Goal: Information Seeking & Learning: Compare options

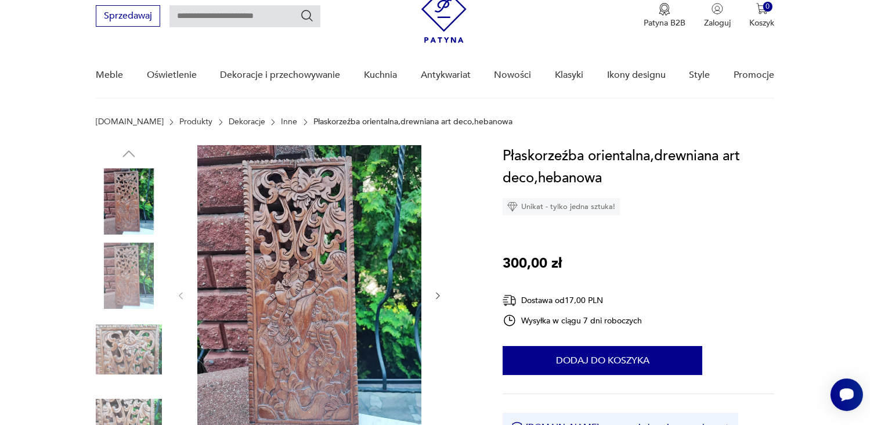
scroll to position [93, 0]
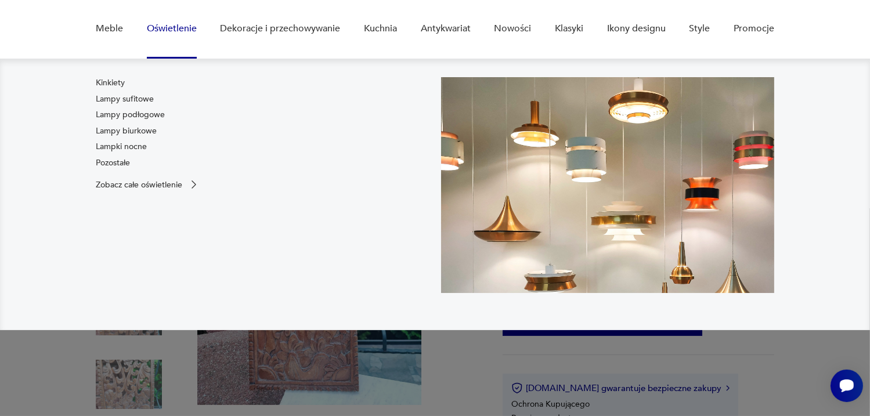
click at [172, 25] on link "Oświetlenie" at bounding box center [172, 28] width 50 height 45
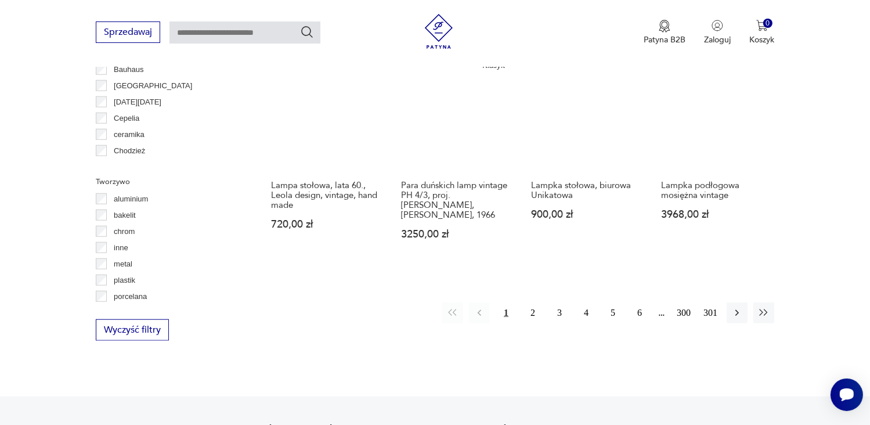
scroll to position [1154, 0]
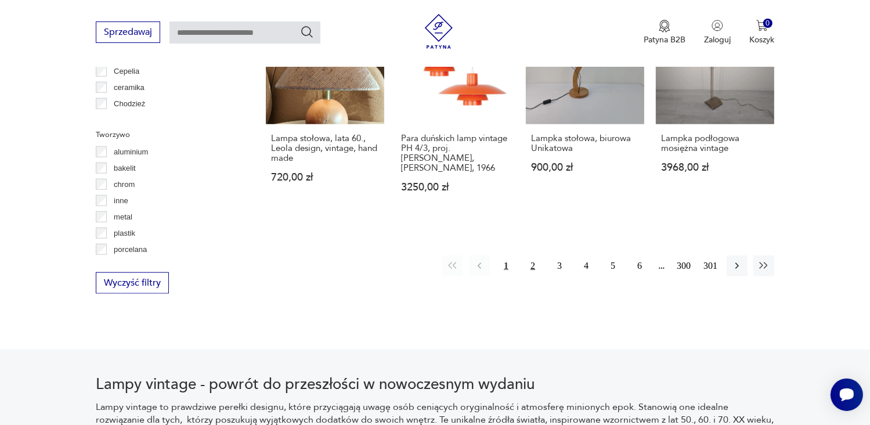
click at [533, 255] on button "2" at bounding box center [532, 265] width 21 height 21
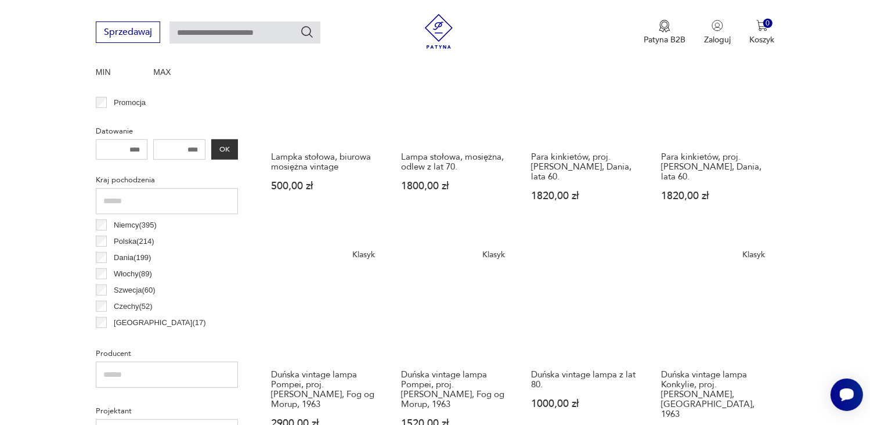
scroll to position [458, 0]
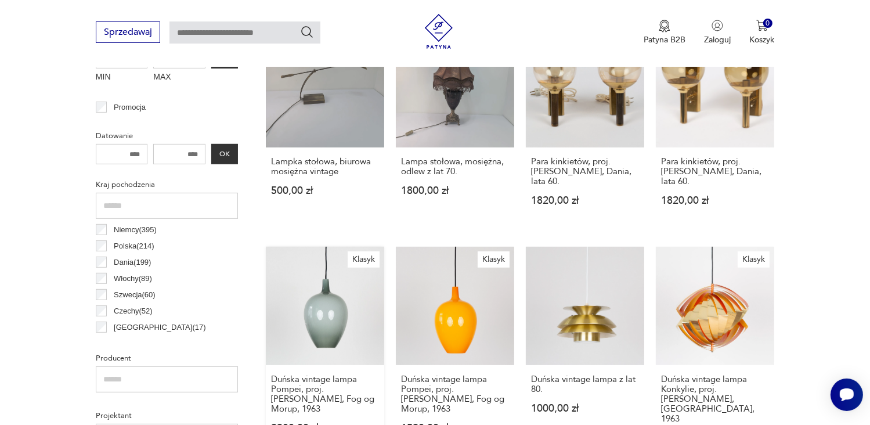
click at [352, 321] on link "Klasyk Duńska vintage lampa Pompei, proj. [PERSON_NAME], Fog og Morup, 1963 290…" at bounding box center [325, 356] width 118 height 219
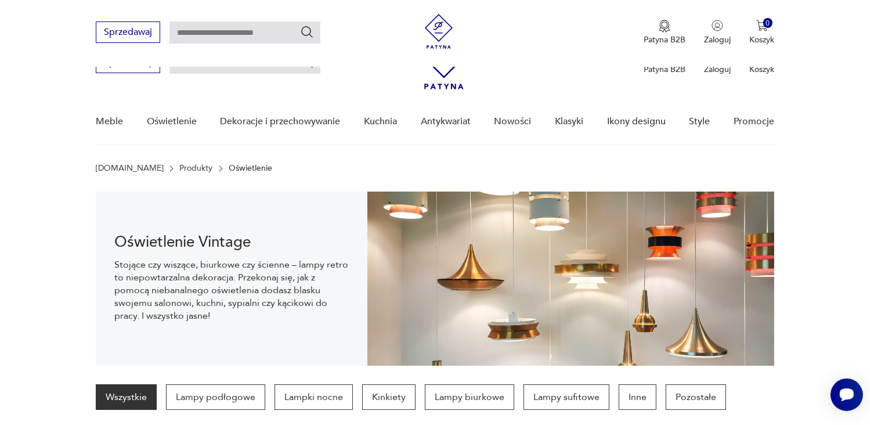
scroll to position [458, 0]
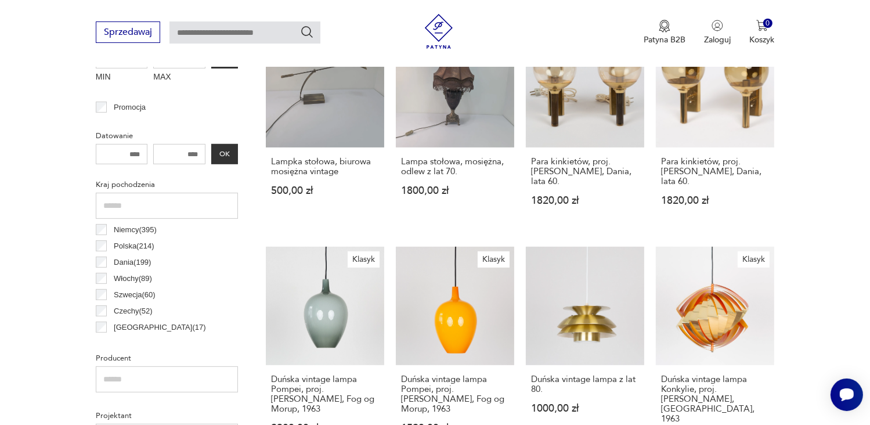
click at [128, 245] on p "Polska ( 214 )" at bounding box center [134, 246] width 40 height 13
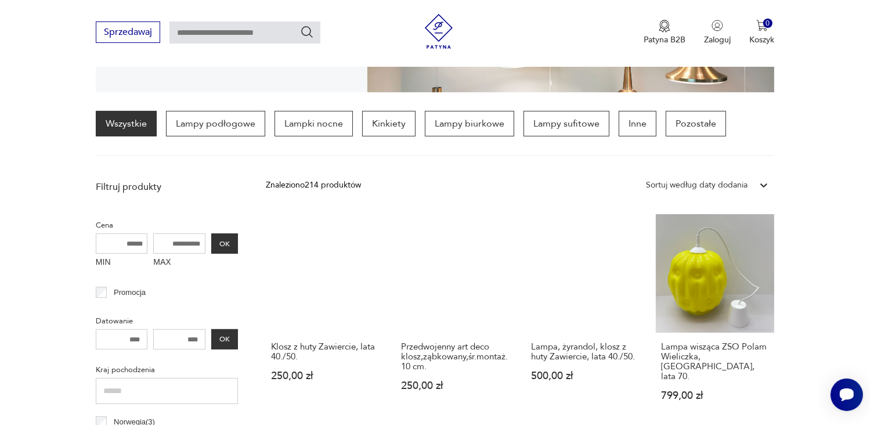
scroll to position [232, 0]
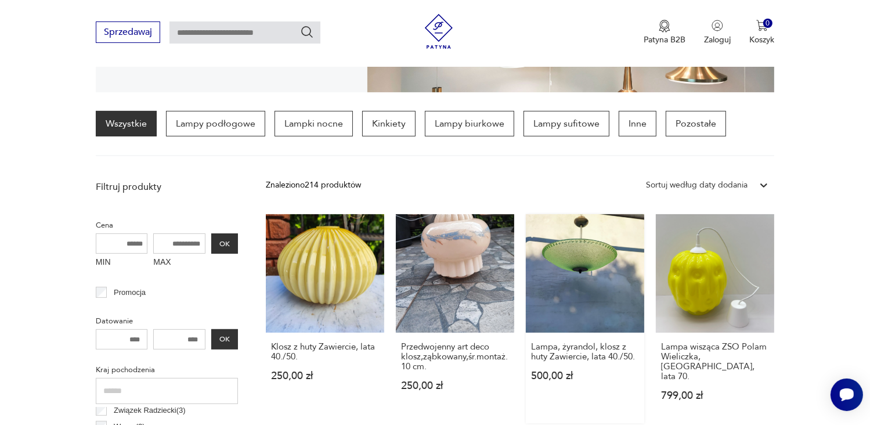
click at [589, 255] on link "Lampa, żyrandol, klosz z huty Zawiercie, lata 40./50. 500,00 zł" at bounding box center [585, 318] width 118 height 209
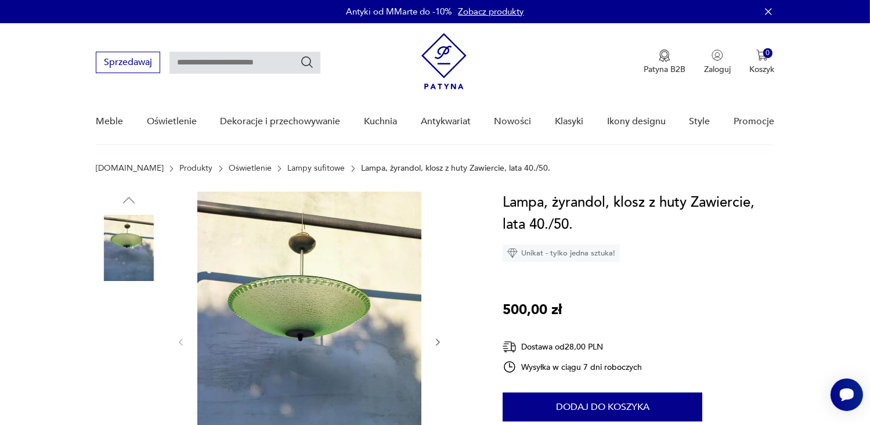
scroll to position [23, 0]
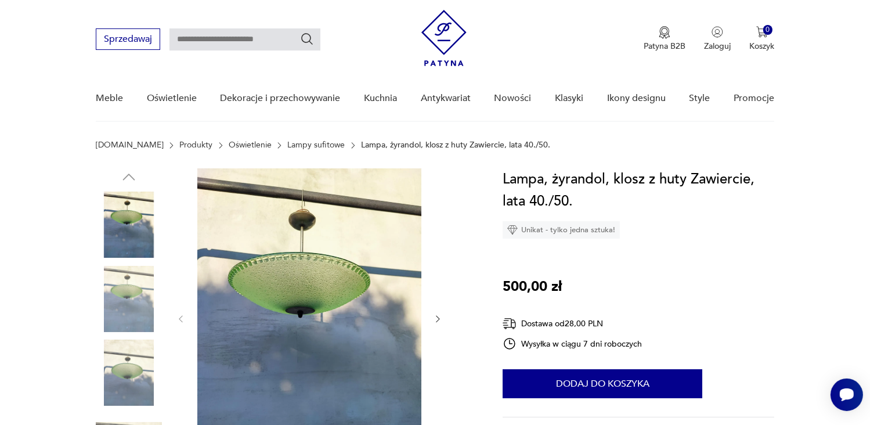
click at [434, 317] on icon "button" at bounding box center [438, 319] width 10 height 10
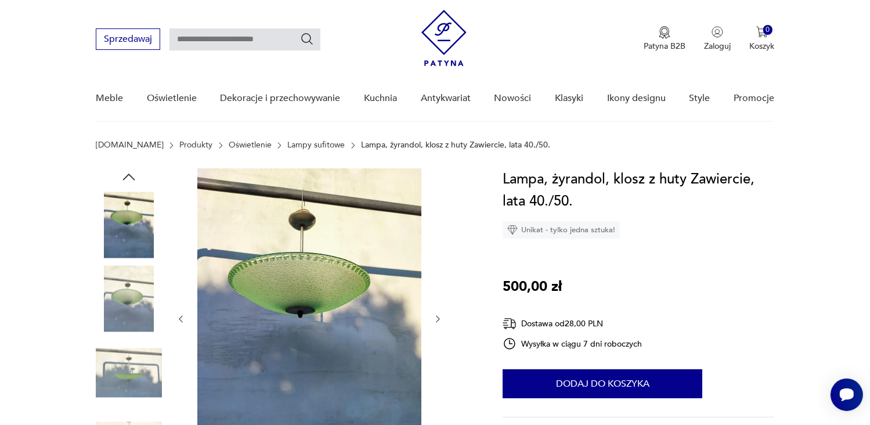
click at [434, 317] on icon "button" at bounding box center [438, 319] width 10 height 10
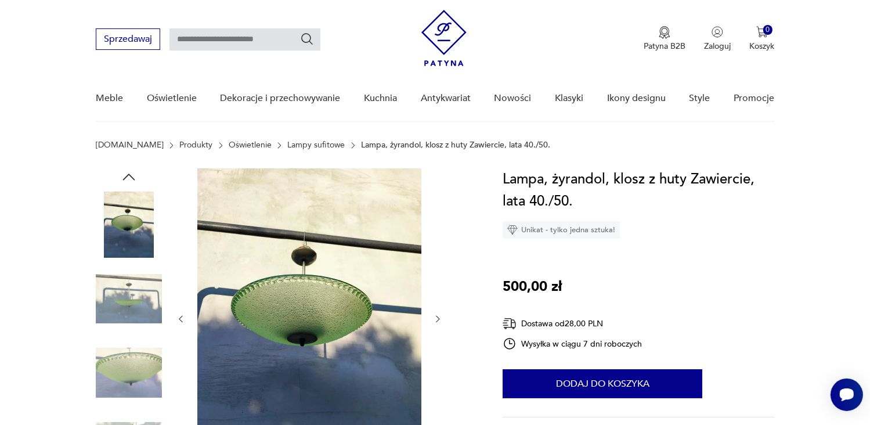
click at [434, 317] on icon "button" at bounding box center [438, 319] width 10 height 10
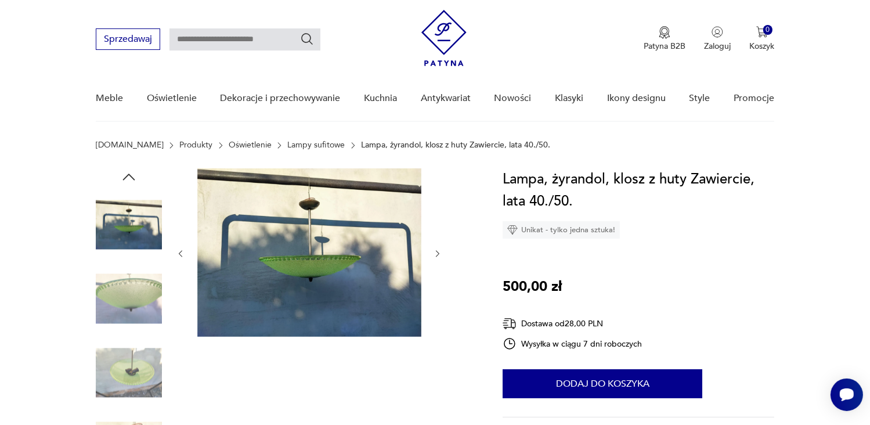
click at [434, 317] on div at bounding box center [309, 253] width 267 height 171
click at [137, 363] on img at bounding box center [129, 372] width 66 height 66
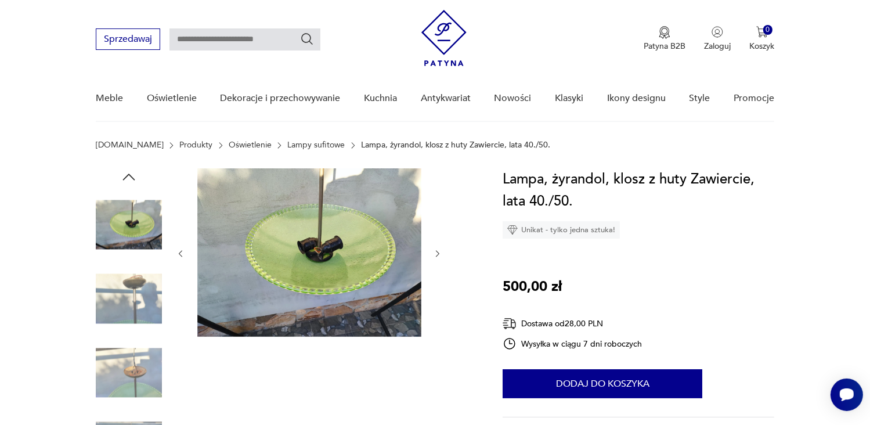
click at [132, 226] on img at bounding box center [129, 224] width 66 height 66
click at [133, 282] on img at bounding box center [129, 299] width 66 height 66
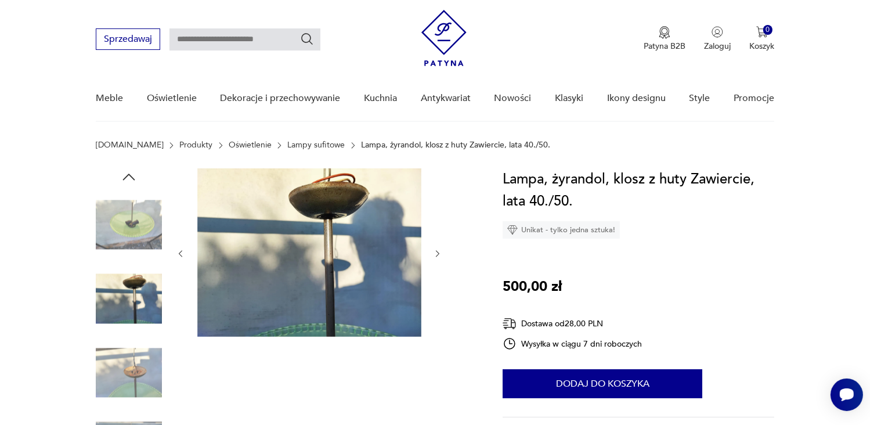
click at [130, 368] on img at bounding box center [129, 372] width 66 height 66
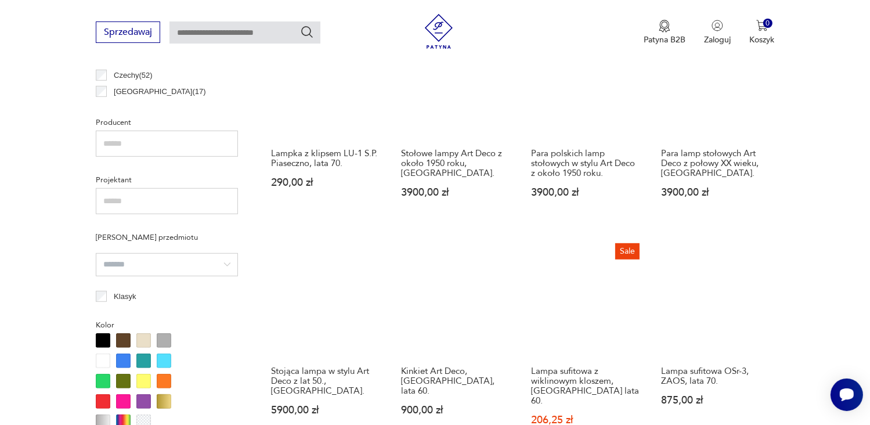
scroll to position [713, 0]
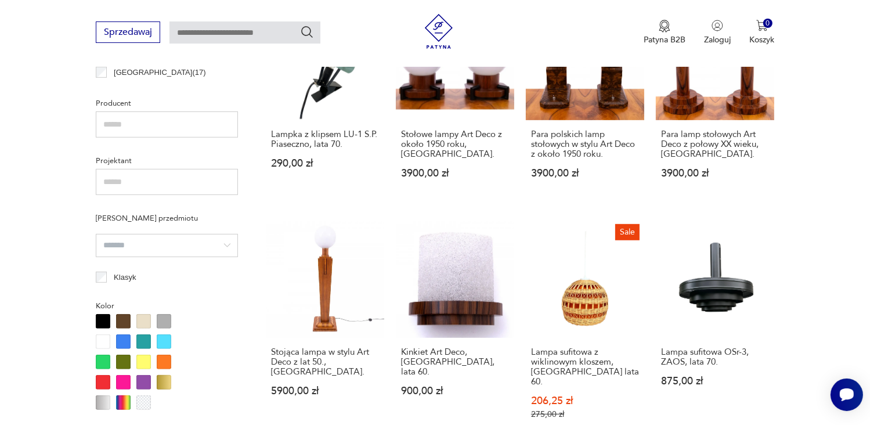
click at [499, 26] on div "Patyna B2B Zaloguj 0 Koszyk Twój koszyk ( 0 ) Brak produktów w koszyku IDŹ DO K…" at bounding box center [597, 32] width 353 height 37
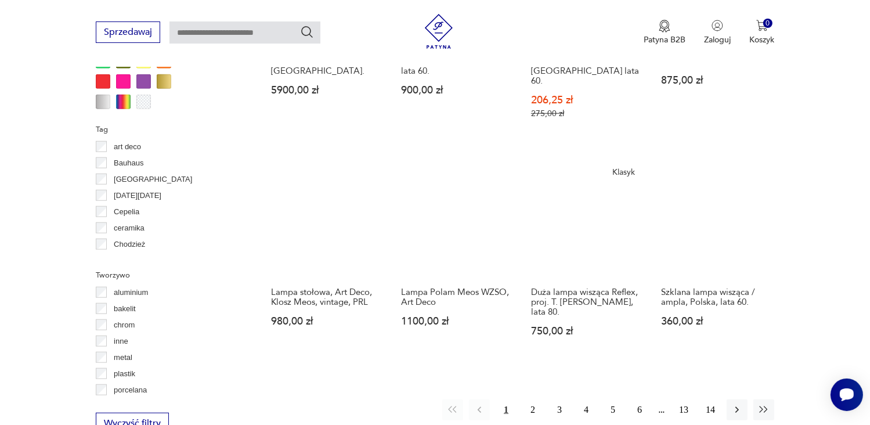
scroll to position [1015, 0]
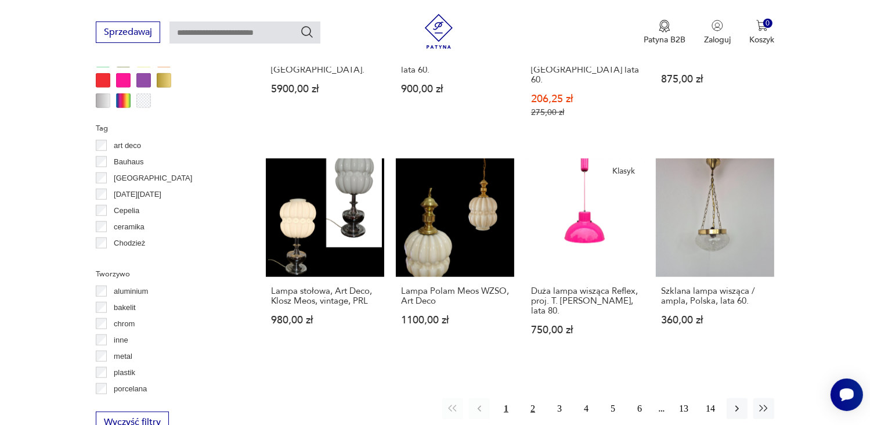
click at [531, 398] on button "2" at bounding box center [532, 408] width 21 height 21
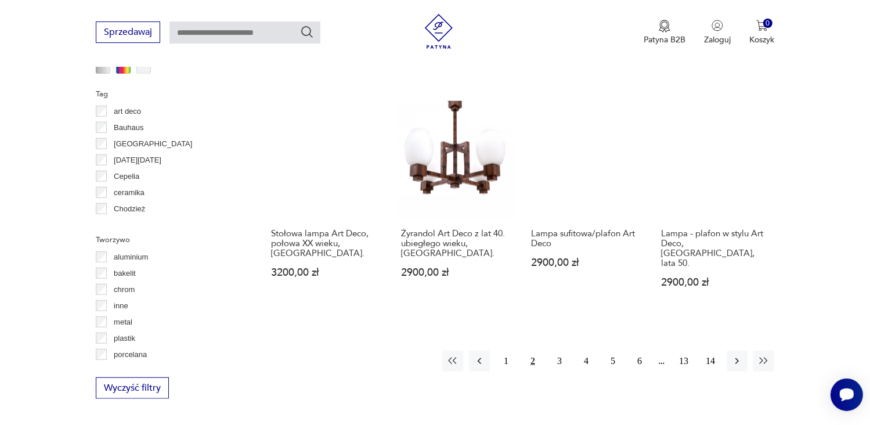
scroll to position [1155, 0]
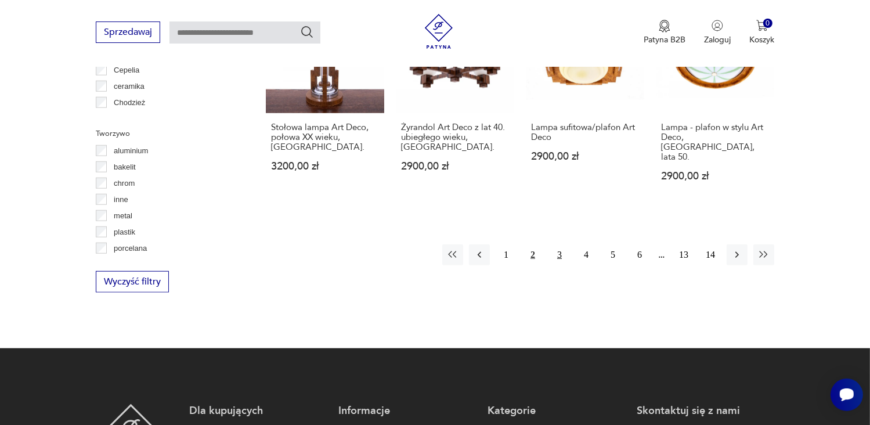
click at [559, 244] on button "3" at bounding box center [559, 254] width 21 height 21
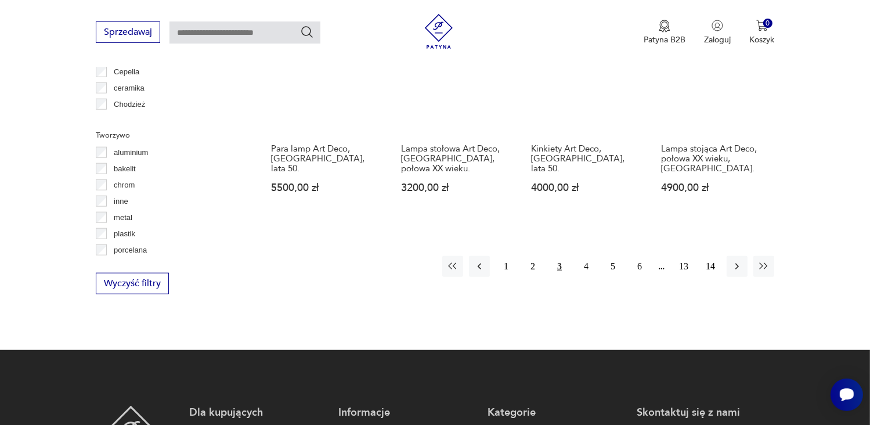
scroll to position [1154, 0]
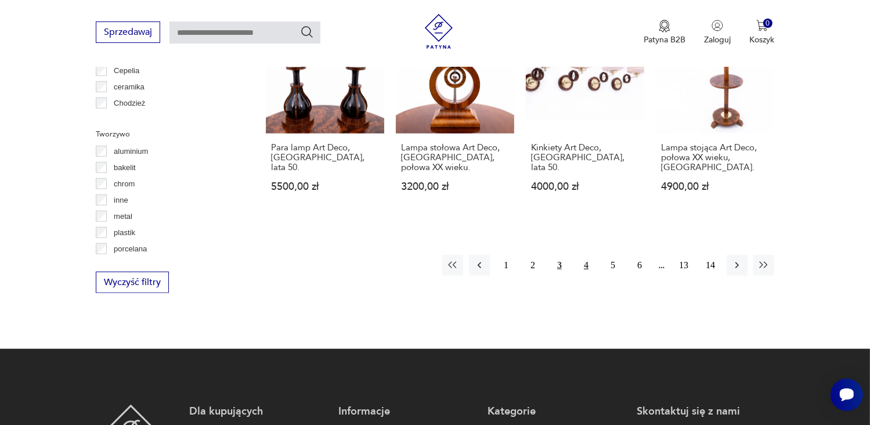
click at [585, 255] on button "4" at bounding box center [585, 265] width 21 height 21
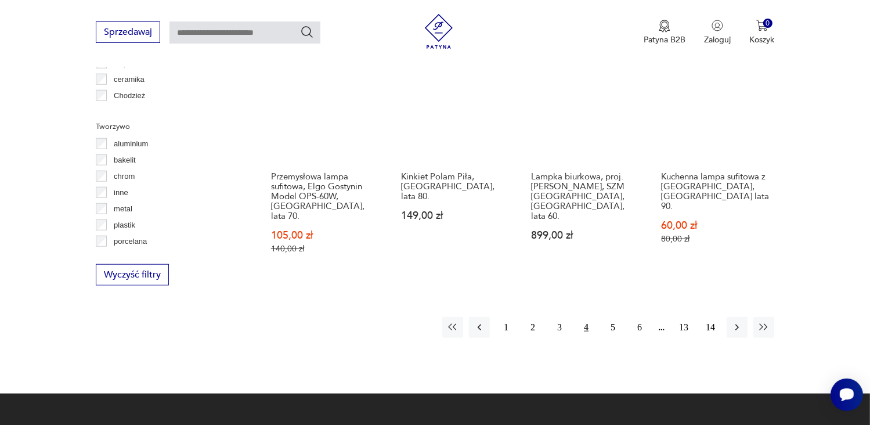
scroll to position [1178, 0]
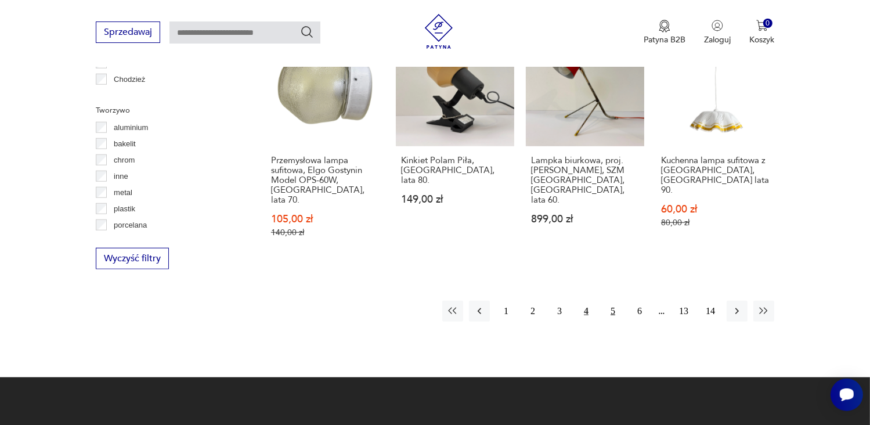
click at [611, 300] on button "5" at bounding box center [612, 310] width 21 height 21
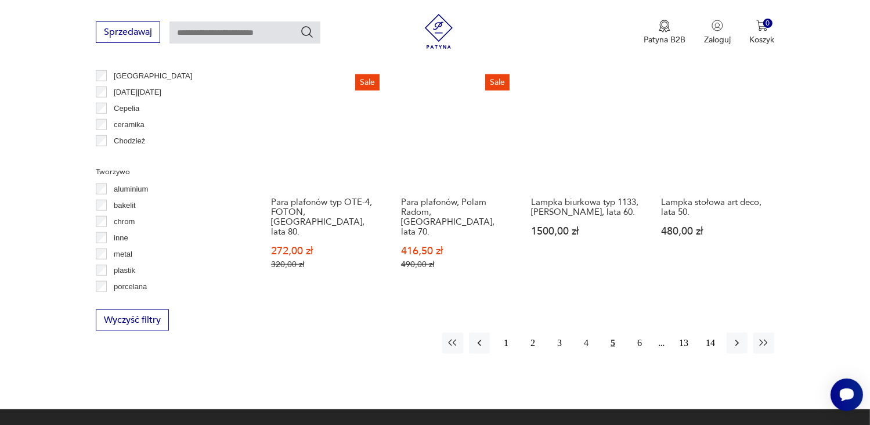
scroll to position [1154, 0]
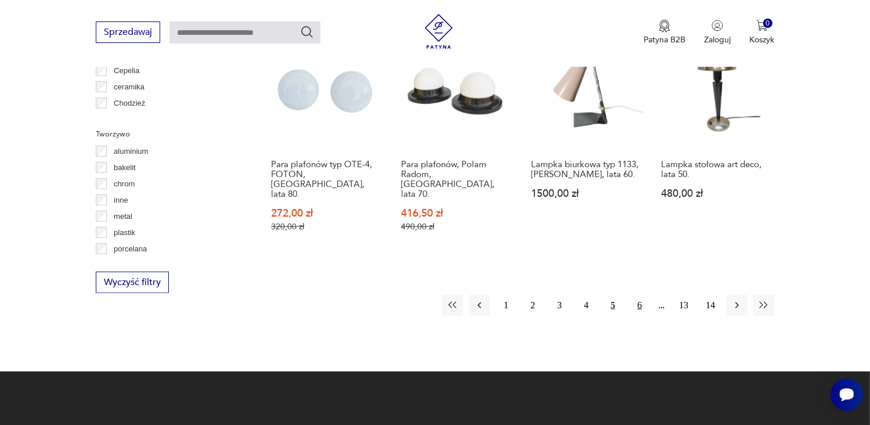
click at [638, 295] on button "6" at bounding box center [639, 305] width 21 height 21
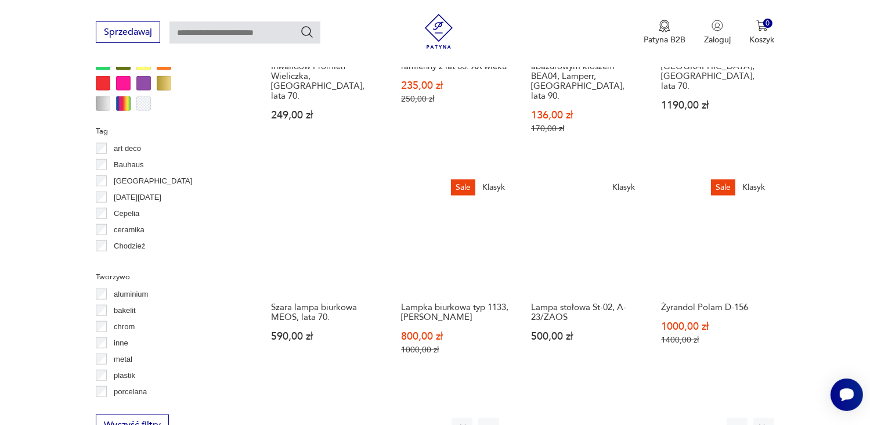
scroll to position [1108, 0]
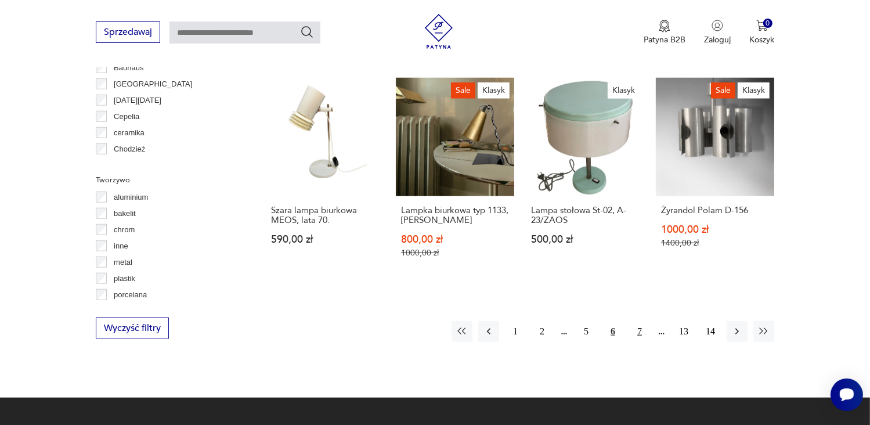
click at [636, 321] on button "7" at bounding box center [639, 331] width 21 height 21
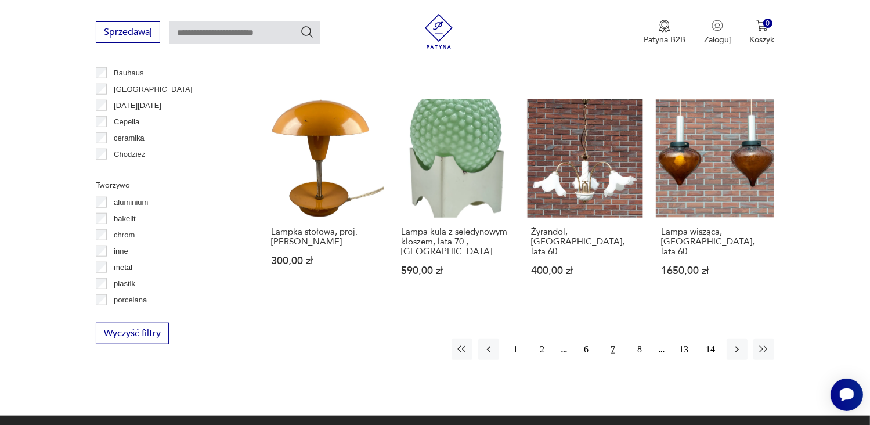
scroll to position [1108, 0]
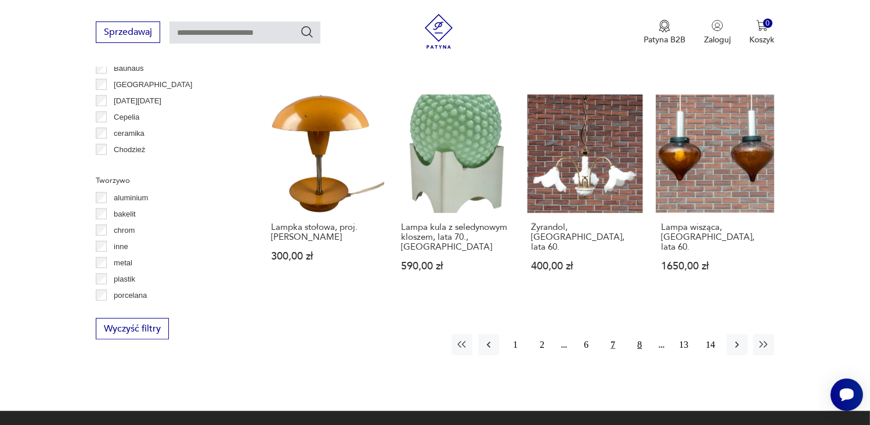
click at [641, 334] on button "8" at bounding box center [639, 344] width 21 height 21
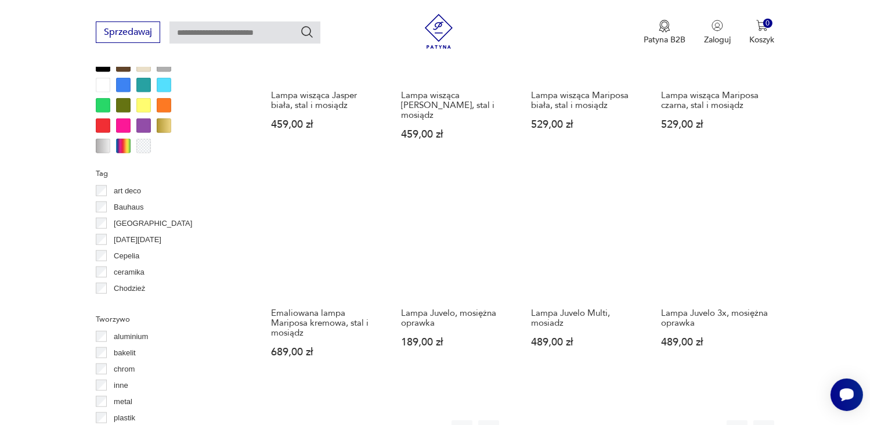
scroll to position [992, 0]
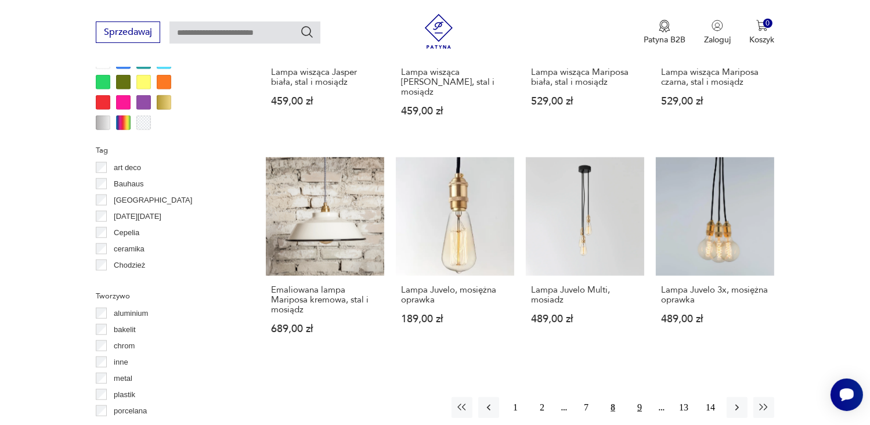
click at [638, 397] on button "9" at bounding box center [639, 407] width 21 height 21
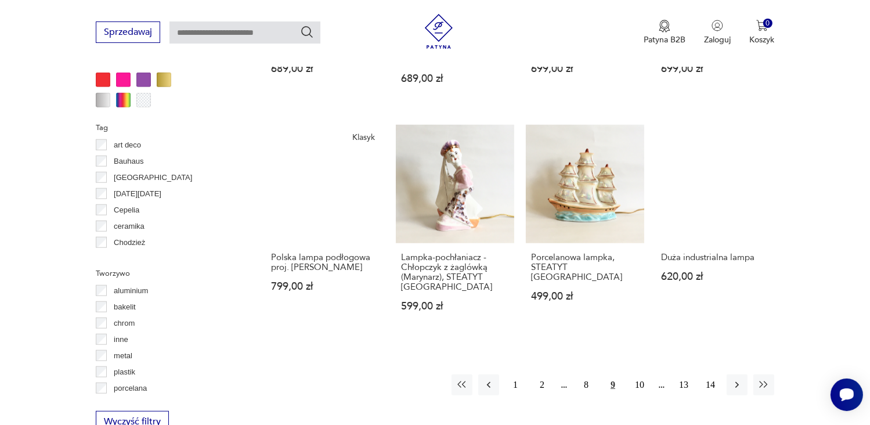
scroll to position [1038, 0]
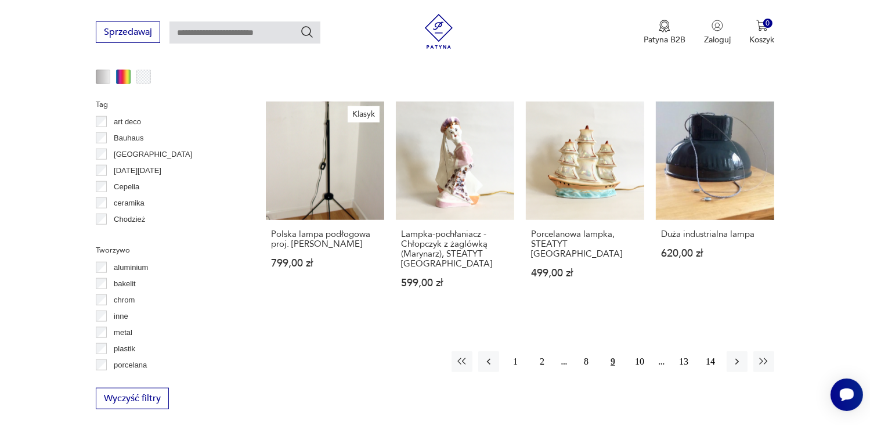
click at [659, 363] on div "1 2 8 9 10 13 14" at bounding box center [612, 361] width 323 height 21
click at [661, 362] on div "1 2 8 9 10 13 14" at bounding box center [612, 361] width 323 height 21
click at [736, 358] on icon "button" at bounding box center [736, 361] width 3 height 6
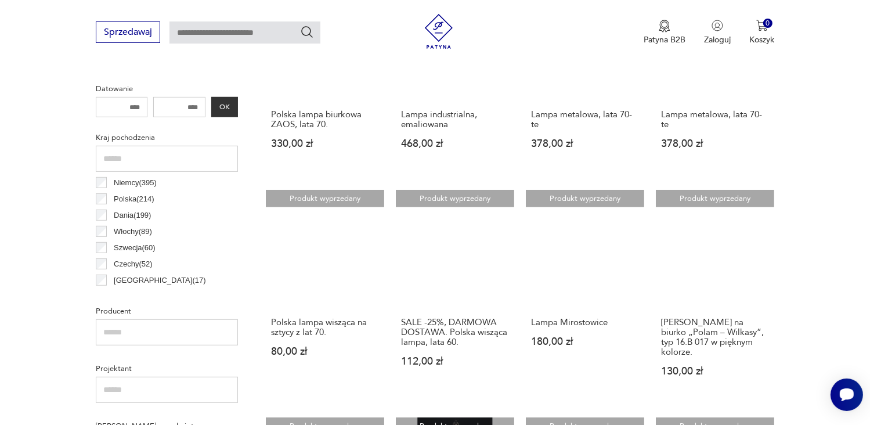
scroll to position [528, 0]
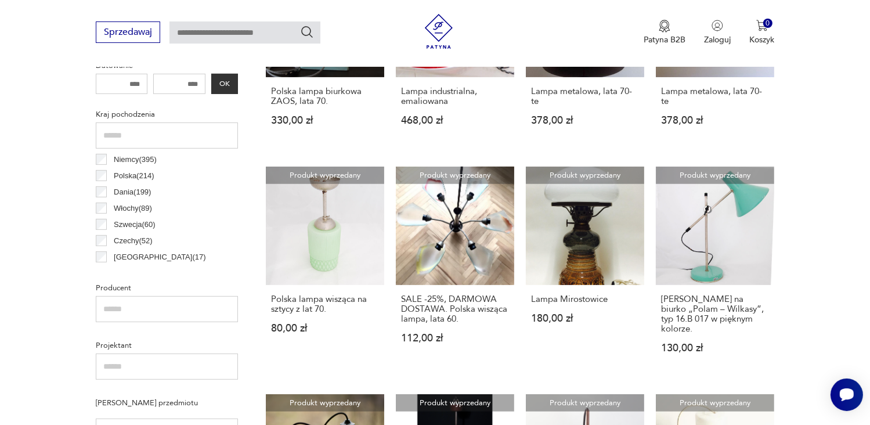
drag, startPoint x: 495, startPoint y: 322, endPoint x: 471, endPoint y: 292, distance: 38.4
click at [495, 322] on h3 "SALE -25%, DARMOWA DOSTAWA. Polska wisząca lampa, lata 60." at bounding box center [455, 309] width 108 height 30
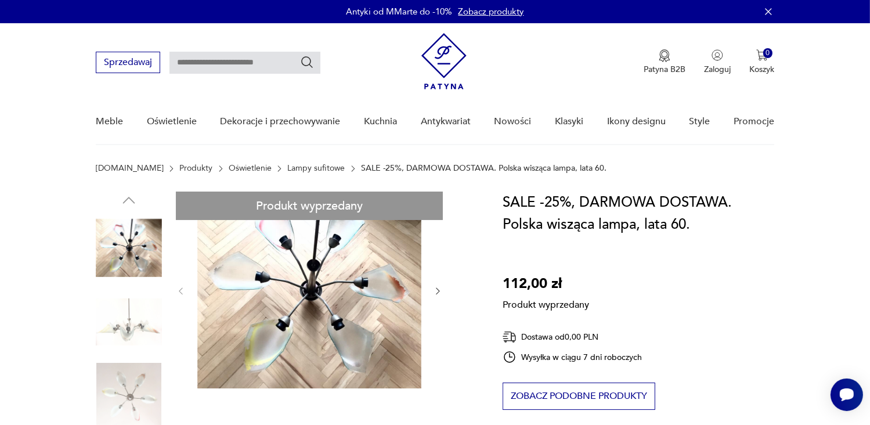
drag, startPoint x: 128, startPoint y: 324, endPoint x: 123, endPoint y: 396, distance: 71.5
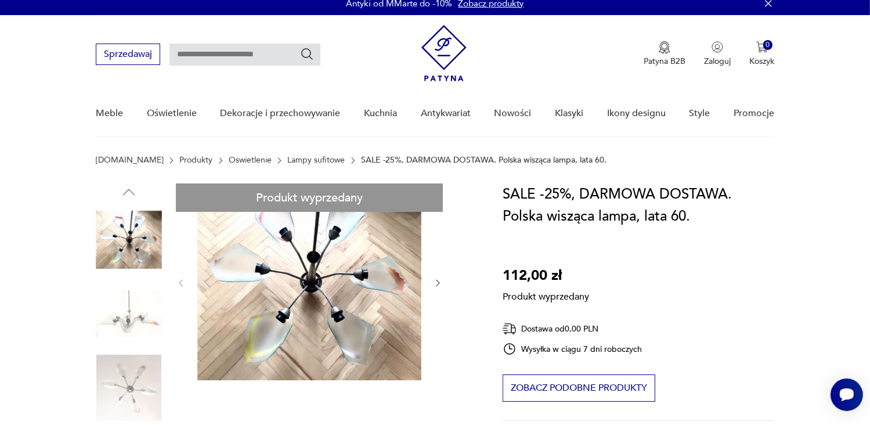
scroll to position [9, 0]
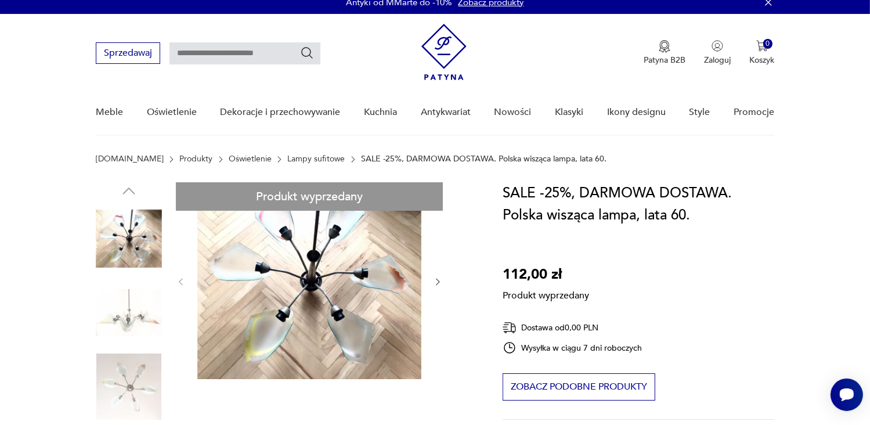
click at [194, 14] on div "Sprzedawaj Patyna B2B Zaloguj 0 Koszyk Twój koszyk ( 0 ) Brak produktów w koszy…" at bounding box center [435, 47] width 678 height 67
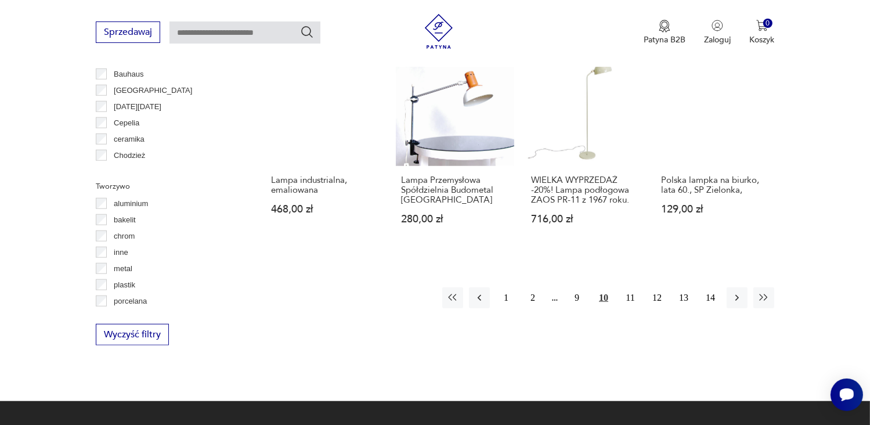
scroll to position [1108, 0]
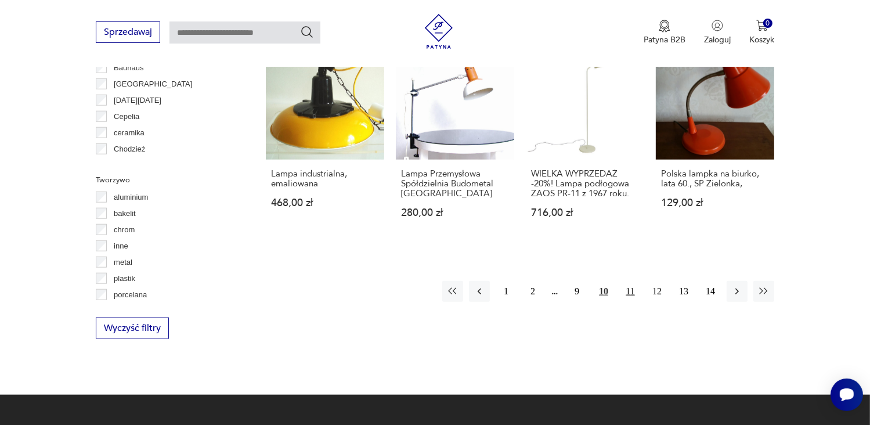
click at [629, 281] on button "11" at bounding box center [629, 291] width 21 height 21
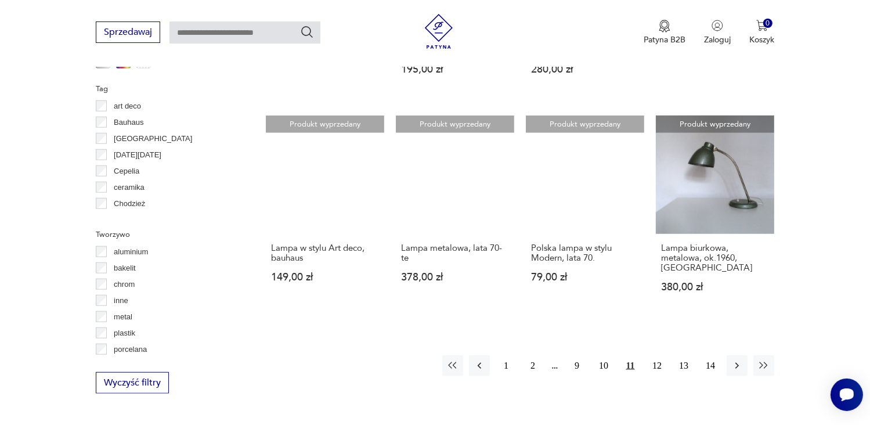
scroll to position [1131, 0]
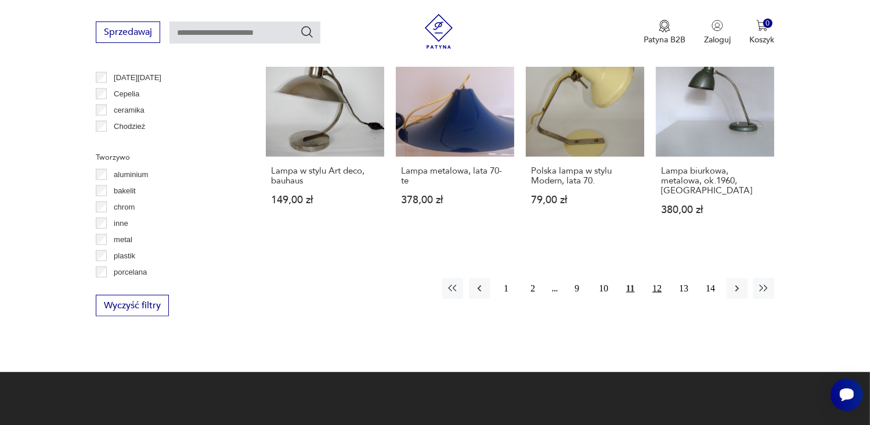
click at [656, 278] on button "12" at bounding box center [656, 288] width 21 height 21
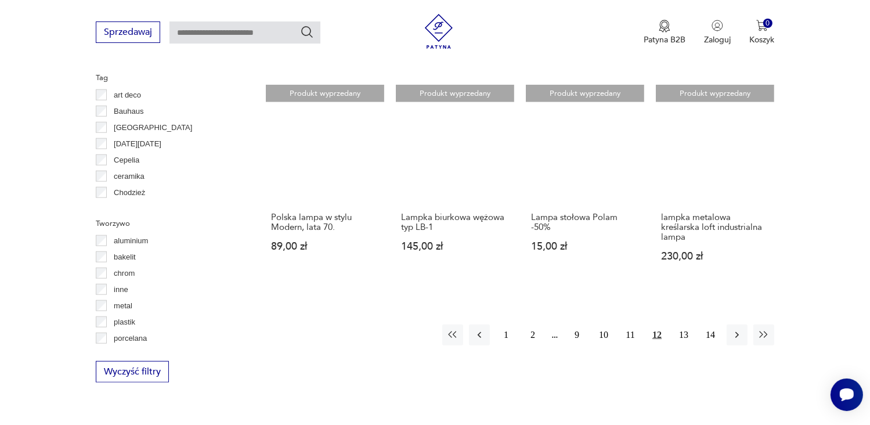
scroll to position [1108, 0]
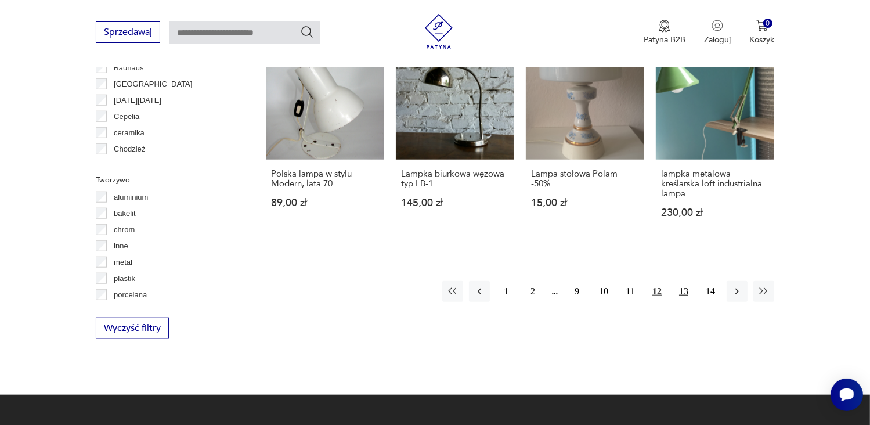
click at [682, 281] on button "13" at bounding box center [683, 291] width 21 height 21
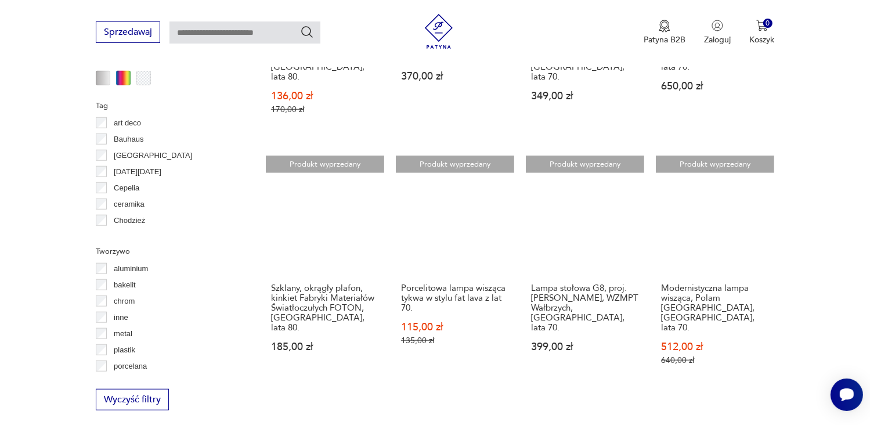
scroll to position [1038, 0]
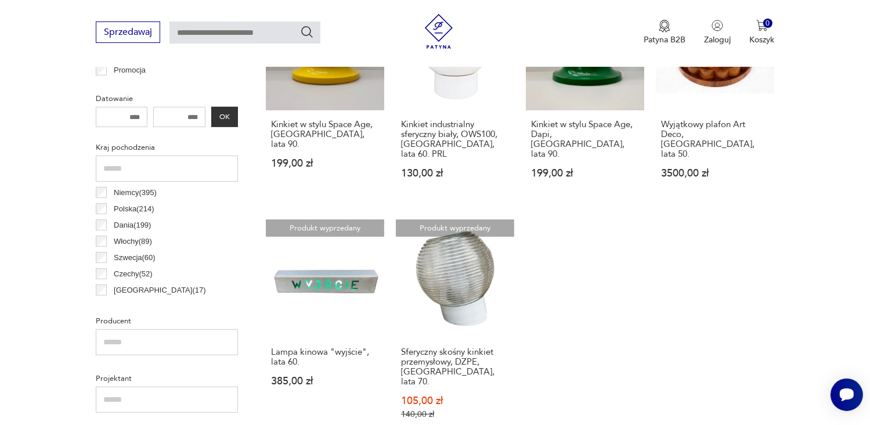
scroll to position [528, 0]
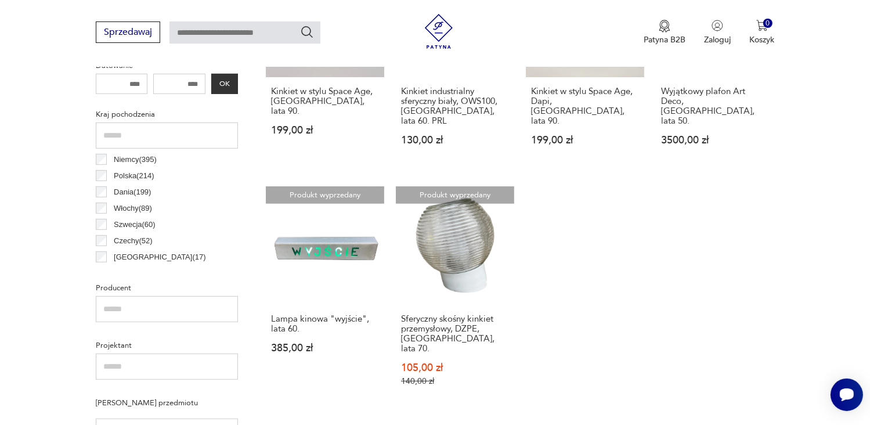
scroll to position [1038, 0]
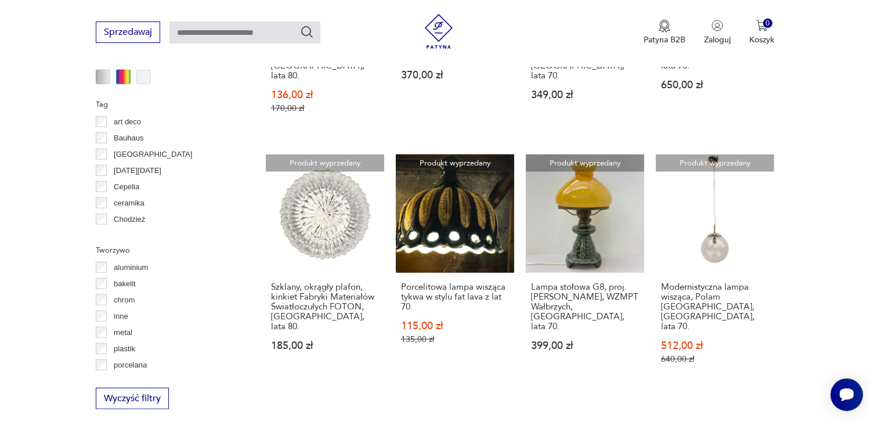
scroll to position [1108, 0]
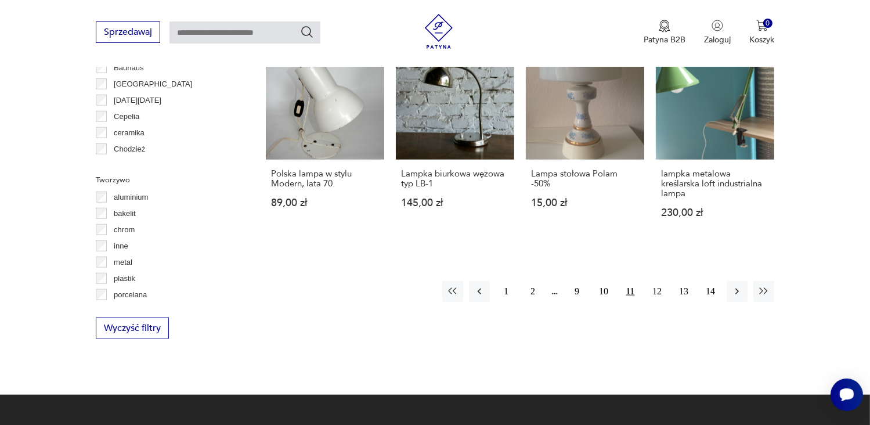
scroll to position [1131, 0]
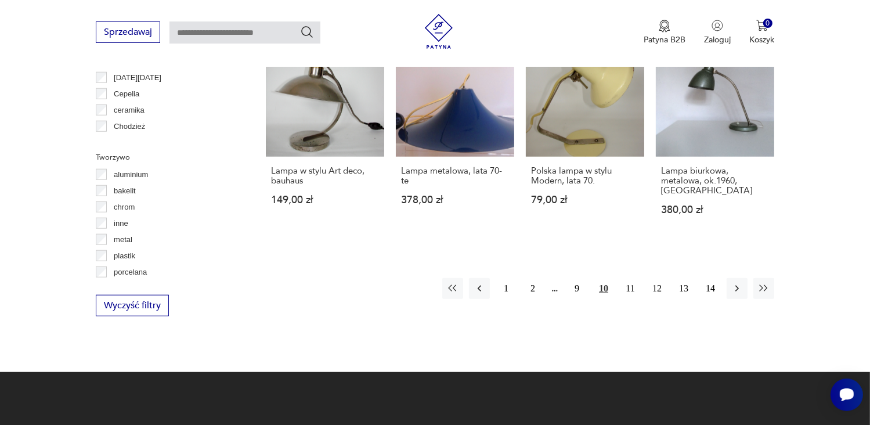
scroll to position [1108, 0]
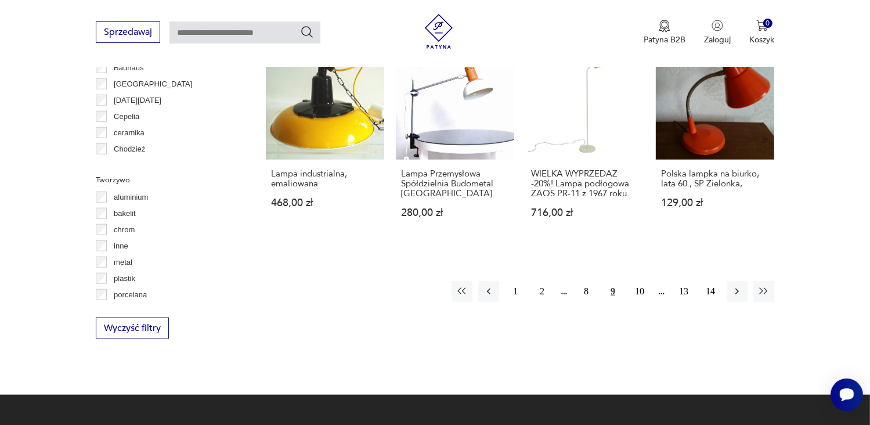
scroll to position [1038, 0]
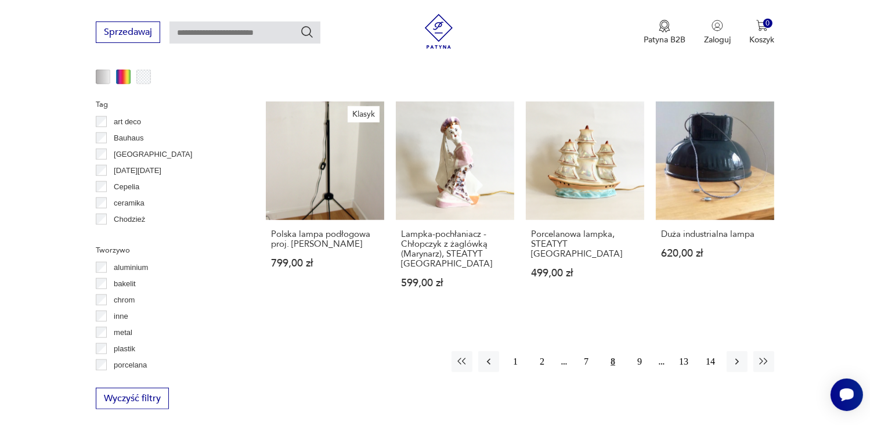
scroll to position [992, 0]
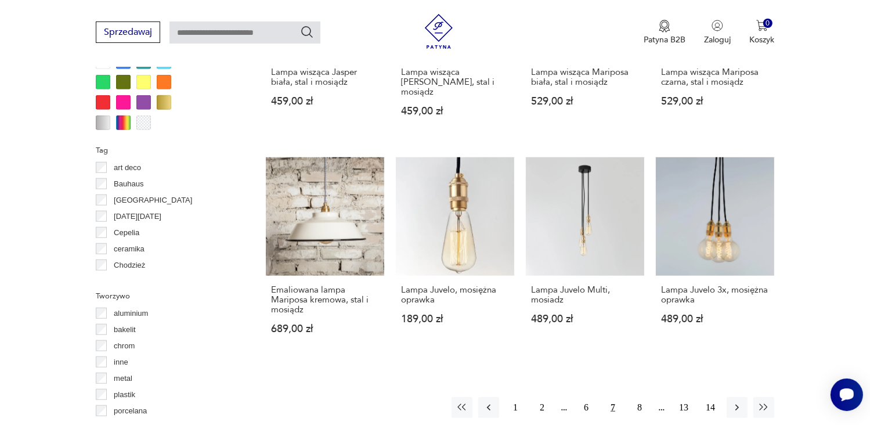
scroll to position [1108, 0]
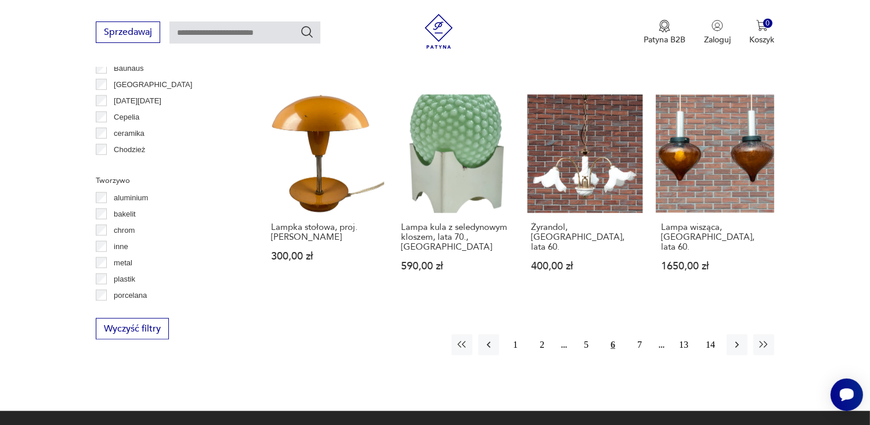
scroll to position [1108, 0]
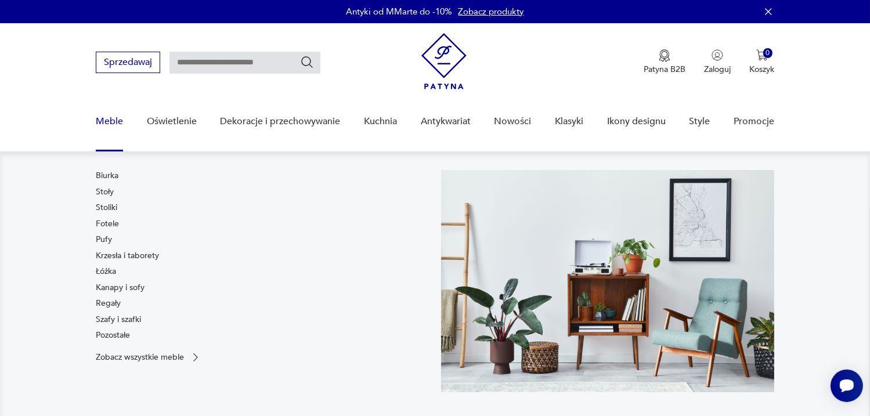
click at [107, 120] on link "Meble" at bounding box center [109, 121] width 27 height 45
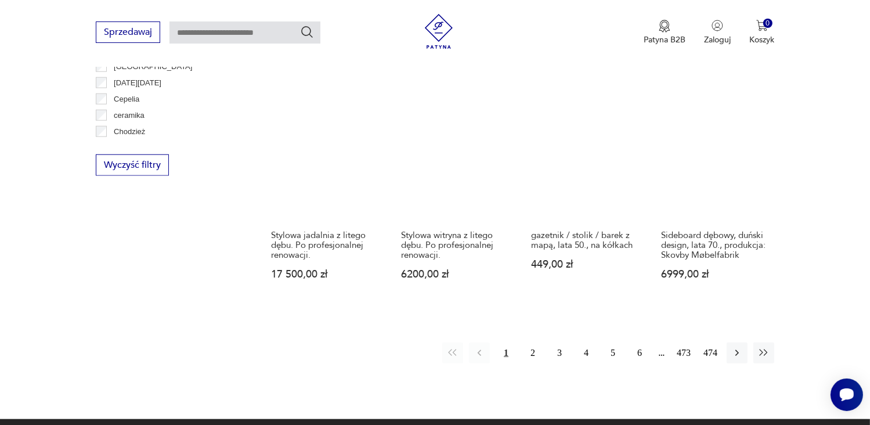
scroll to position [1178, 0]
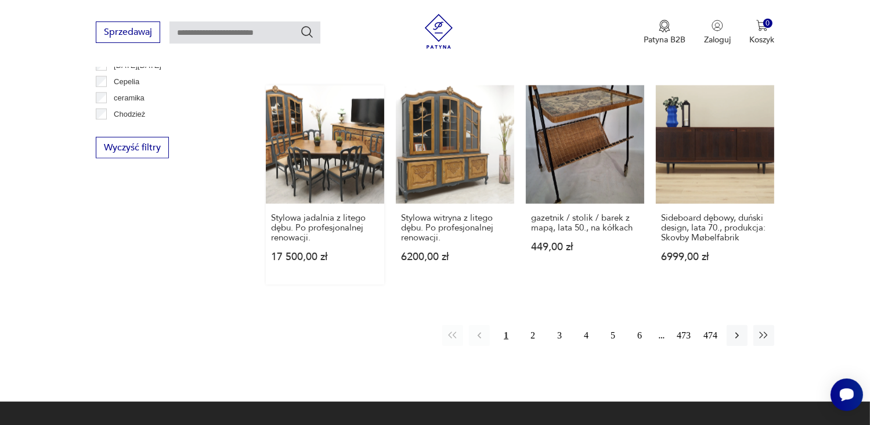
click at [316, 104] on link "Stylowa jadalnia z litego dębu. Po profesjonalnej renowacji. 17 500,00 zł" at bounding box center [325, 184] width 118 height 199
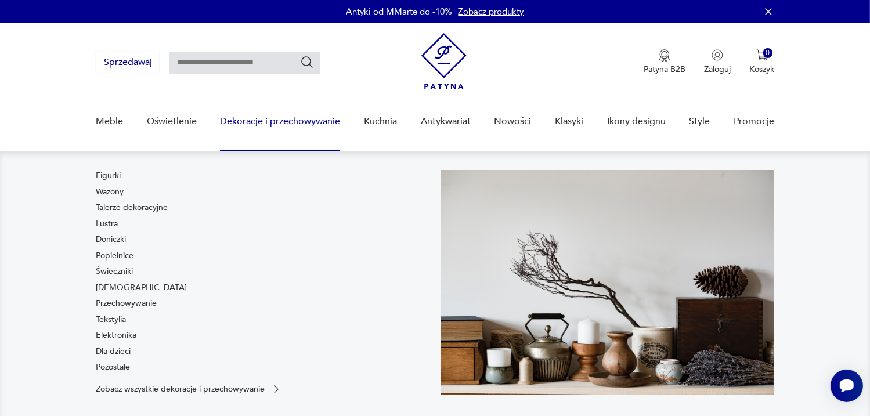
click at [197, 114] on div "Meble Oświetlenie Dekoracje i przechowywanie Figurki Wazony Talerze dekoracyjne…" at bounding box center [435, 125] width 678 height 52
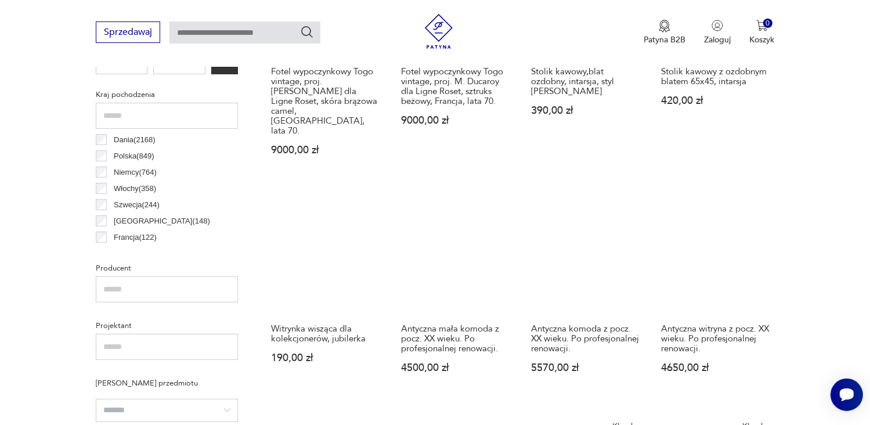
scroll to position [582, 0]
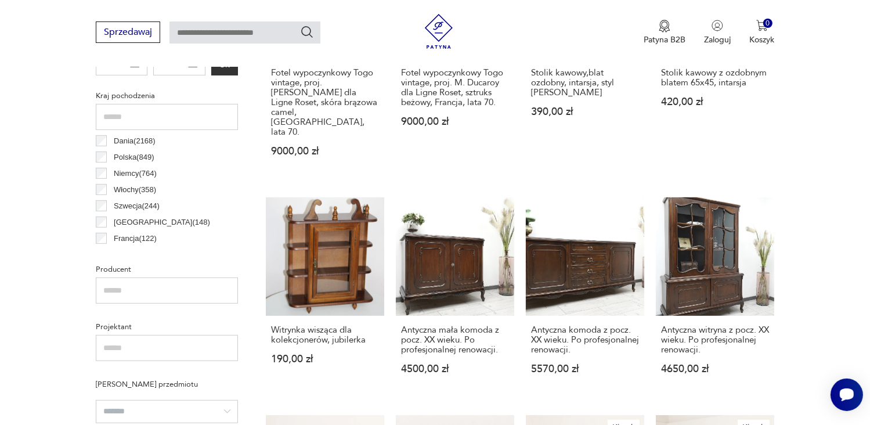
click at [122, 155] on p "Polska ( 849 )" at bounding box center [134, 157] width 40 height 13
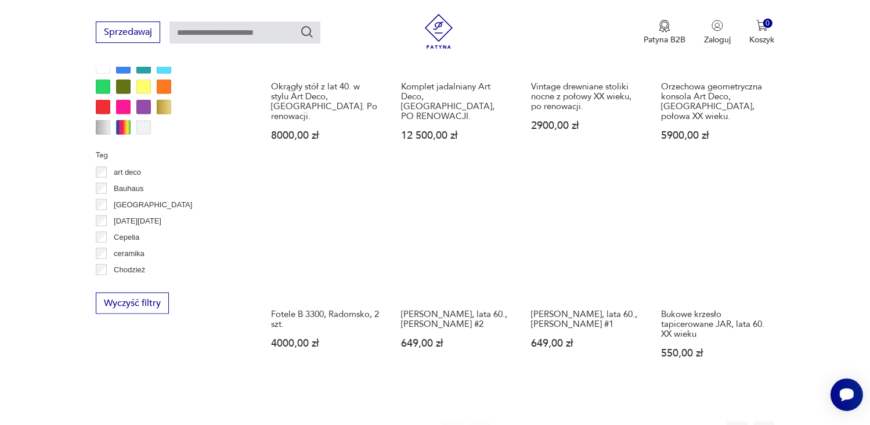
scroll to position [1096, 0]
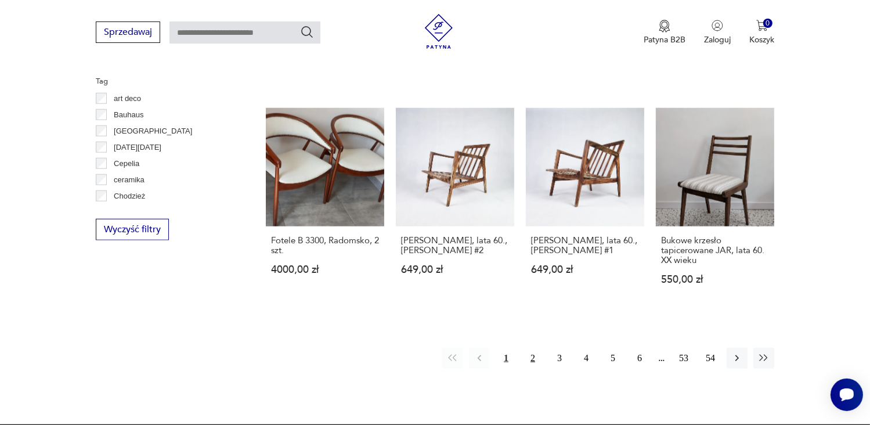
click at [534, 347] on button "2" at bounding box center [532, 357] width 21 height 21
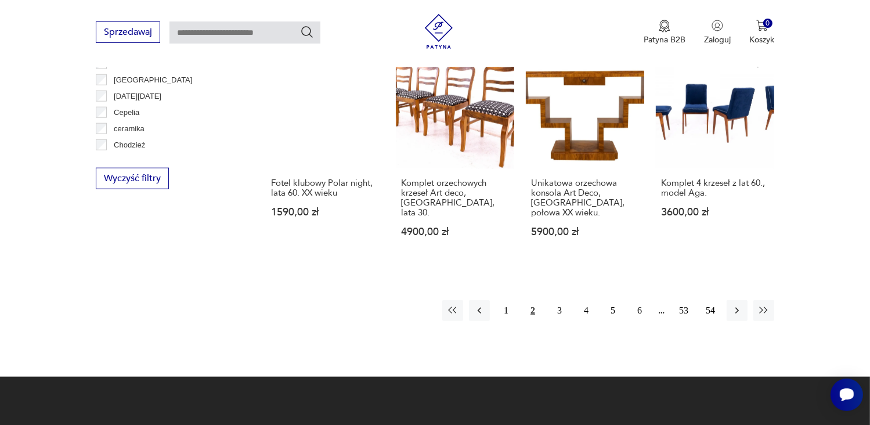
scroll to position [1166, 0]
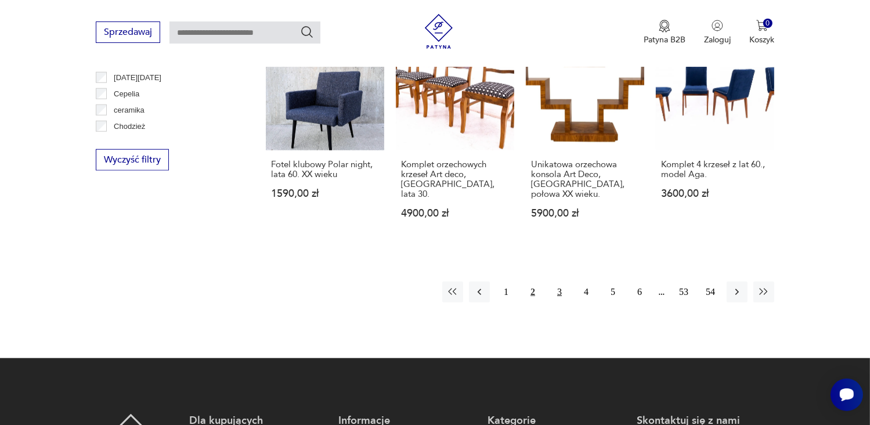
click at [558, 281] on button "3" at bounding box center [559, 291] width 21 height 21
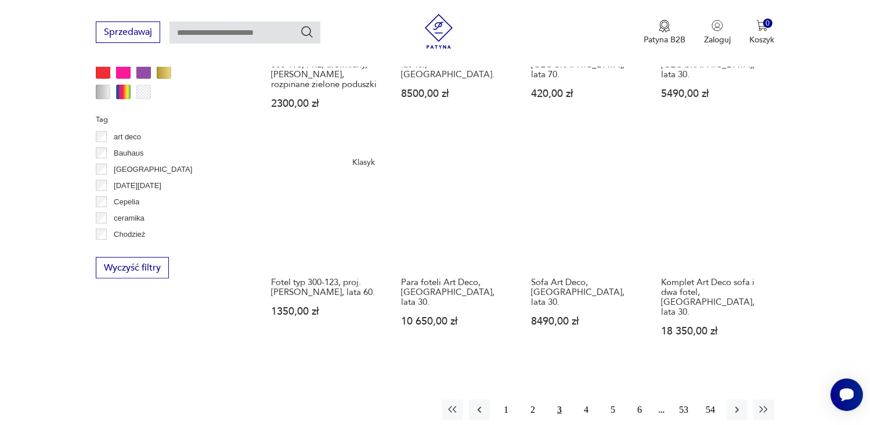
scroll to position [1073, 0]
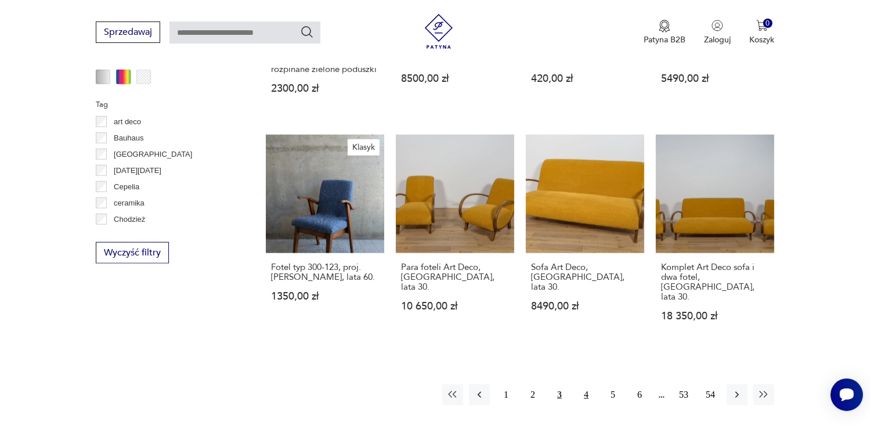
click at [585, 384] on button "4" at bounding box center [585, 394] width 21 height 21
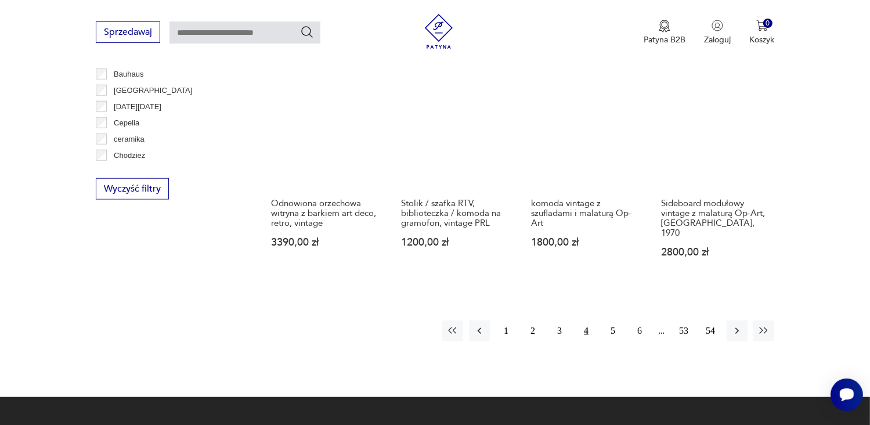
scroll to position [1143, 0]
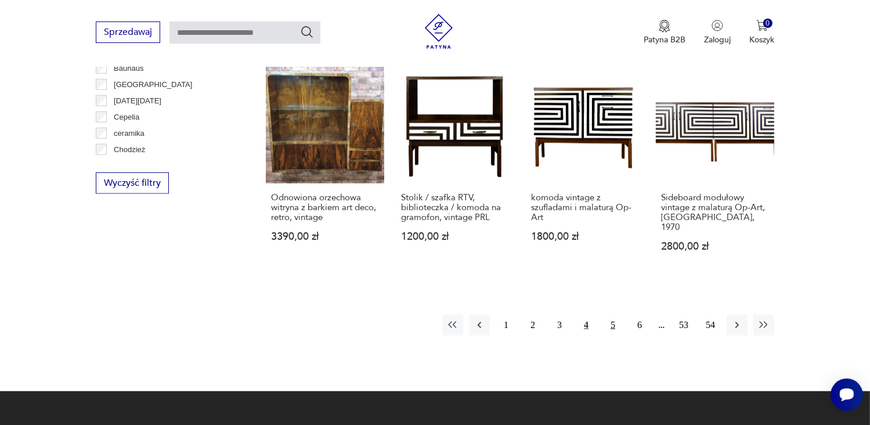
click at [613, 314] on button "5" at bounding box center [612, 324] width 21 height 21
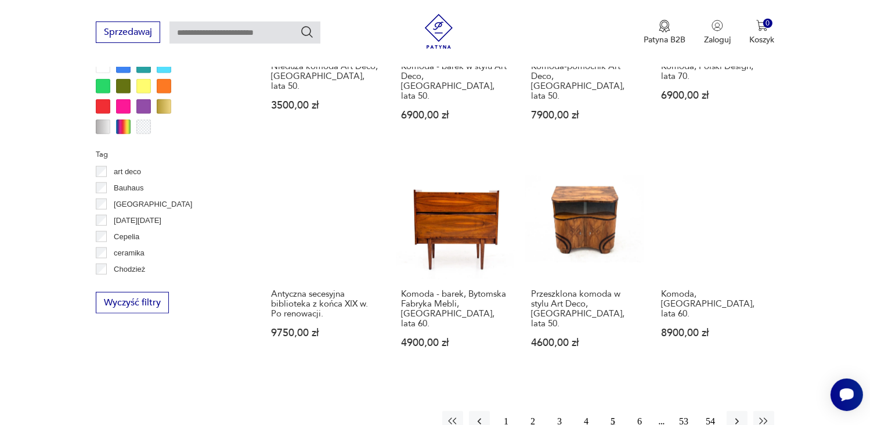
scroll to position [1189, 0]
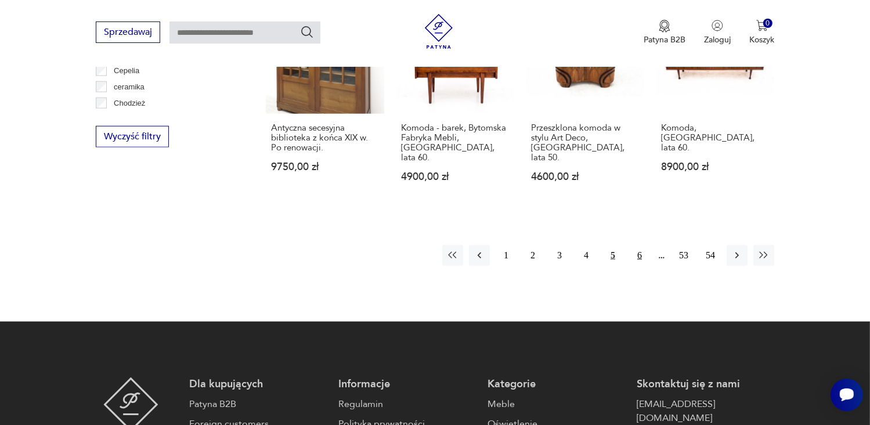
click at [639, 245] on button "6" at bounding box center [639, 255] width 21 height 21
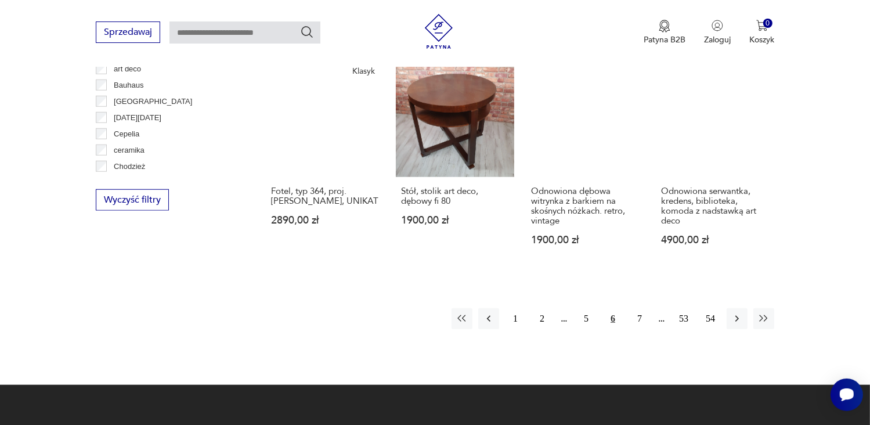
scroll to position [1166, 0]
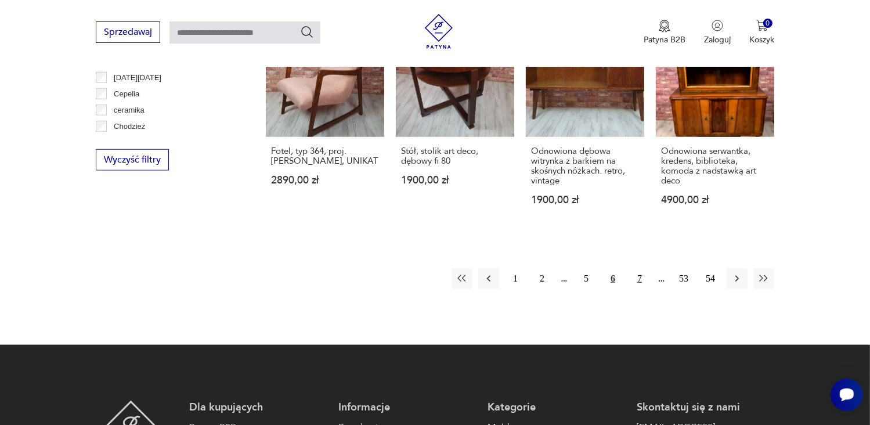
click at [638, 268] on button "7" at bounding box center [639, 278] width 21 height 21
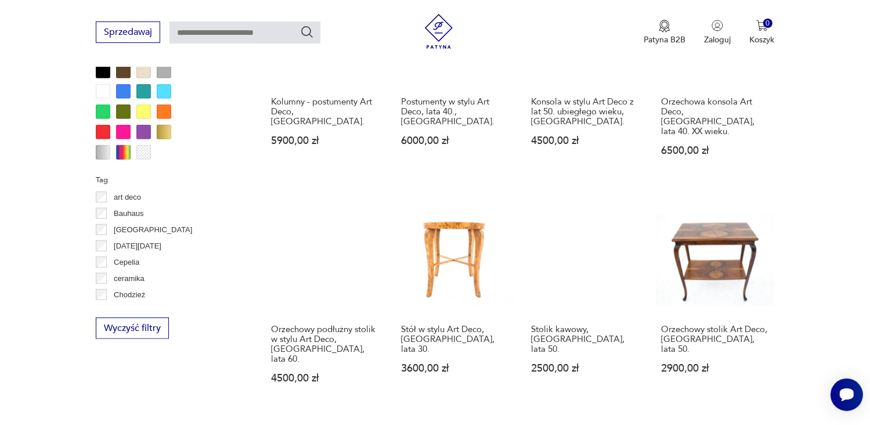
scroll to position [1027, 0]
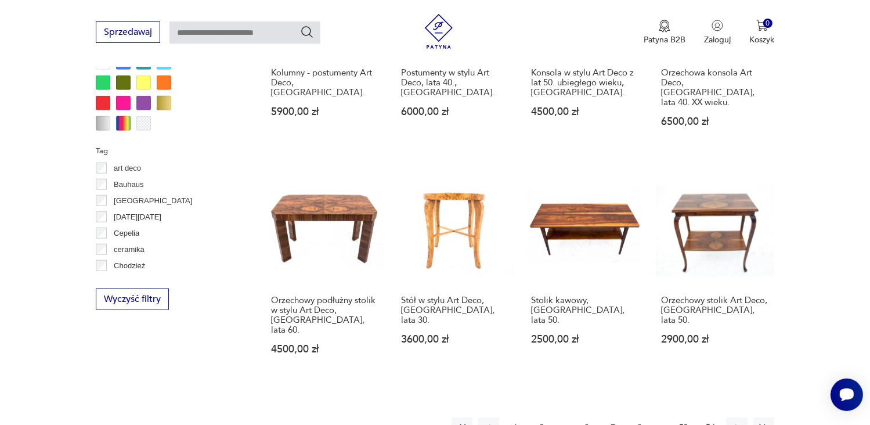
click at [637, 415] on button "8" at bounding box center [639, 427] width 21 height 21
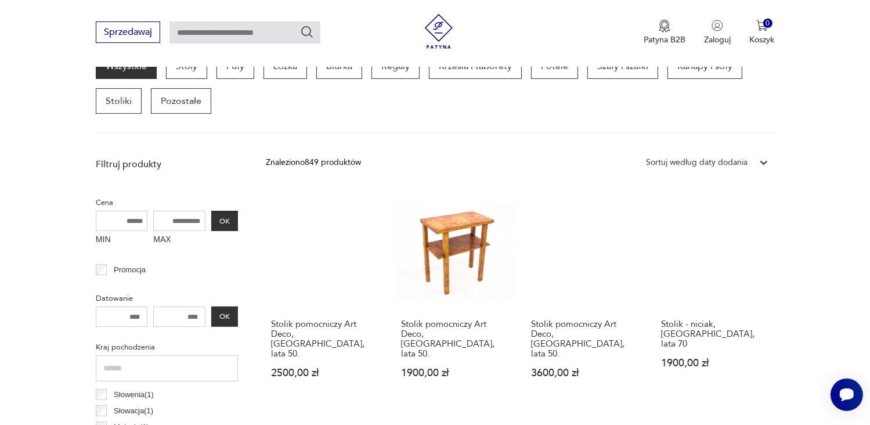
scroll to position [354, 0]
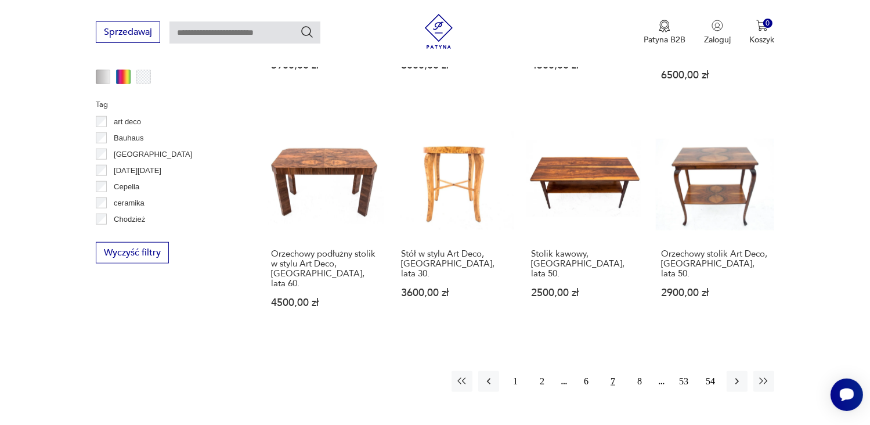
scroll to position [1096, 0]
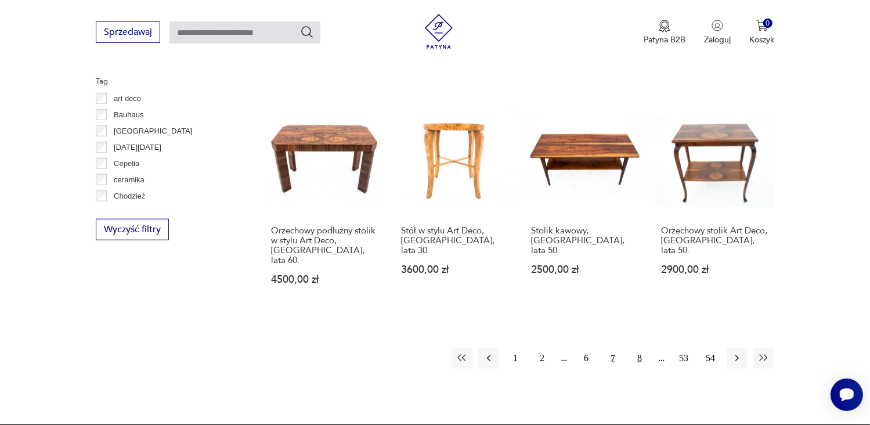
click at [641, 347] on button "8" at bounding box center [639, 357] width 21 height 21
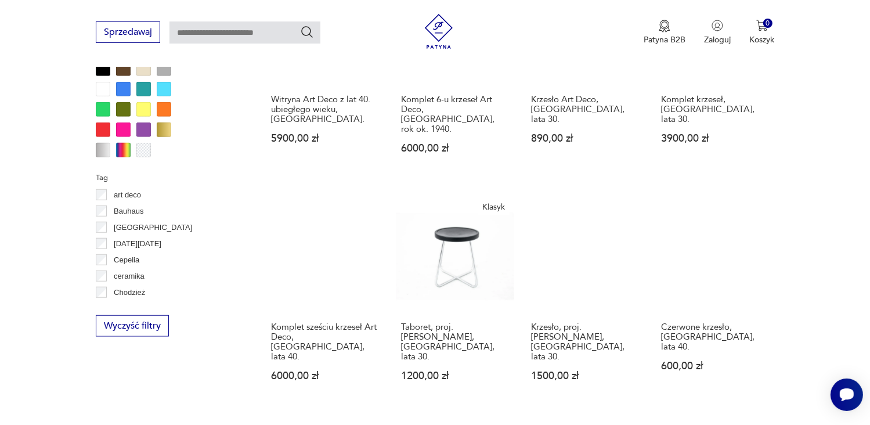
scroll to position [1003, 0]
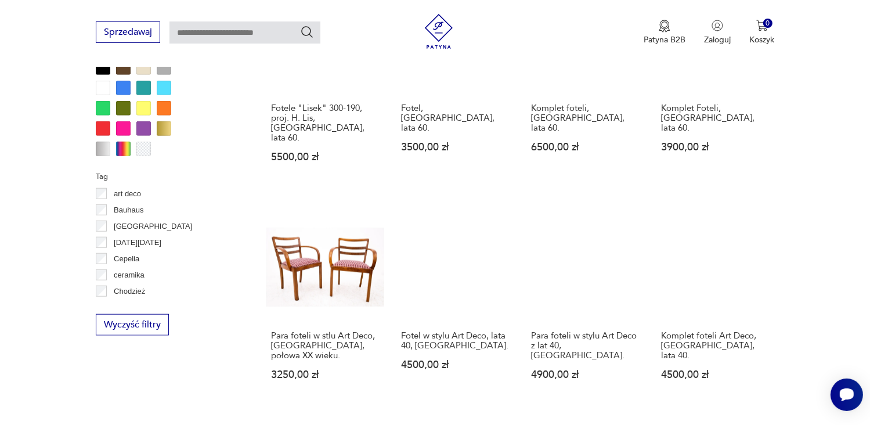
scroll to position [1003, 0]
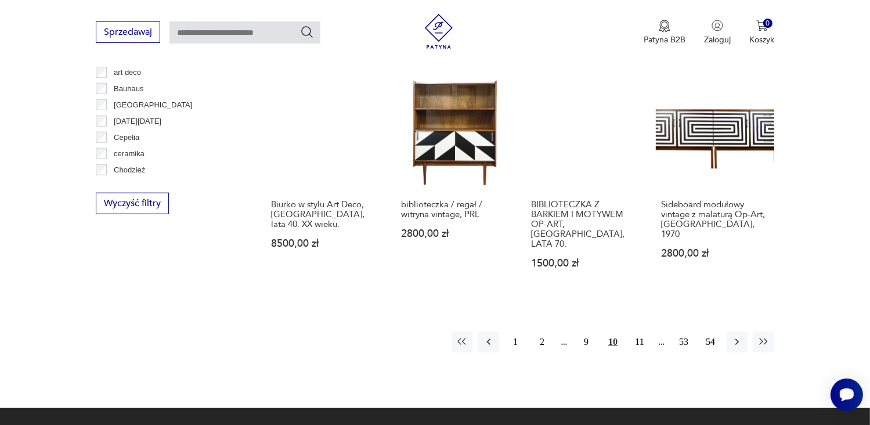
scroll to position [1143, 0]
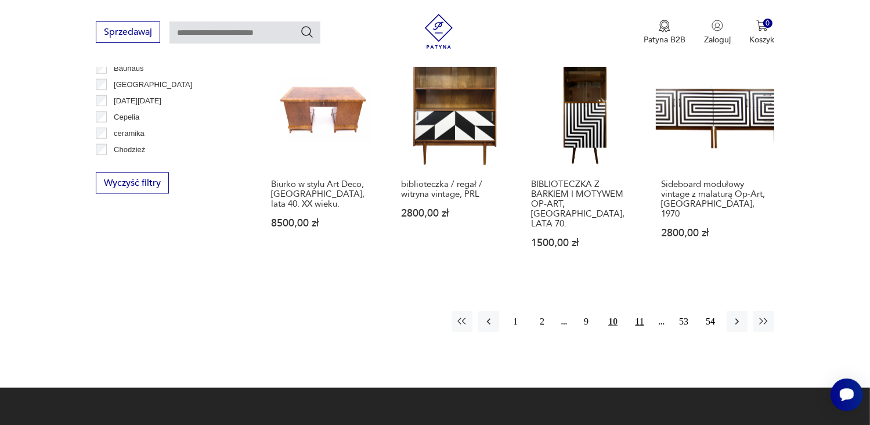
click at [638, 311] on button "11" at bounding box center [639, 321] width 21 height 21
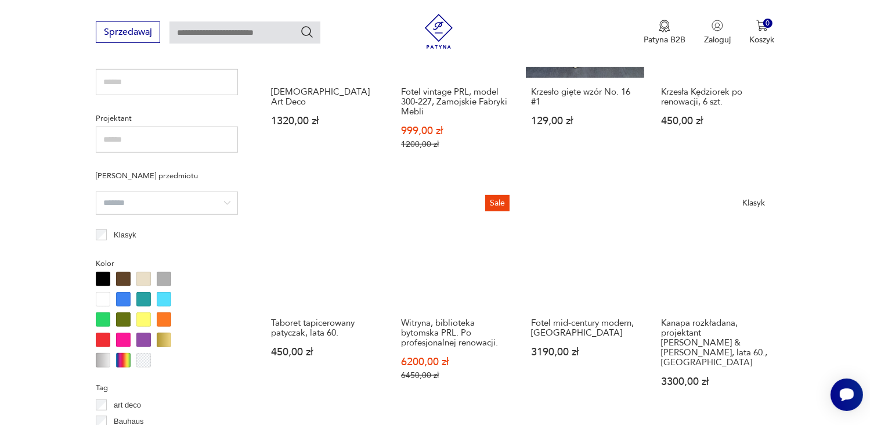
scroll to position [841, 0]
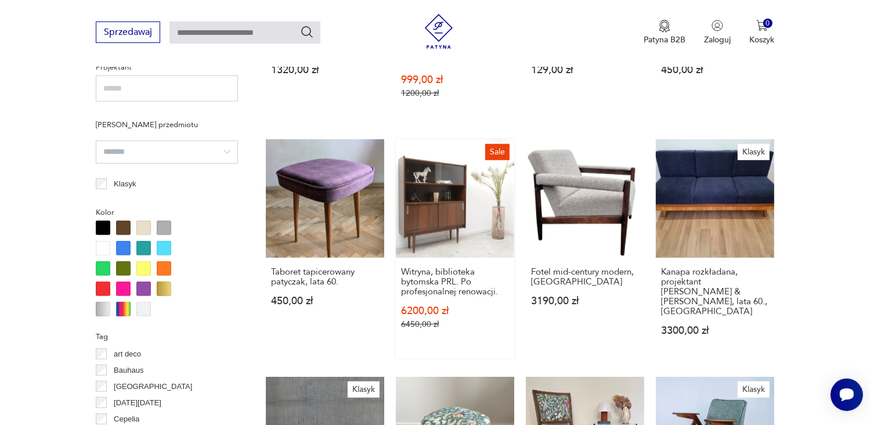
click at [447, 194] on link "[PERSON_NAME], biblioteka bytomska PRL. Po profesjonalnej renowacji. 6200,00 zł…" at bounding box center [455, 248] width 118 height 219
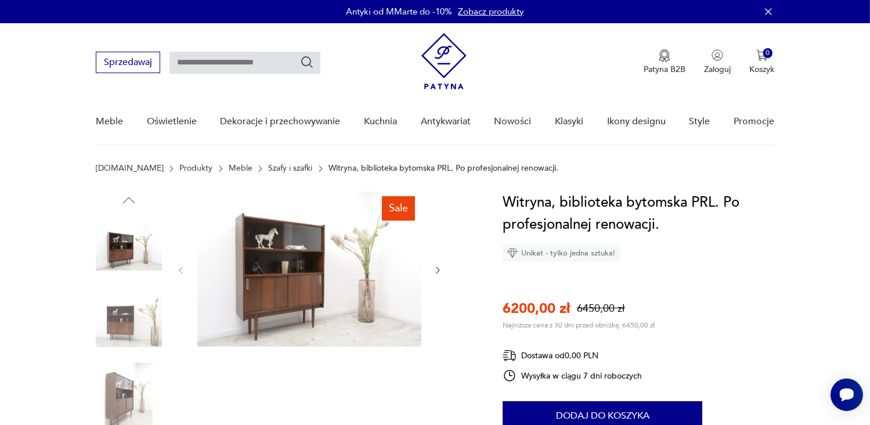
click at [438, 269] on icon "button" at bounding box center [438, 270] width 10 height 10
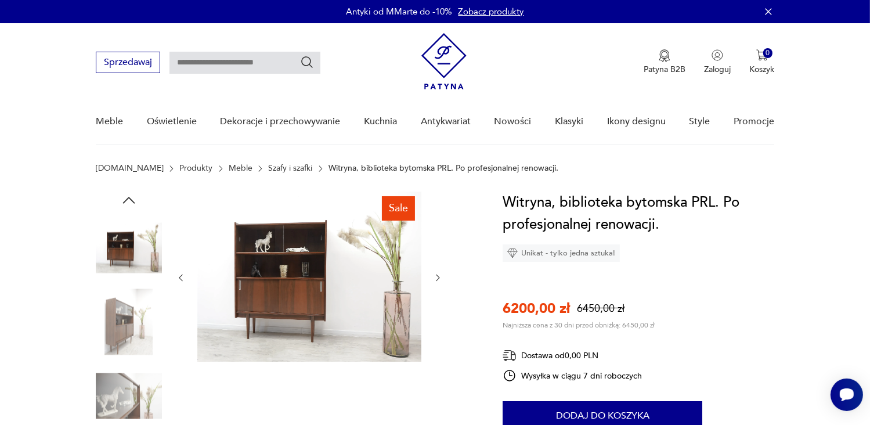
click at [438, 269] on div at bounding box center [309, 277] width 267 height 172
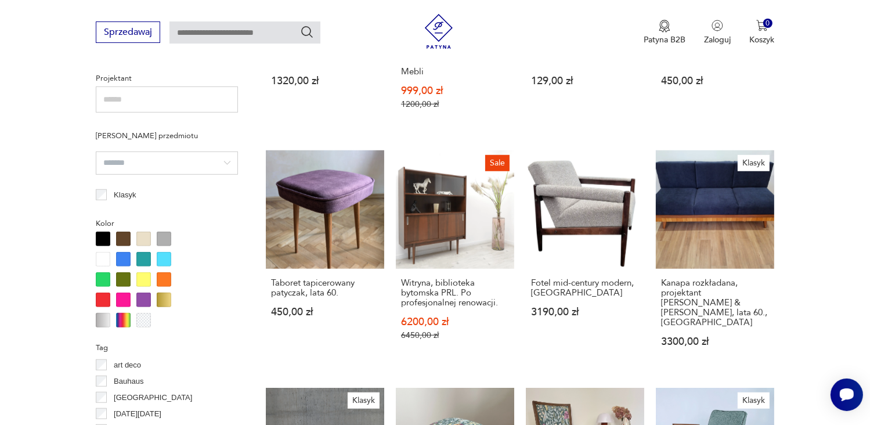
scroll to position [832, 0]
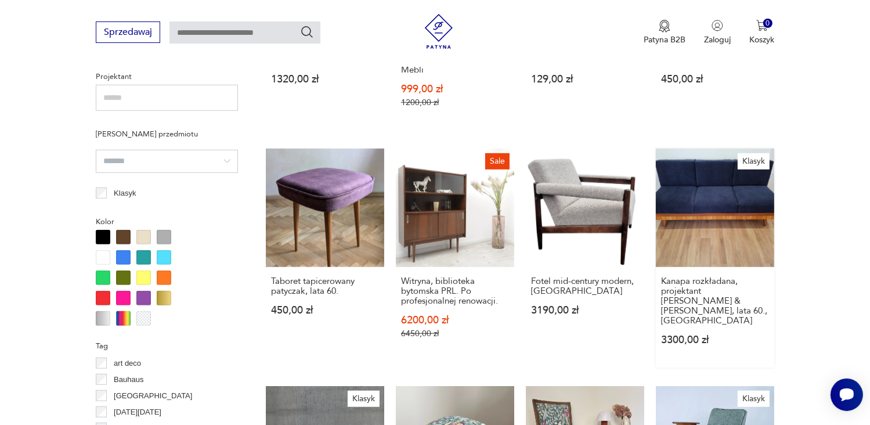
click at [719, 178] on link "Klasyk Kanapa rozkładana, projektant Lejkowski & [PERSON_NAME], lata 60., Polsk…" at bounding box center [714, 257] width 118 height 219
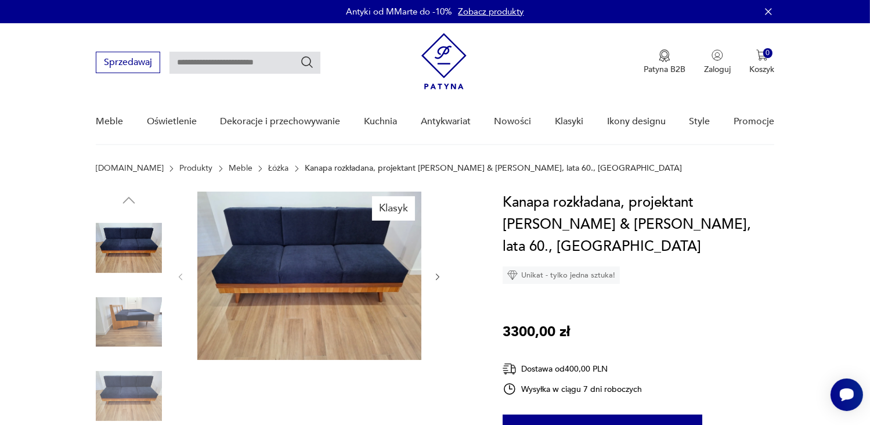
click at [717, 176] on section "[DOMAIN_NAME] Produkty Meble Łóżka Kanapa rozkładana, projektant [PERSON_NAME] …" at bounding box center [435, 178] width 870 height 28
click at [439, 276] on icon "button" at bounding box center [437, 276] width 3 height 7
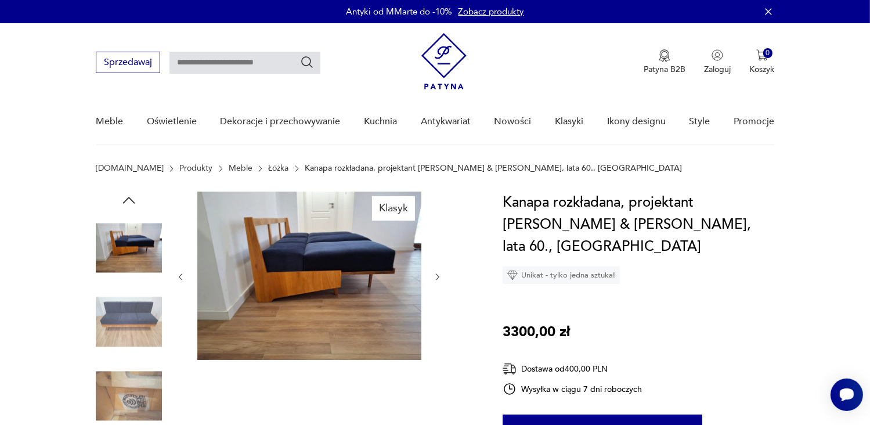
click at [439, 276] on icon "button" at bounding box center [437, 276] width 3 height 7
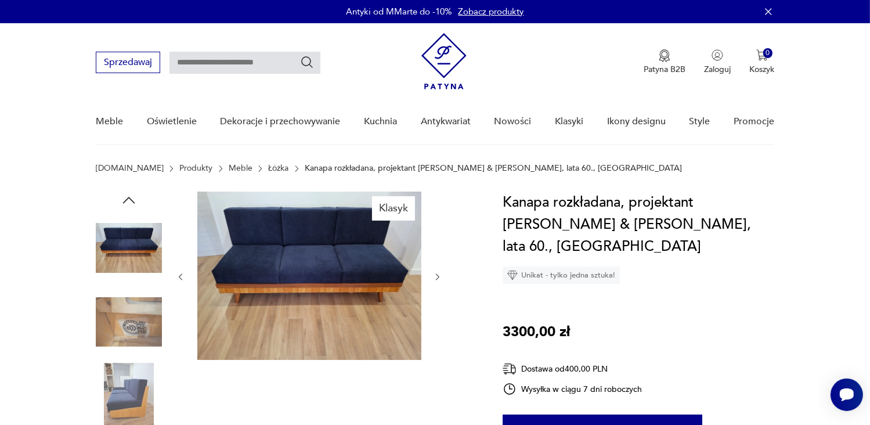
click at [439, 276] on icon "button" at bounding box center [437, 276] width 3 height 7
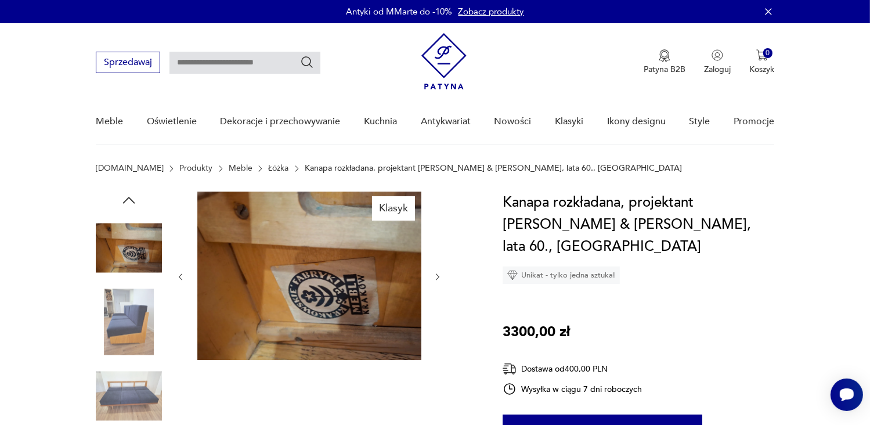
click at [21, 164] on section "[DOMAIN_NAME] Produkty Meble Łóżka Kanapa rozkładana, projektant [PERSON_NAME] …" at bounding box center [435, 178] width 870 height 28
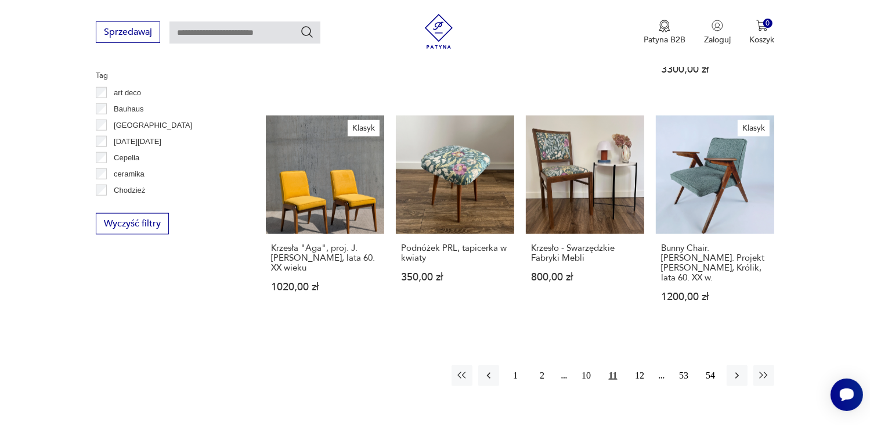
scroll to position [1123, 0]
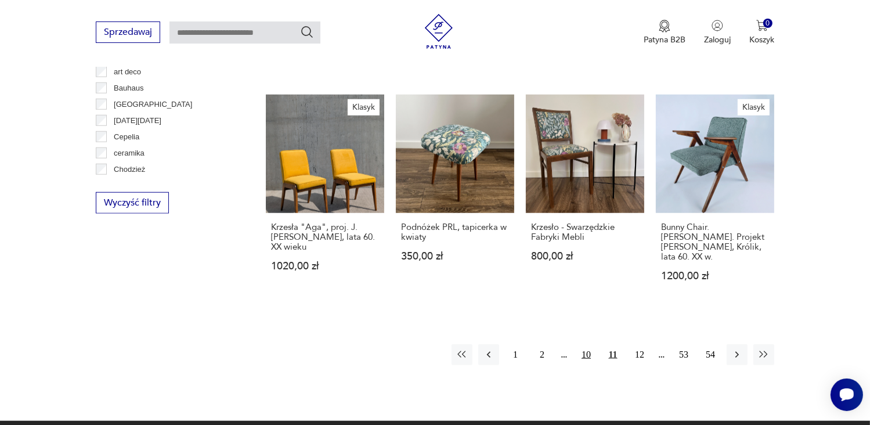
click at [585, 344] on button "10" at bounding box center [585, 354] width 21 height 21
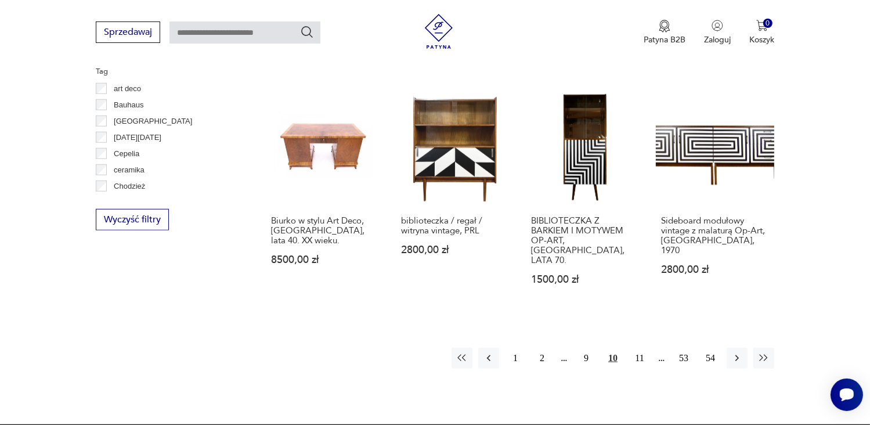
scroll to position [1212, 0]
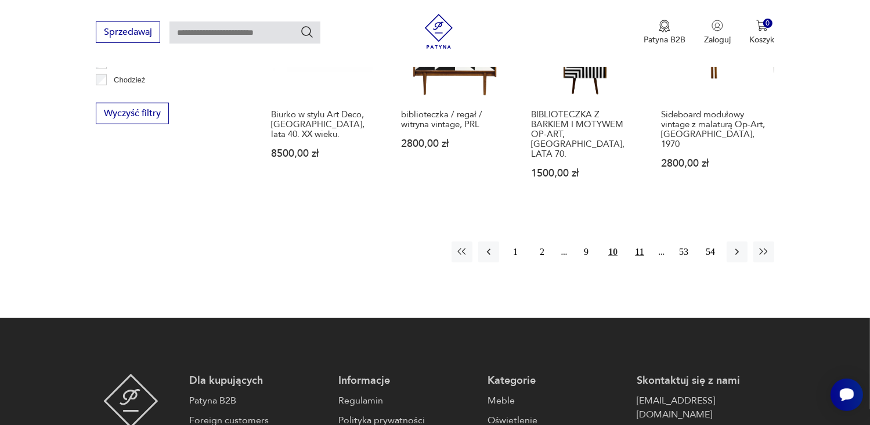
click at [636, 241] on button "11" at bounding box center [639, 251] width 21 height 21
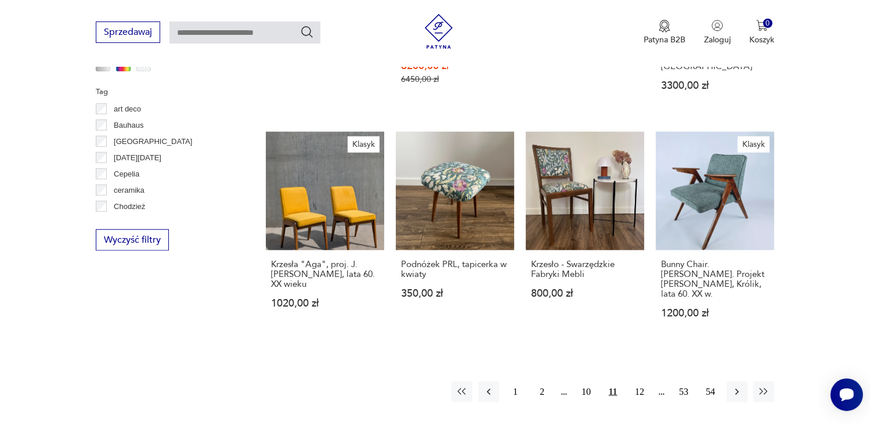
scroll to position [1166, 0]
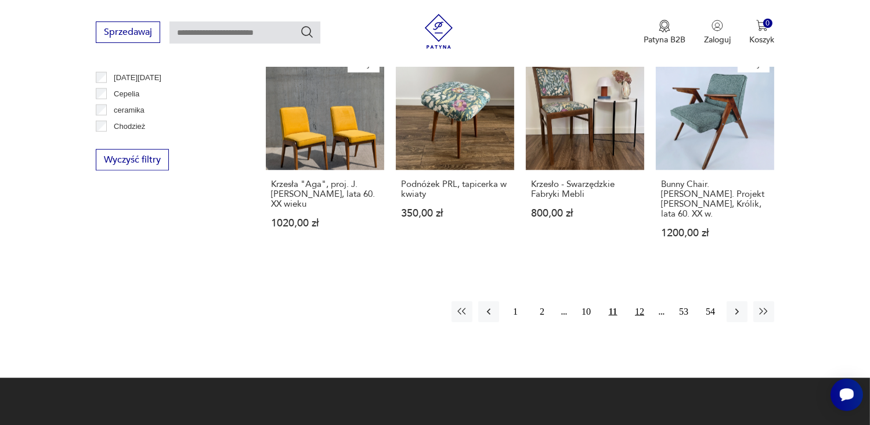
click at [639, 301] on button "12" at bounding box center [639, 311] width 21 height 21
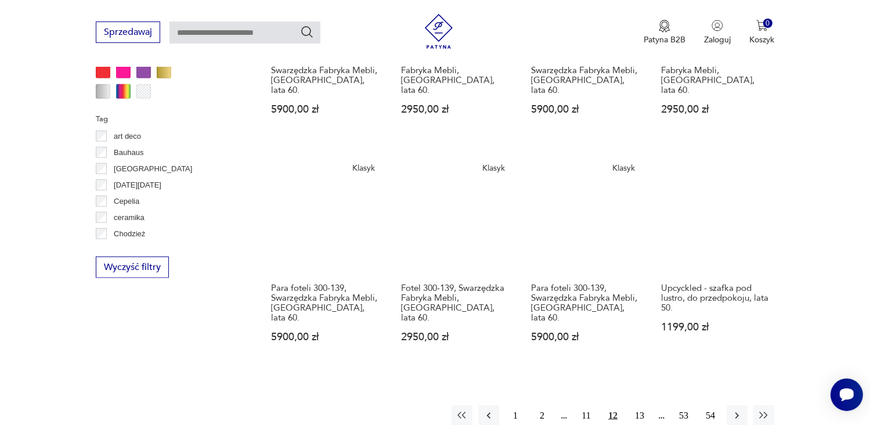
scroll to position [1073, 0]
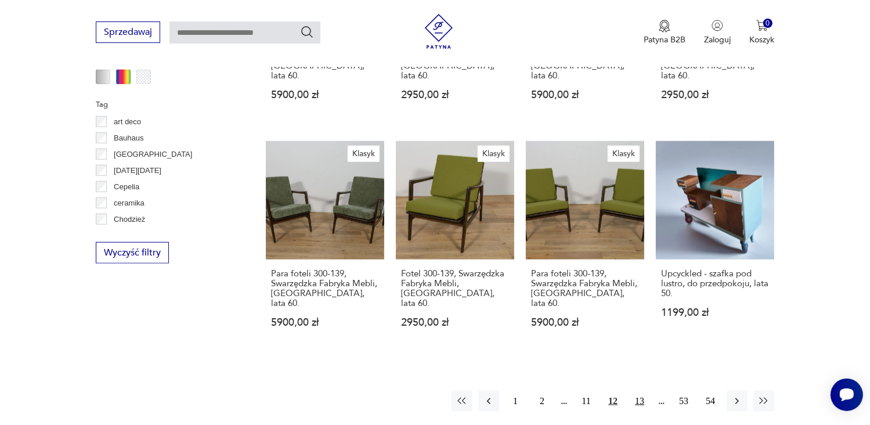
click at [638, 390] on button "13" at bounding box center [639, 400] width 21 height 21
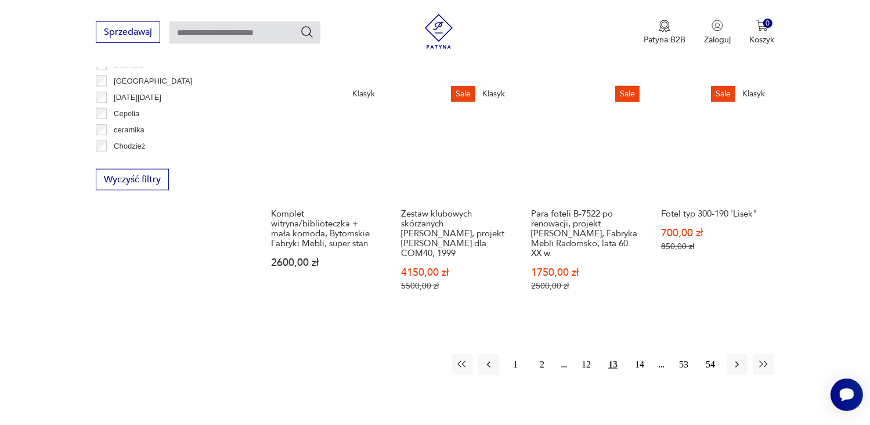
scroll to position [1166, 0]
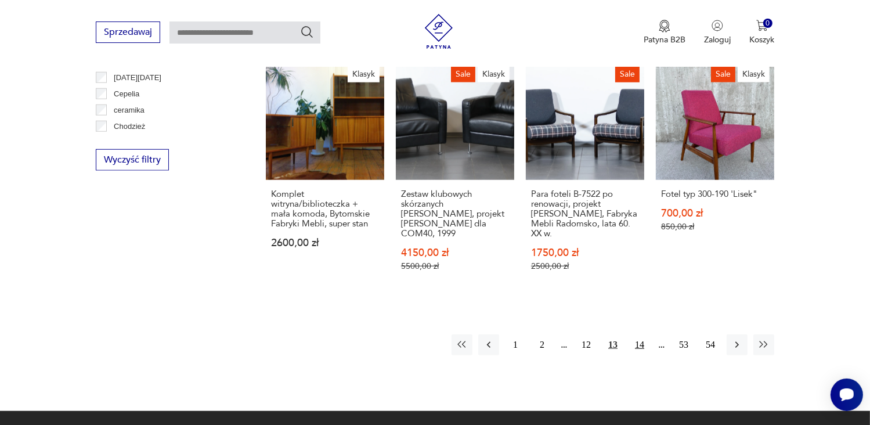
click at [641, 334] on button "14" at bounding box center [639, 344] width 21 height 21
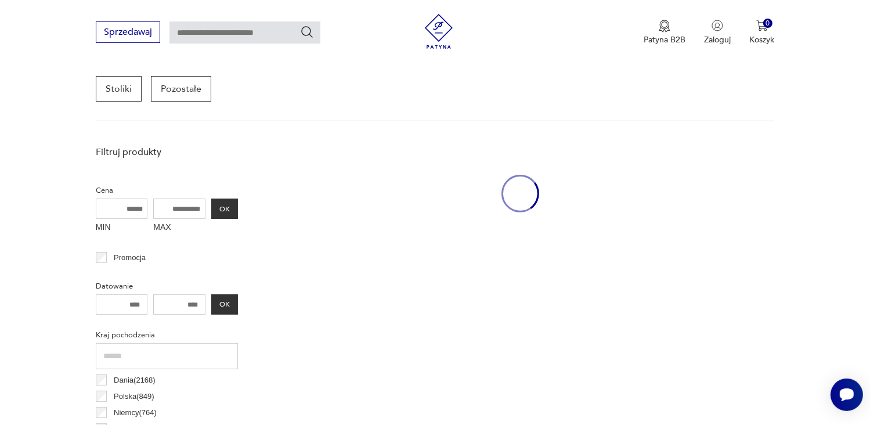
scroll to position [307, 0]
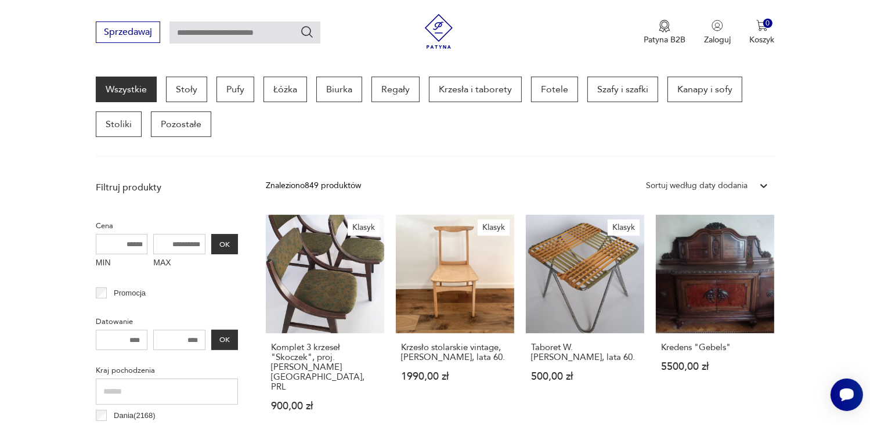
click at [641, 294] on link "Klasyk Taboret W. [PERSON_NAME], lata 60. 500,00 zł" at bounding box center [585, 324] width 118 height 219
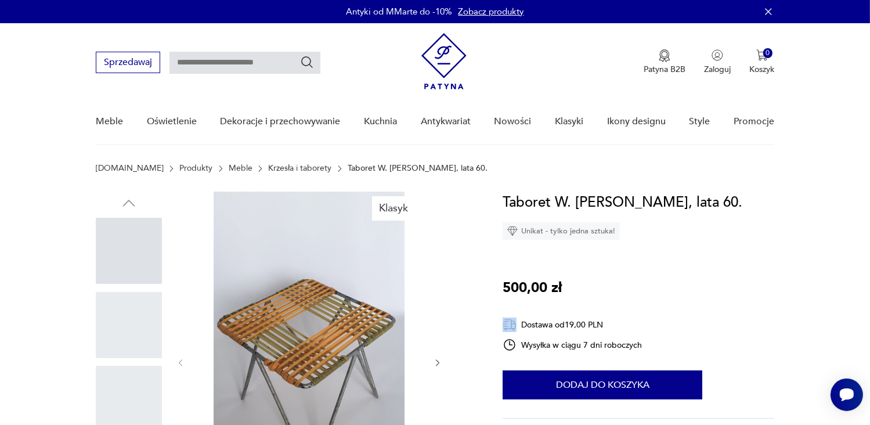
click at [641, 294] on div "Taboret W. [PERSON_NAME], lata 60. Unikat - tylko jedna sztuka! 500,00 zł Dosta…" at bounding box center [637, 350] width 271 height 318
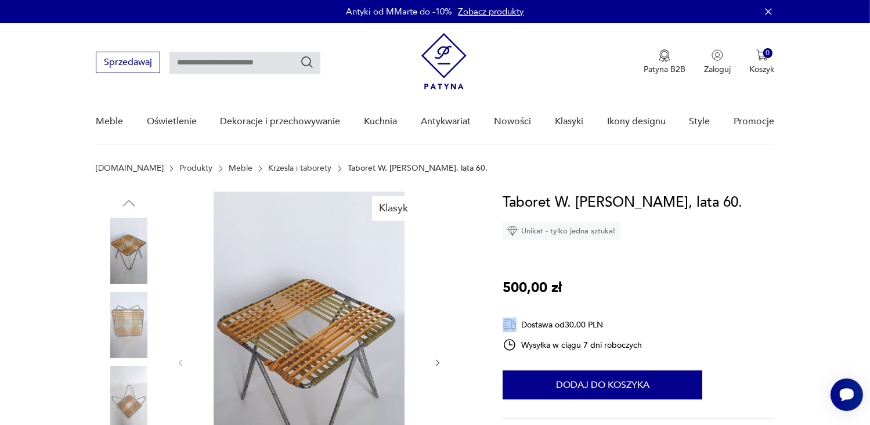
click at [641, 294] on div "Taboret W. [PERSON_NAME], lata 60. Unikat - tylko jedna sztuka! 500,00 zł Dosta…" at bounding box center [637, 350] width 271 height 318
click at [454, 252] on div "Klasyk" at bounding box center [285, 362] width 379 height 342
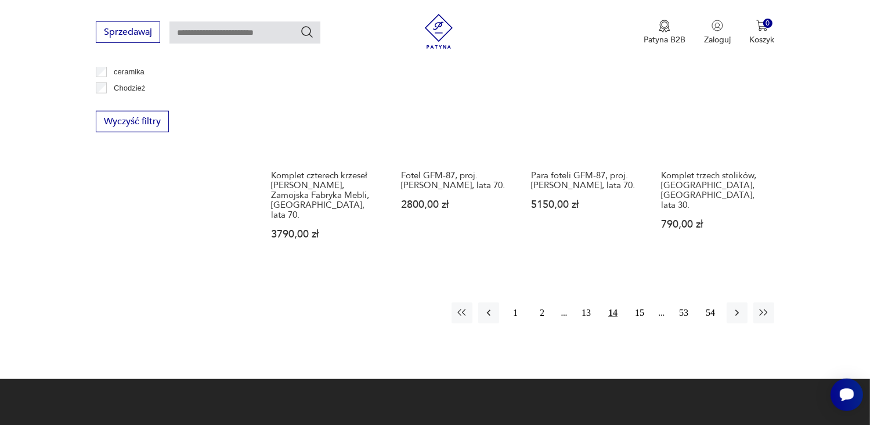
scroll to position [1212, 0]
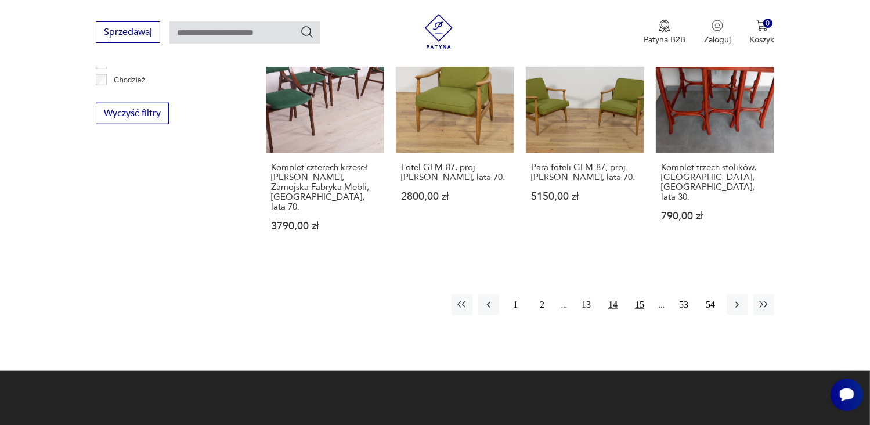
click at [638, 294] on button "15" at bounding box center [639, 304] width 21 height 21
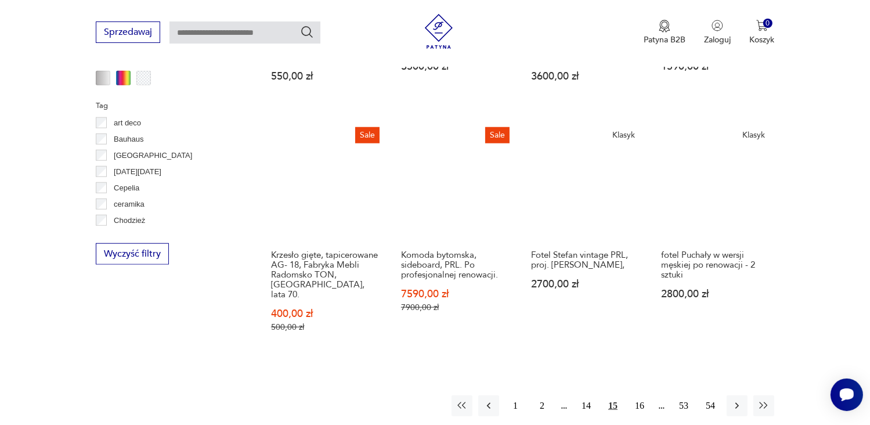
scroll to position [1073, 0]
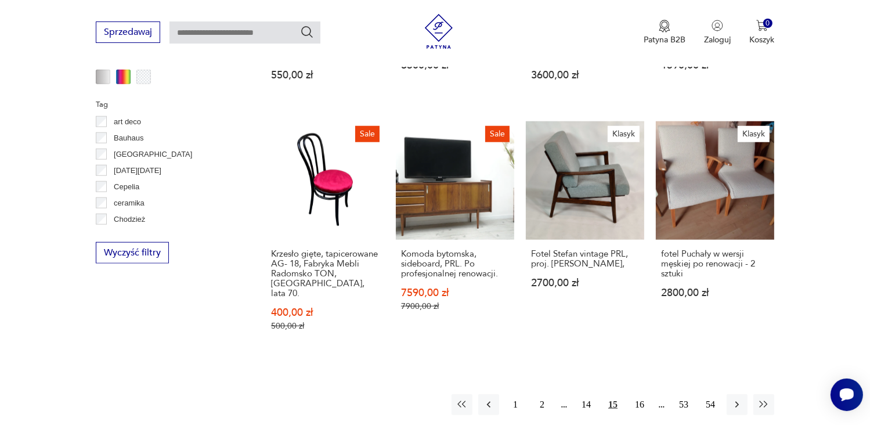
click at [638, 249] on h3 "Fotel Stefan vintage PRL, proj. [PERSON_NAME]," at bounding box center [585, 259] width 108 height 20
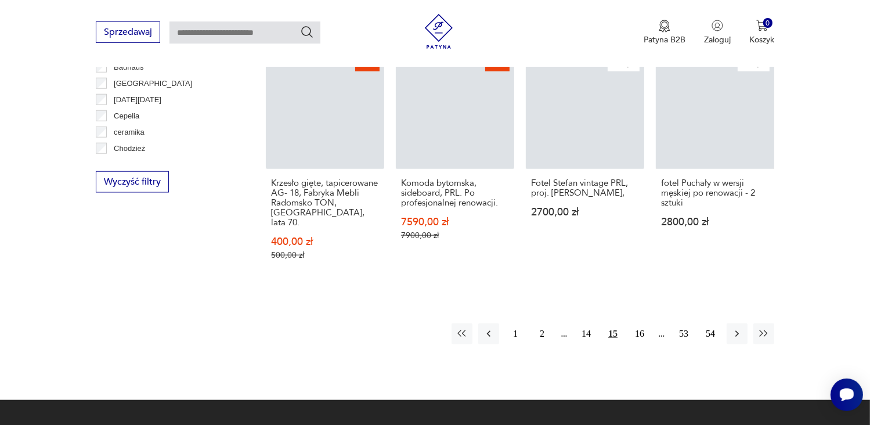
scroll to position [1179, 0]
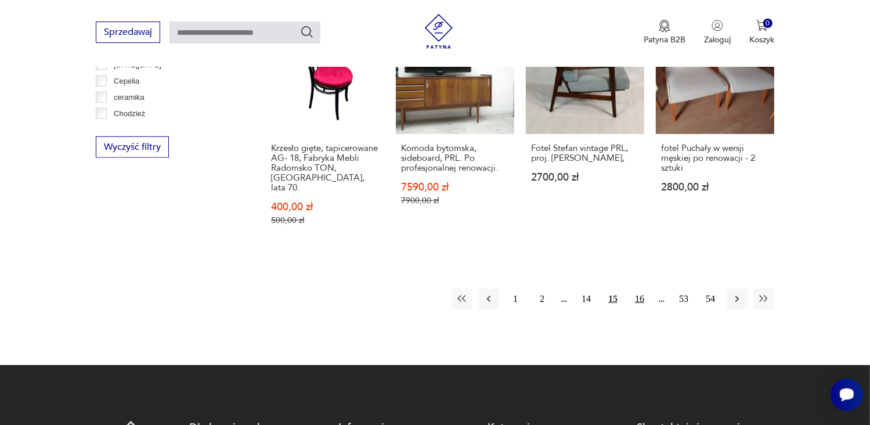
click at [639, 288] on button "16" at bounding box center [639, 298] width 21 height 21
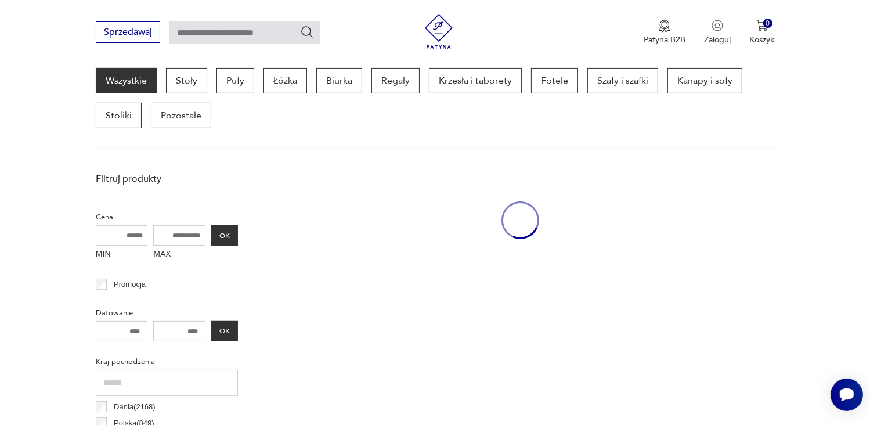
scroll to position [307, 0]
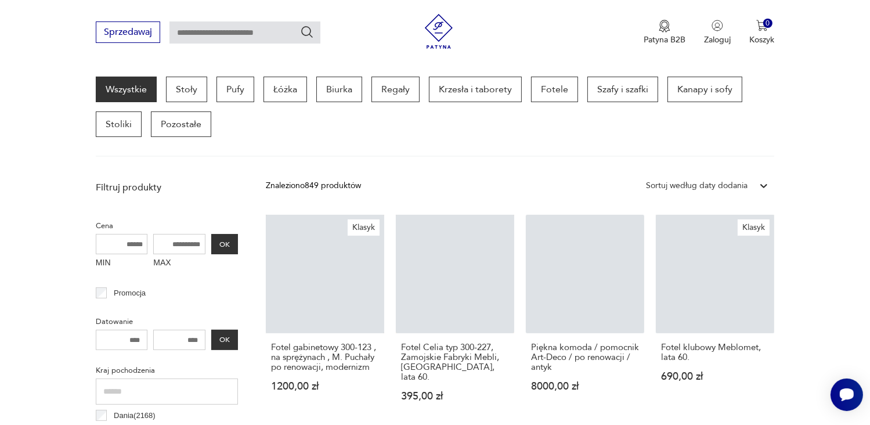
click at [639, 271] on link "Piękna komoda / pomocnik Art-Deco / po renowacji / antyk 8000,00 zł" at bounding box center [585, 319] width 118 height 209
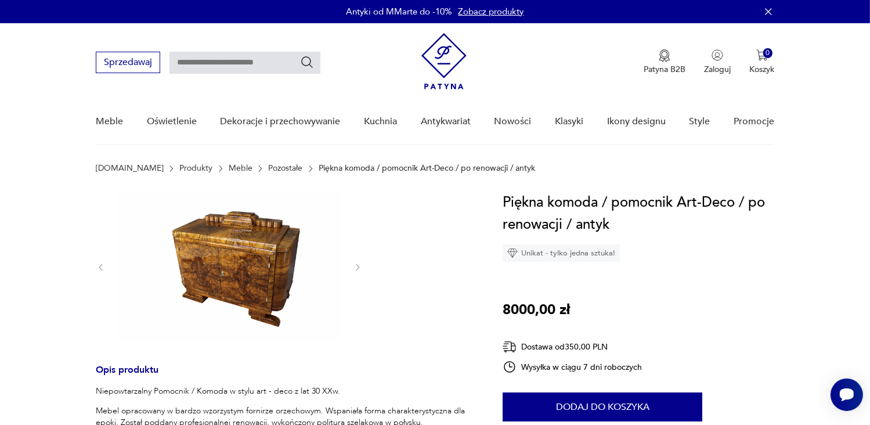
click at [505, 231] on h1 "Piękna komoda / pomocnik Art-Deco / po renowacji / antyk" at bounding box center [637, 213] width 271 height 44
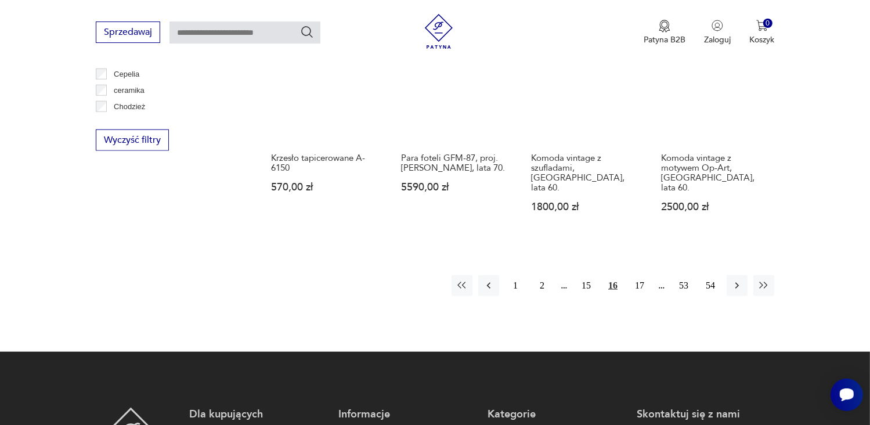
scroll to position [1189, 0]
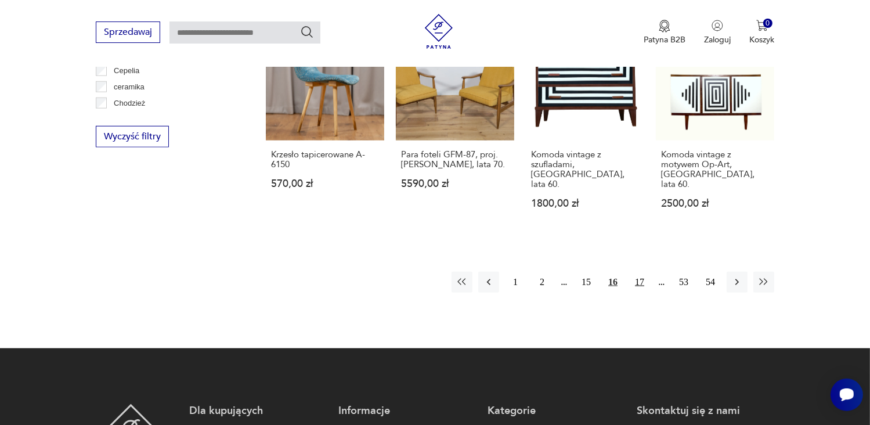
click at [640, 271] on button "17" at bounding box center [639, 281] width 21 height 21
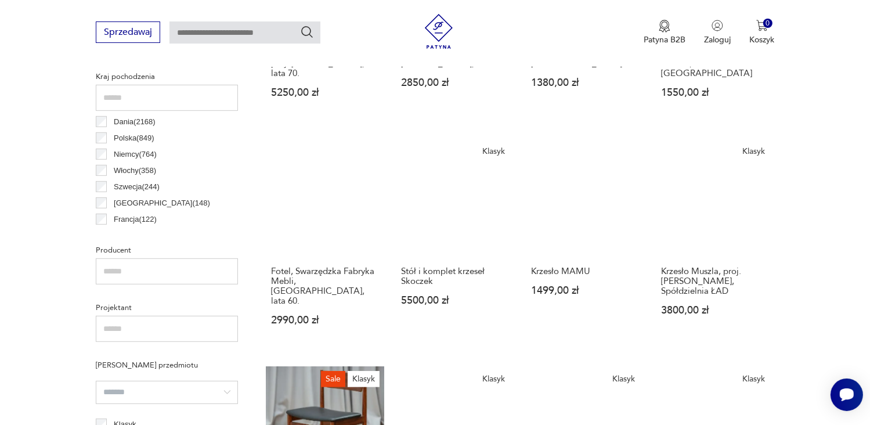
scroll to position [748, 0]
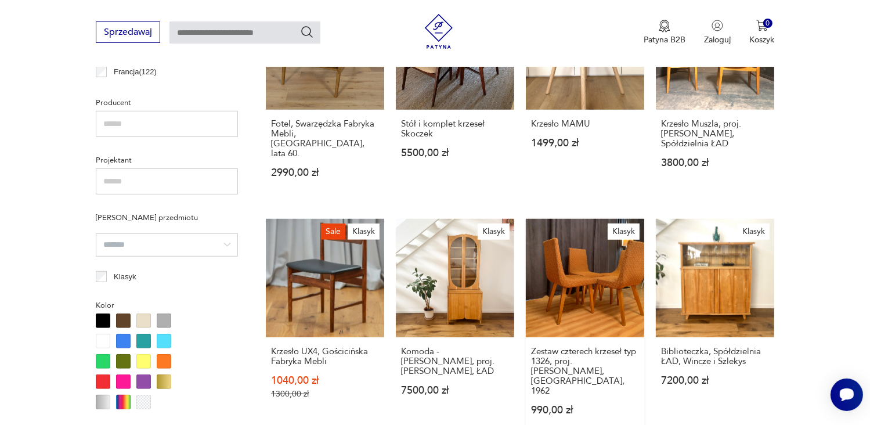
click at [632, 279] on link "Klasyk Zestaw czterech krzeseł typ 1326, proj. [PERSON_NAME], [GEOGRAPHIC_DATA]…" at bounding box center [585, 328] width 118 height 219
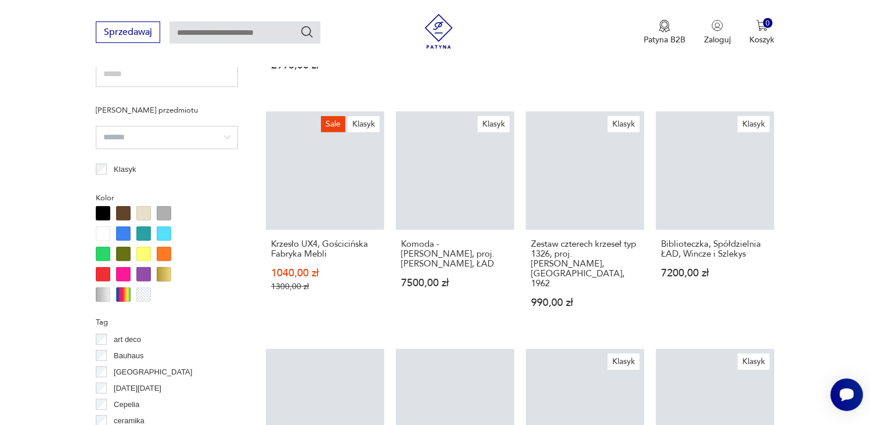
scroll to position [855, 0]
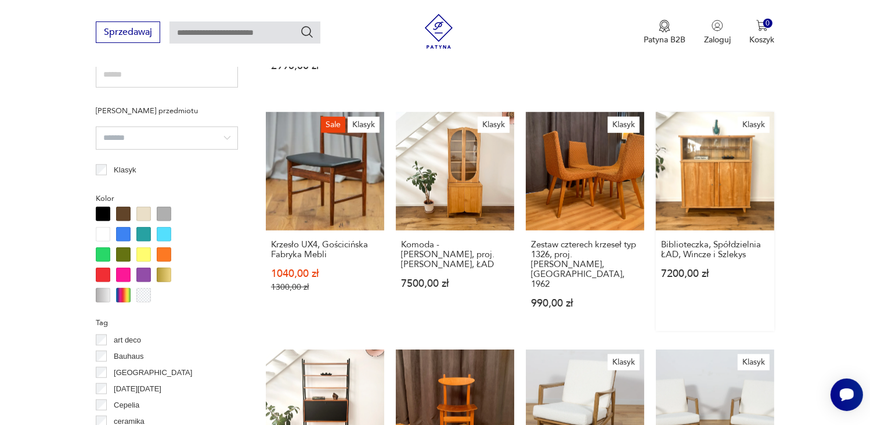
click at [710, 132] on link "Klasyk Biblioteczka, Spółdzielnia ŁAD, Wincze i Szlekys 7200,00 zł" at bounding box center [714, 221] width 118 height 219
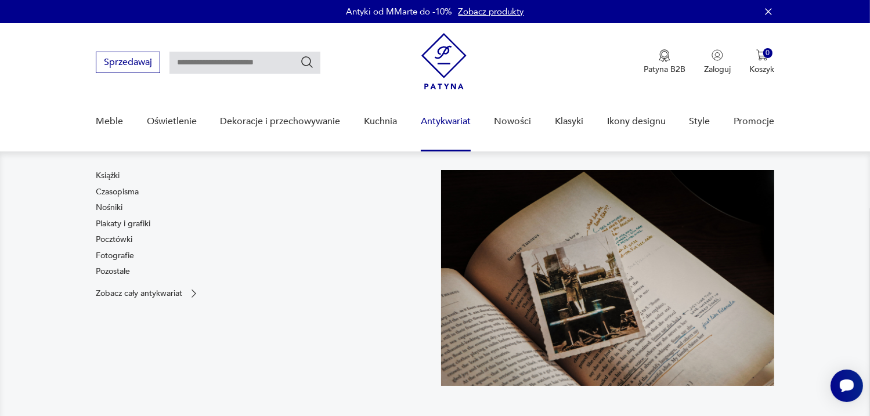
click at [244, 220] on div "Książki Czasopisma Nośniki Plakaty i grafiki Pocztówki Fotografie Pozostałe" at bounding box center [263, 226] width 334 height 112
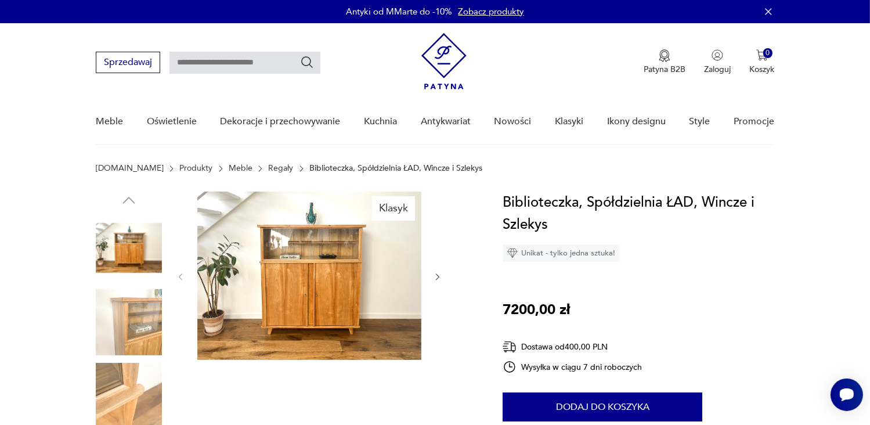
click at [288, 287] on img at bounding box center [309, 275] width 224 height 168
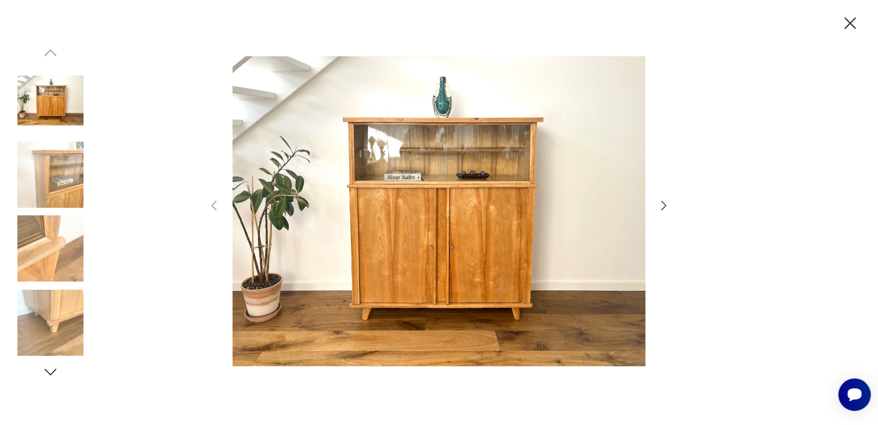
click at [662, 204] on icon "button" at bounding box center [664, 205] width 14 height 14
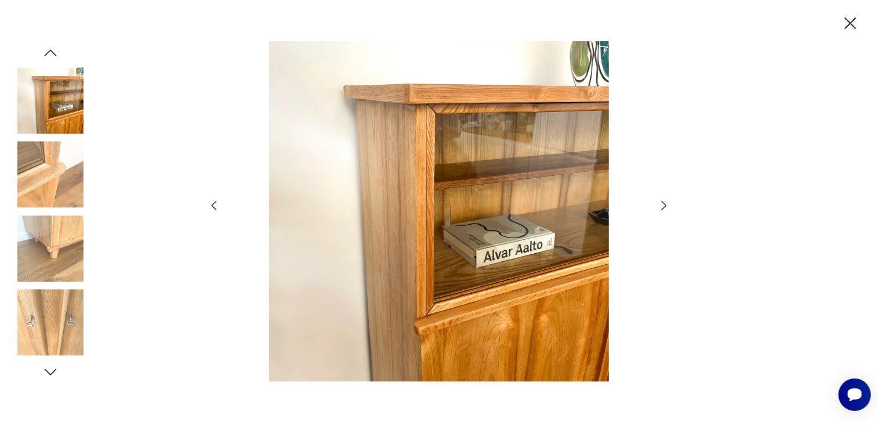
click at [662, 204] on icon "button" at bounding box center [664, 205] width 14 height 14
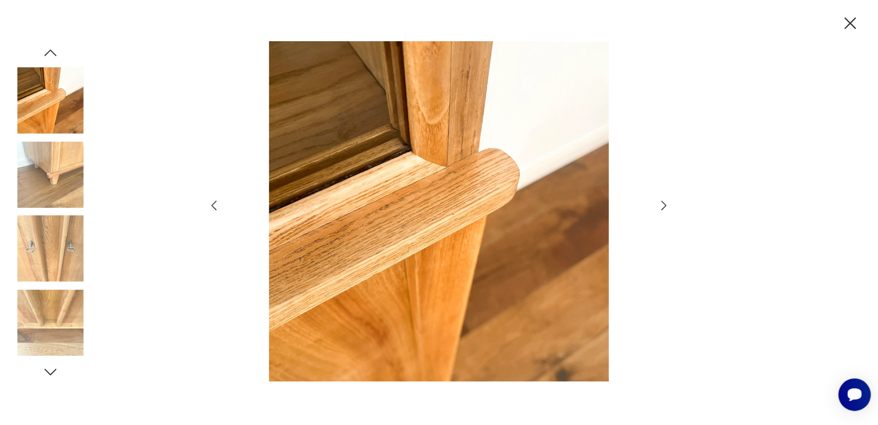
click at [662, 204] on icon "button" at bounding box center [664, 205] width 14 height 14
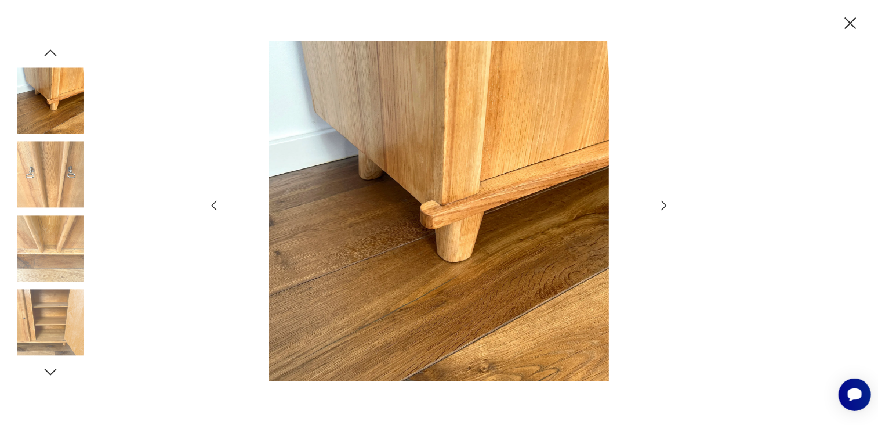
click at [662, 204] on icon "button" at bounding box center [664, 205] width 14 height 14
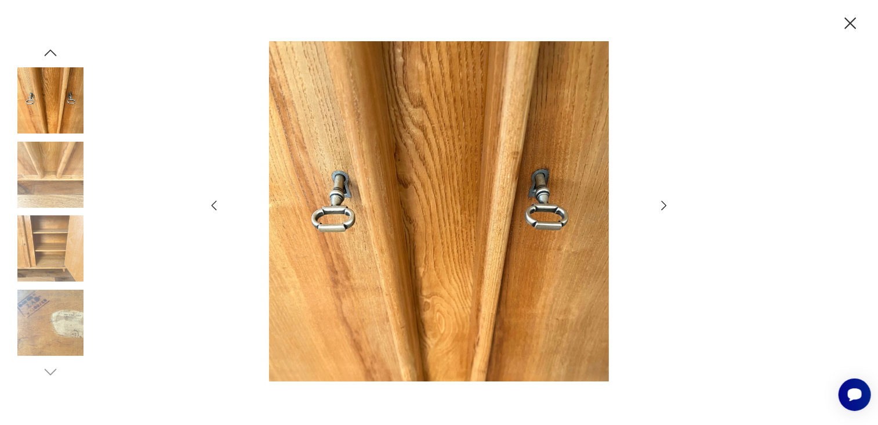
click at [662, 204] on icon "button" at bounding box center [664, 205] width 14 height 14
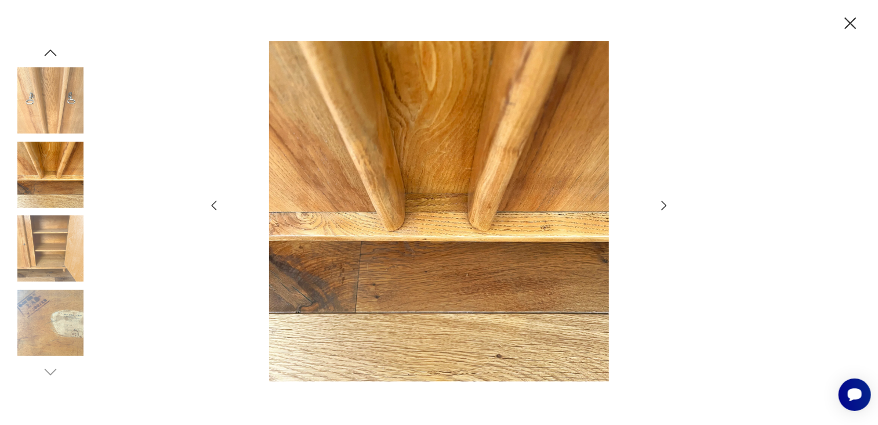
click at [662, 204] on icon "button" at bounding box center [664, 205] width 14 height 14
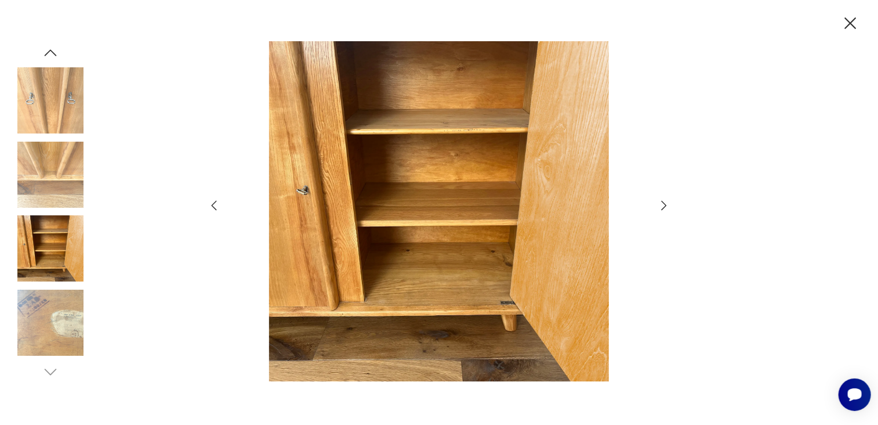
click at [662, 204] on icon "button" at bounding box center [664, 205] width 14 height 14
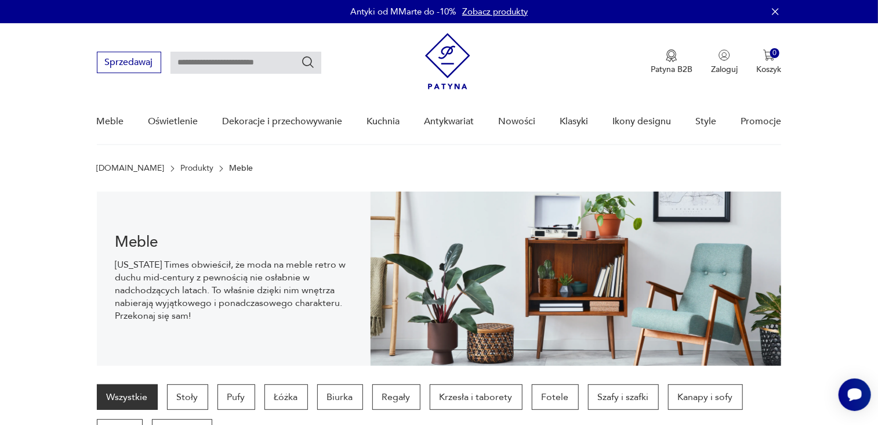
scroll to position [962, 0]
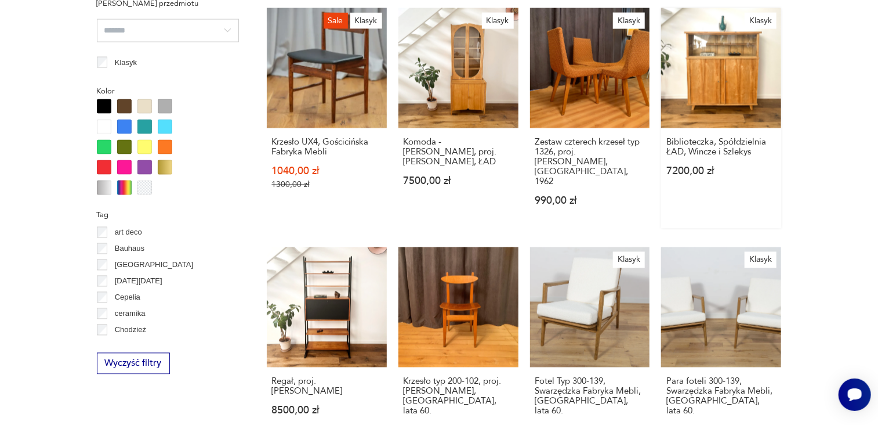
click at [729, 24] on link "Klasyk Biblioteczka, Spółdzielnia ŁAD, Wincze i Szlekys 7200,00 zł" at bounding box center [721, 118] width 120 height 220
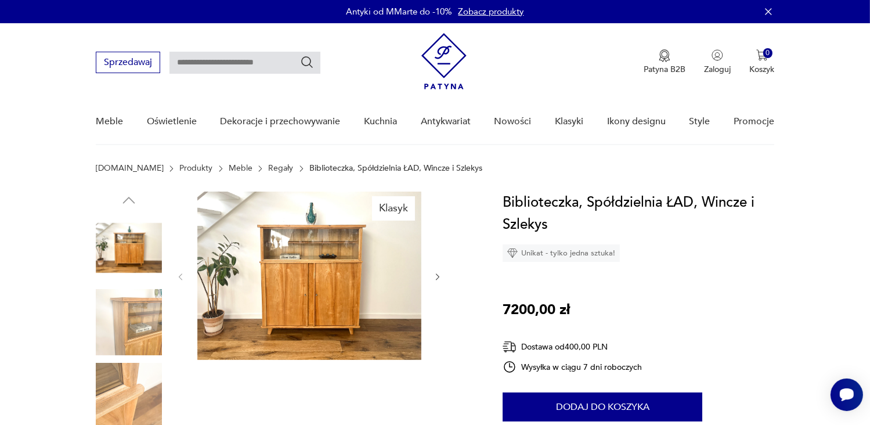
click at [339, 245] on img at bounding box center [309, 275] width 224 height 168
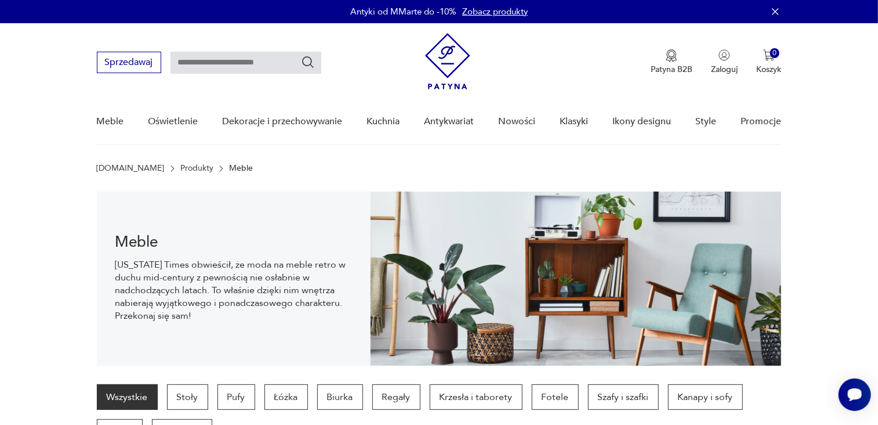
scroll to position [1070, 0]
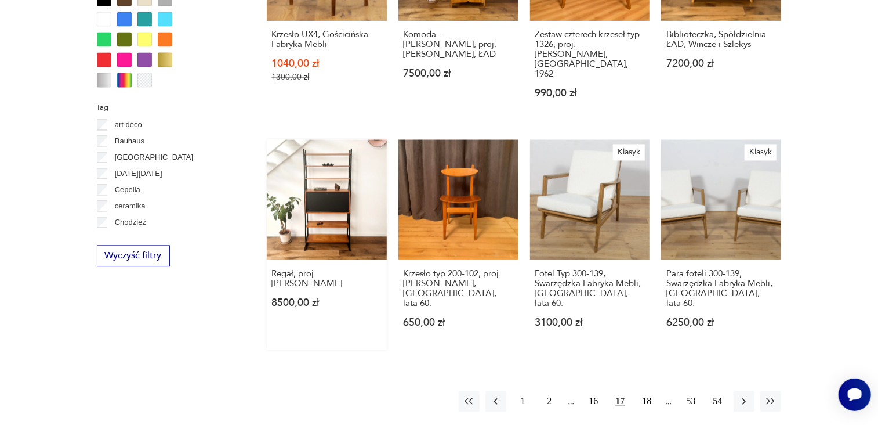
click at [323, 148] on link "Regał, proj. [PERSON_NAME] 8500,00 zł" at bounding box center [327, 245] width 120 height 211
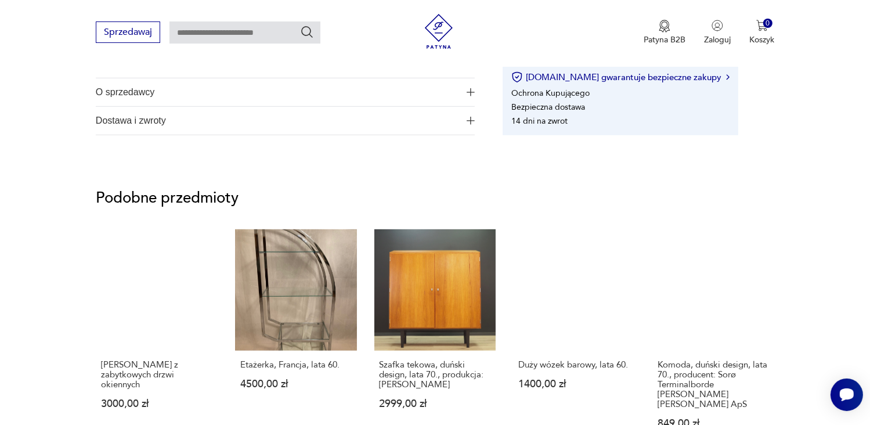
scroll to position [835, 0]
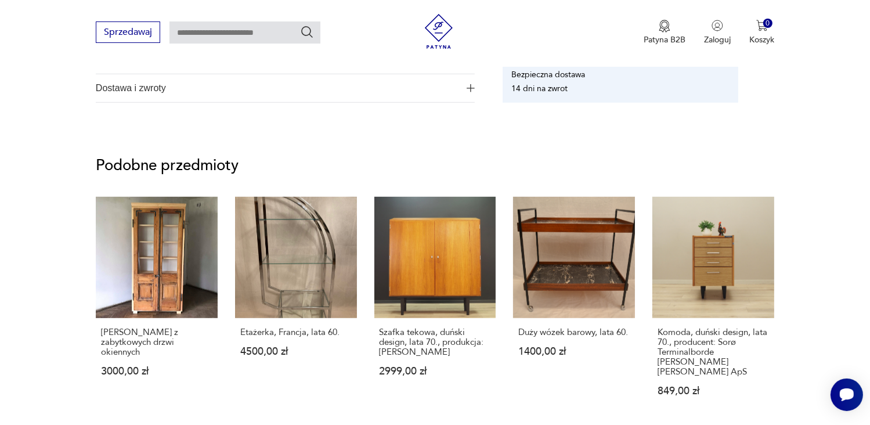
click at [23, 9] on div "Sprzedawaj Patyna B2B Zaloguj 0 Koszyk Twój koszyk ( 0 ) Brak produktów w koszy…" at bounding box center [435, 33] width 870 height 67
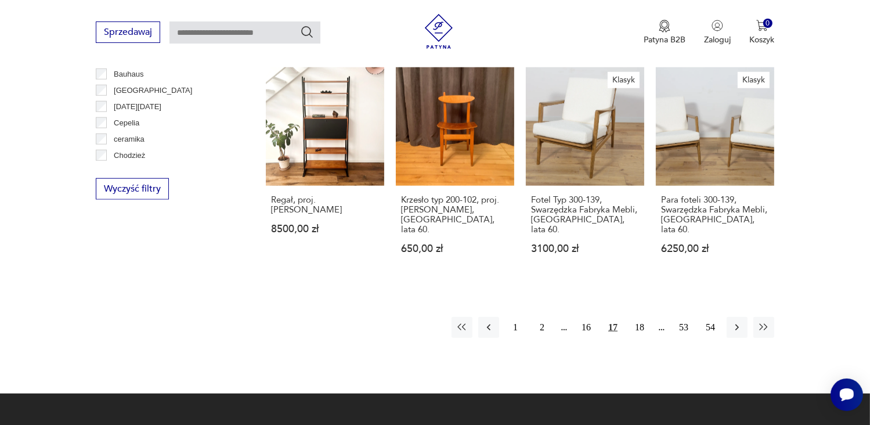
scroll to position [1153, 0]
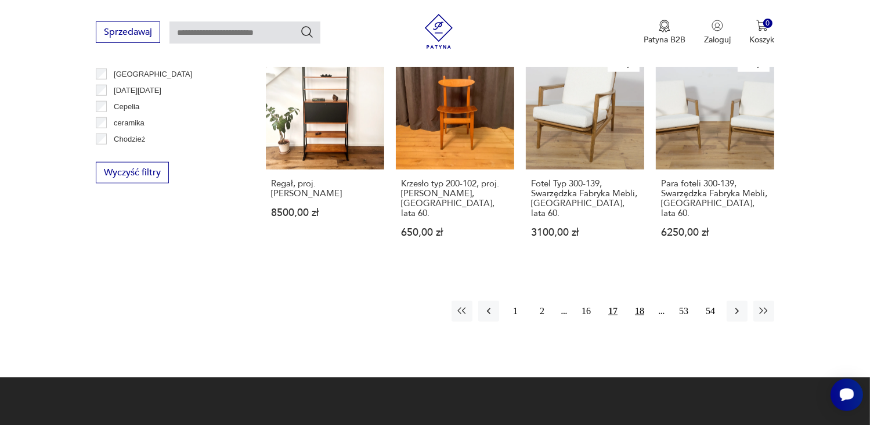
click at [639, 300] on button "18" at bounding box center [639, 310] width 21 height 21
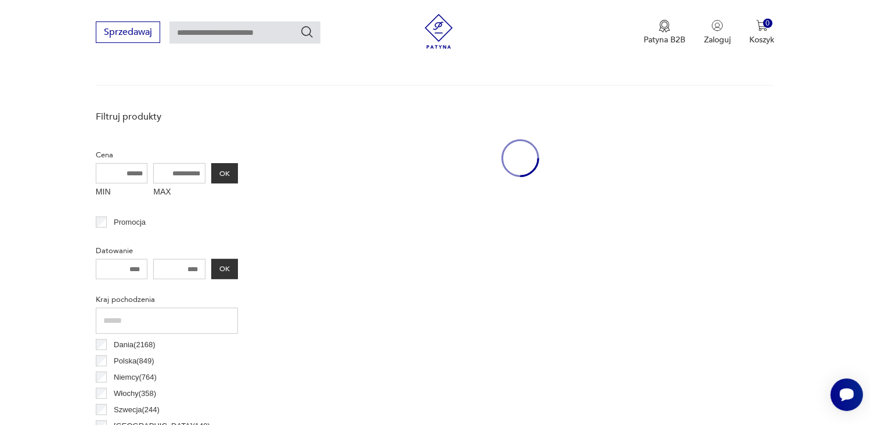
scroll to position [307, 0]
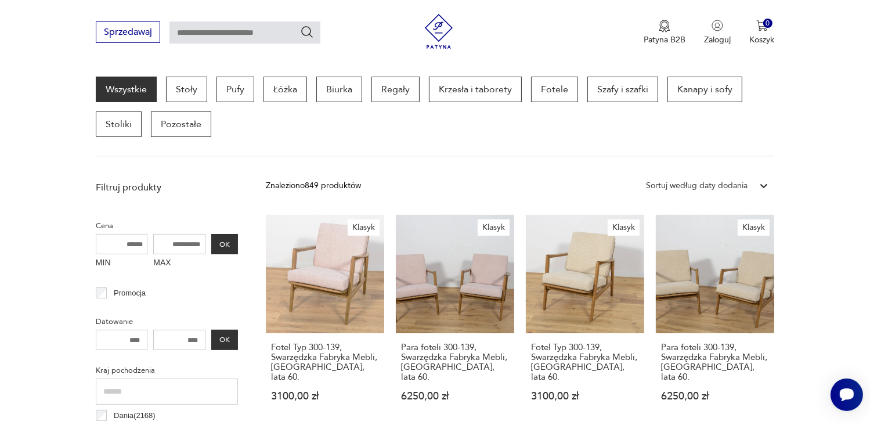
click at [639, 250] on link "Klasyk Fotel Typ 300-139, Swarzędzka Fabryka Mebli, [GEOGRAPHIC_DATA], lata 60.…" at bounding box center [585, 319] width 118 height 209
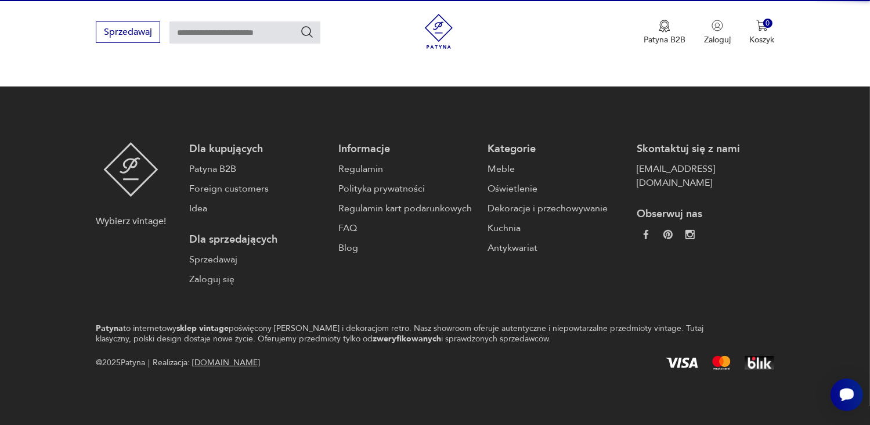
click at [639, 250] on div "Skontaktuj się z nami [EMAIL_ADDRESS][DOMAIN_NAME] Obserwuj nas" at bounding box center [704, 214] width 137 height 144
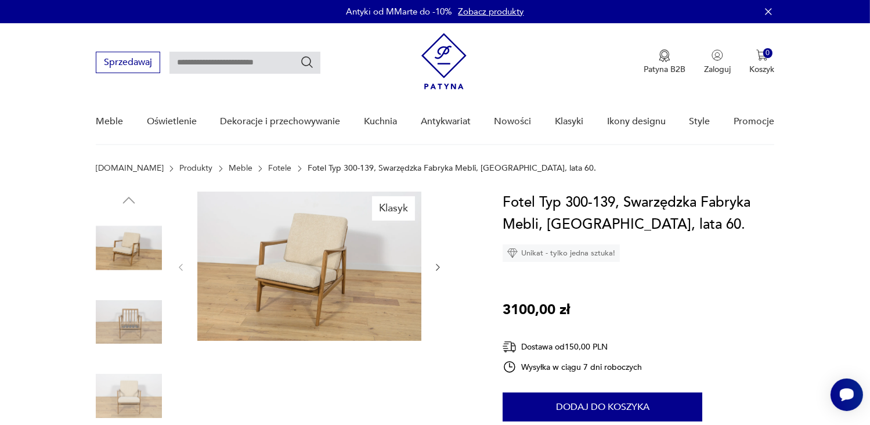
click at [639, 250] on div "Fotel Typ 300-139, Swarzędzka Fabryka Mebli, [GEOGRAPHIC_DATA], lata 60. Unikat…" at bounding box center [637, 226] width 271 height 70
click at [331, 251] on img at bounding box center [309, 265] width 224 height 149
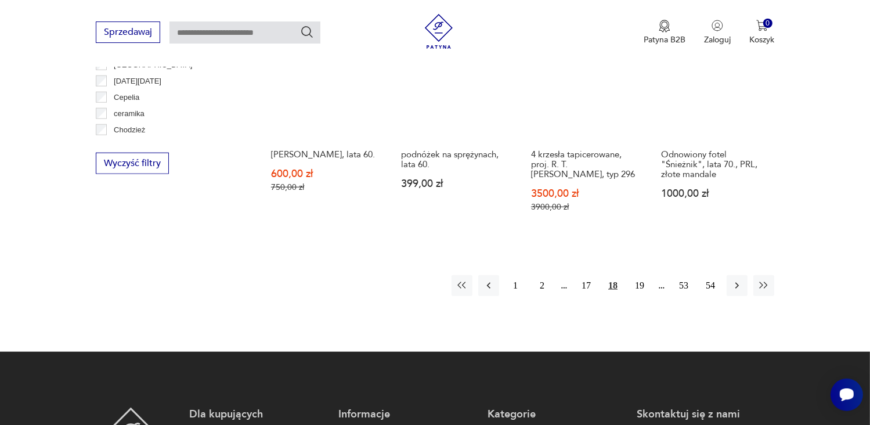
scroll to position [1166, 0]
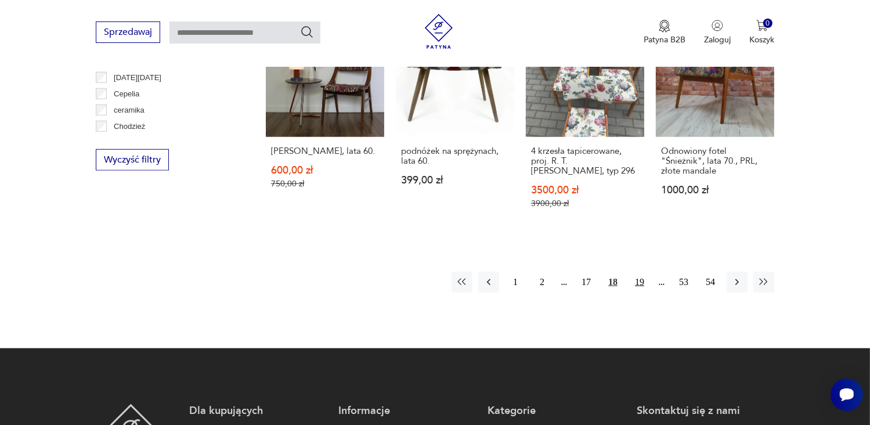
click at [638, 271] on button "19" at bounding box center [639, 281] width 21 height 21
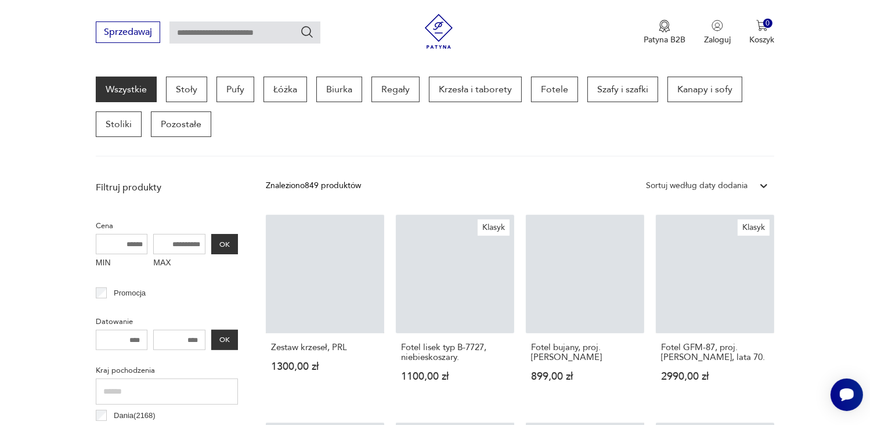
click at [638, 249] on link "Fotel bujany, proj. [PERSON_NAME] 899,00 zł" at bounding box center [585, 309] width 118 height 189
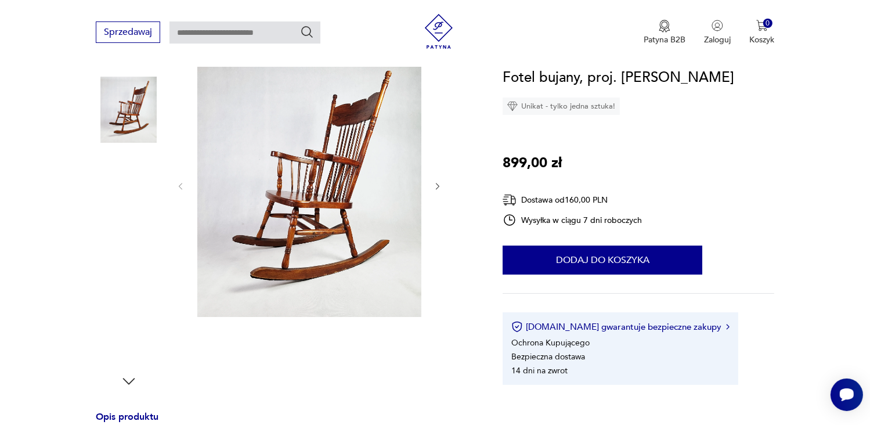
scroll to position [139, 0]
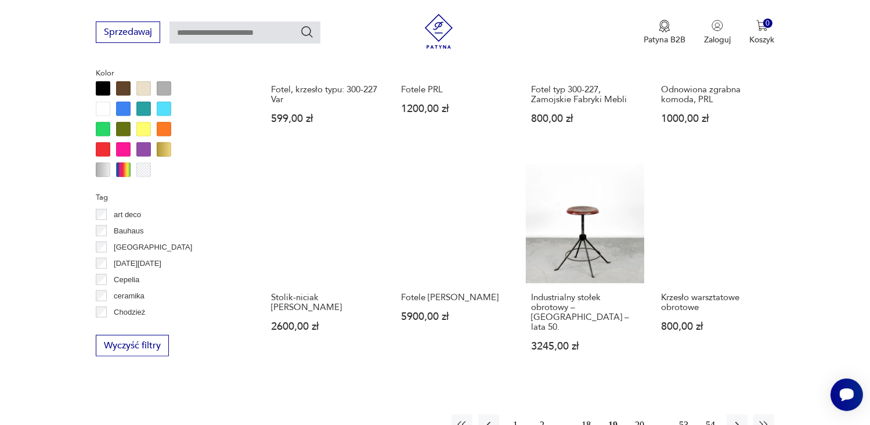
scroll to position [1003, 0]
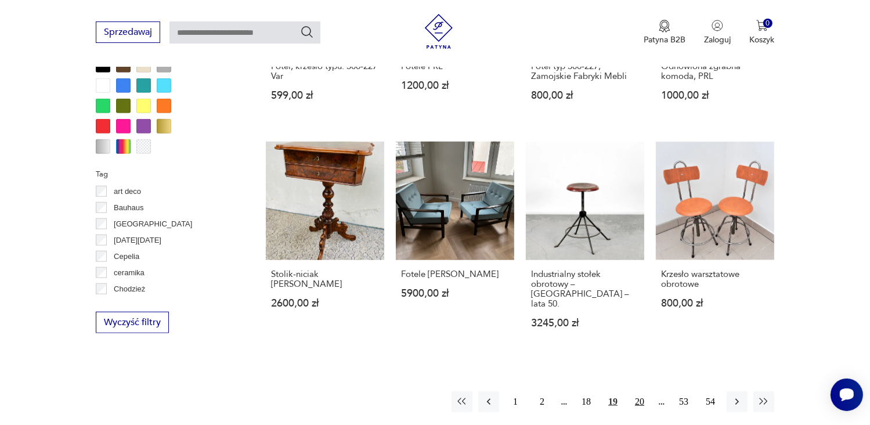
click at [638, 391] on button "20" at bounding box center [639, 401] width 21 height 21
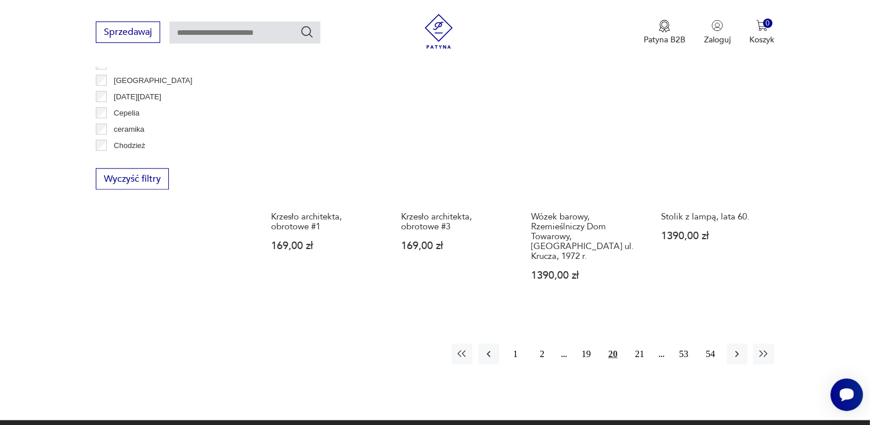
scroll to position [1166, 0]
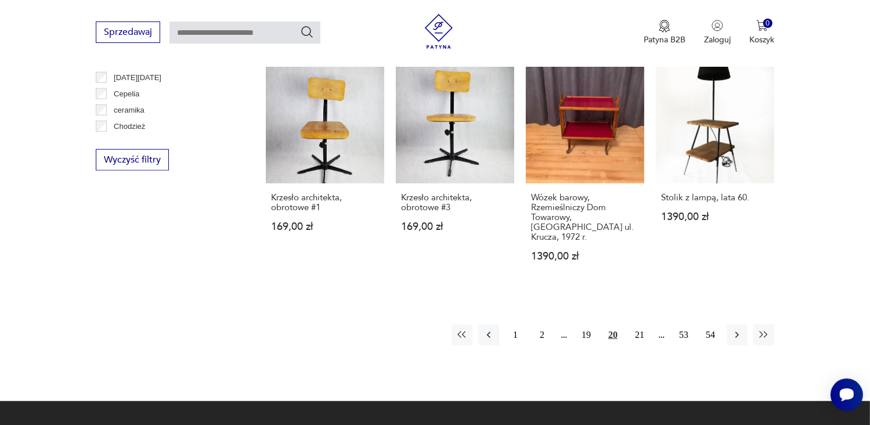
click at [637, 324] on button "21" at bounding box center [639, 334] width 21 height 21
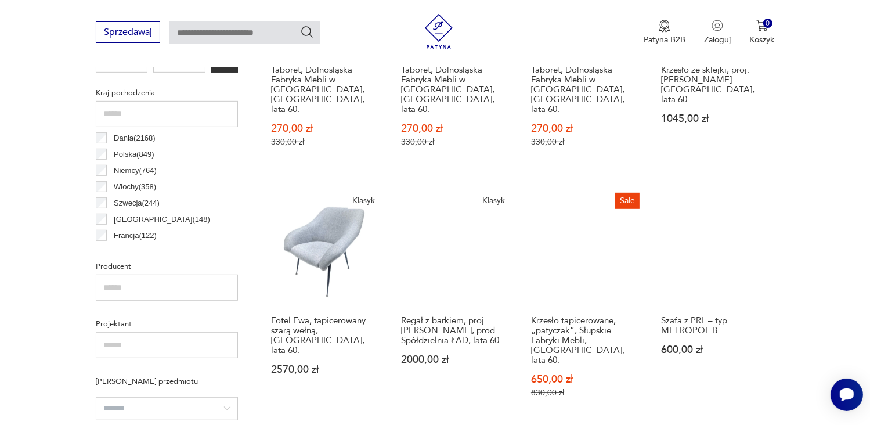
scroll to position [586, 0]
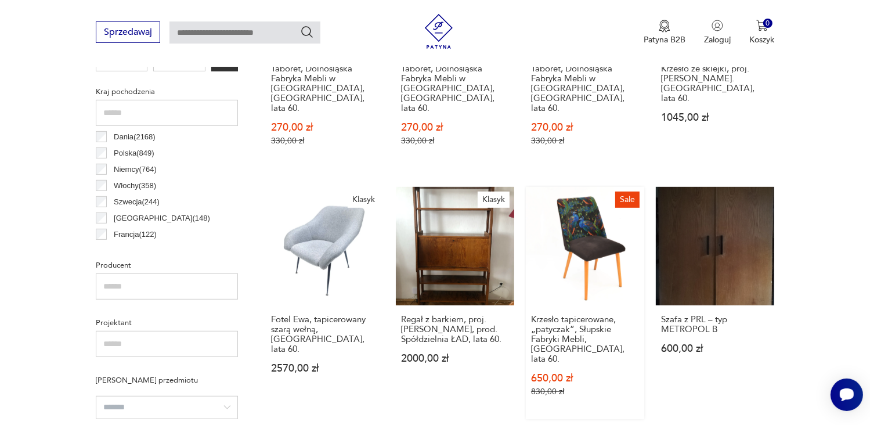
click at [626, 288] on link "Sale Krzesło tapicerowane, „patyczak”, Słupskie Fabryki Mebli, [GEOGRAPHIC_DATA…" at bounding box center [585, 303] width 118 height 232
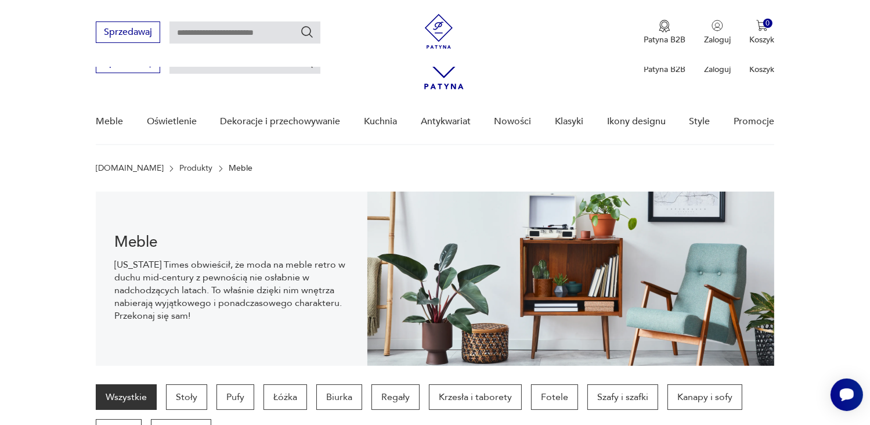
scroll to position [586, 0]
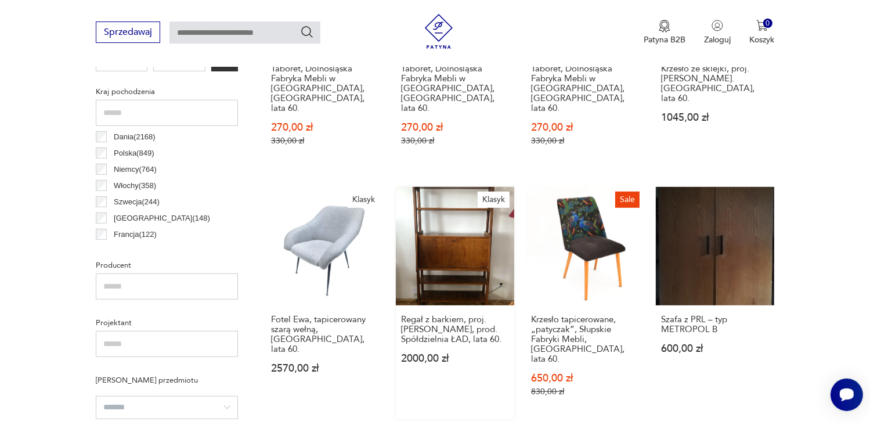
click at [442, 208] on link "Klasyk Regał z barkiem, proj. [PERSON_NAME], prod. Spółdzielnia ŁAD, lata 60. 2…" at bounding box center [455, 303] width 118 height 232
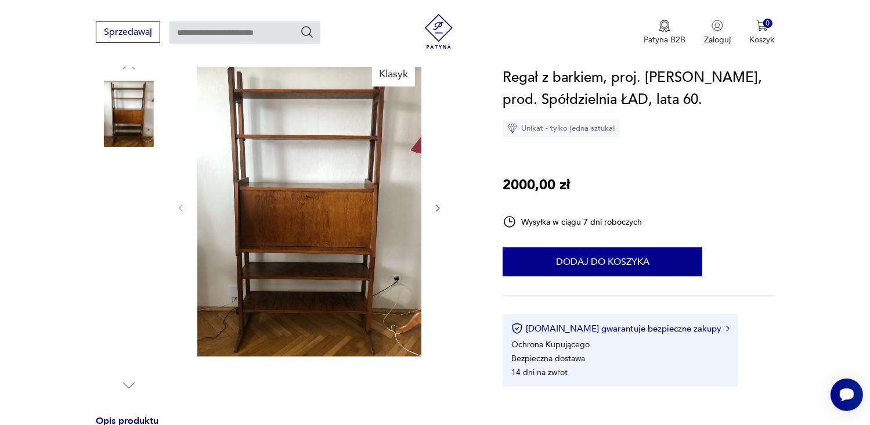
scroll to position [139, 0]
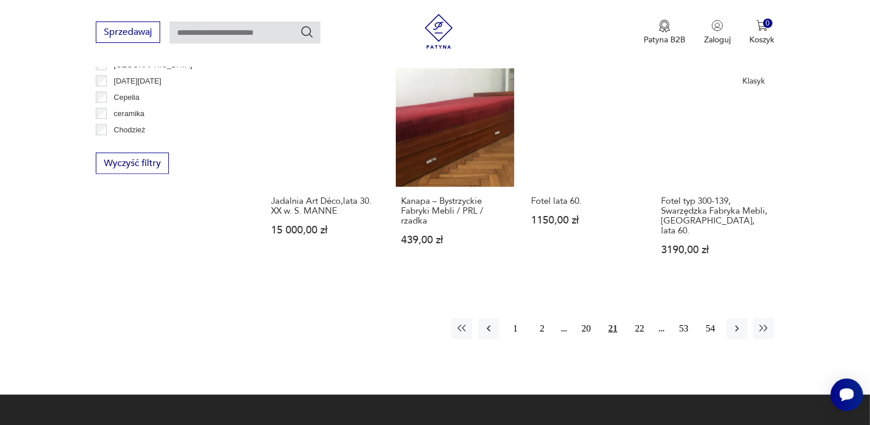
scroll to position [1234, 0]
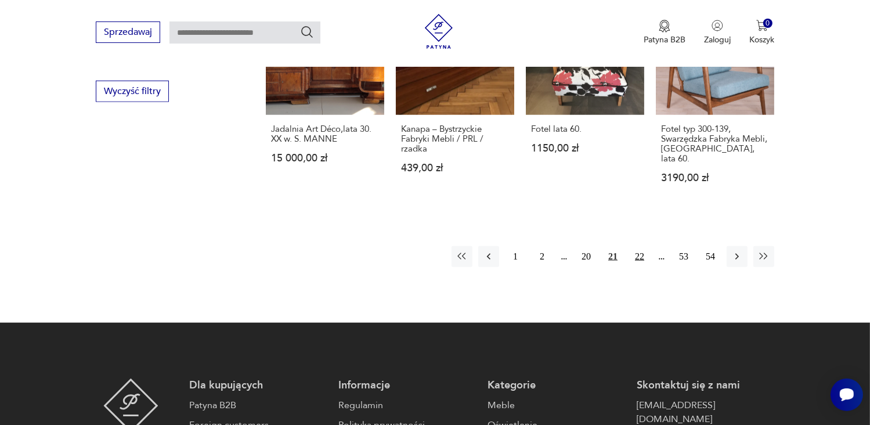
click at [639, 246] on button "22" at bounding box center [639, 256] width 21 height 21
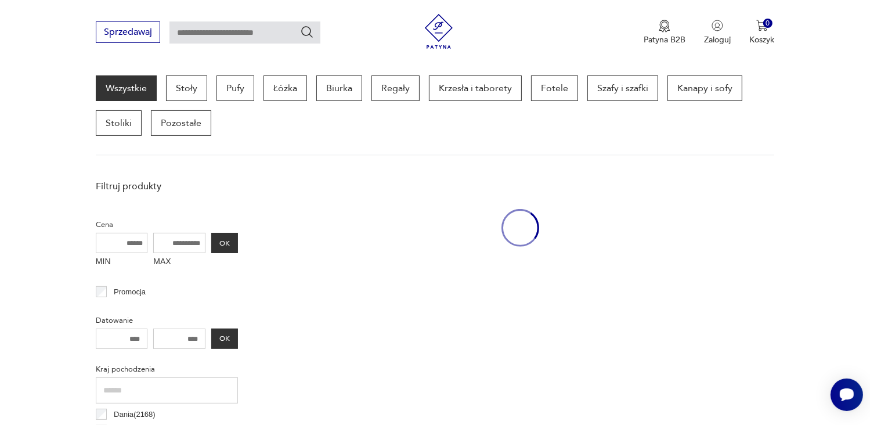
scroll to position [307, 0]
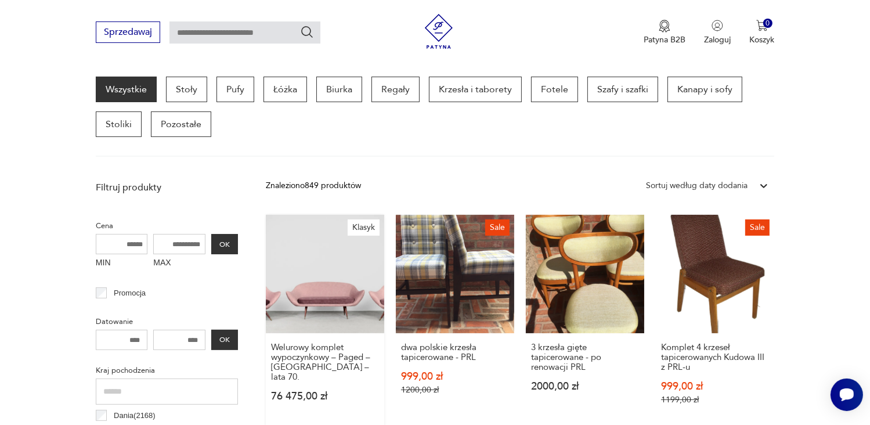
click at [313, 263] on link "Klasyk Welurowy komplet wypoczynkowy – Paged – [GEOGRAPHIC_DATA] – lata 70. 76 …" at bounding box center [325, 321] width 118 height 212
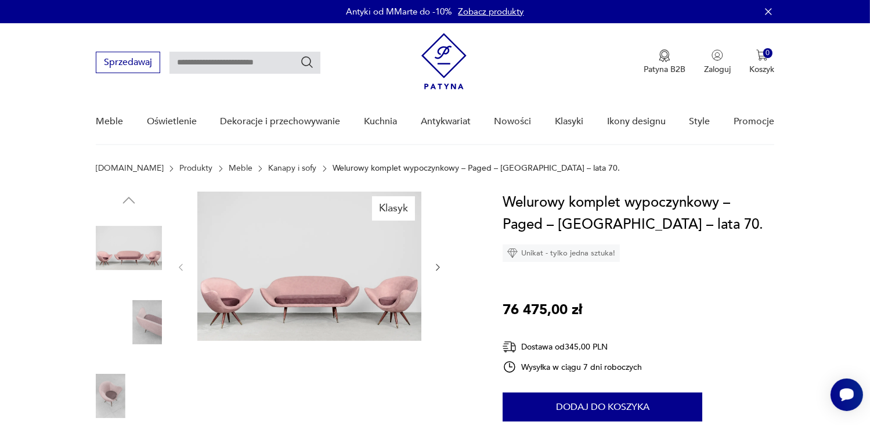
click at [434, 264] on icon "button" at bounding box center [438, 267] width 10 height 10
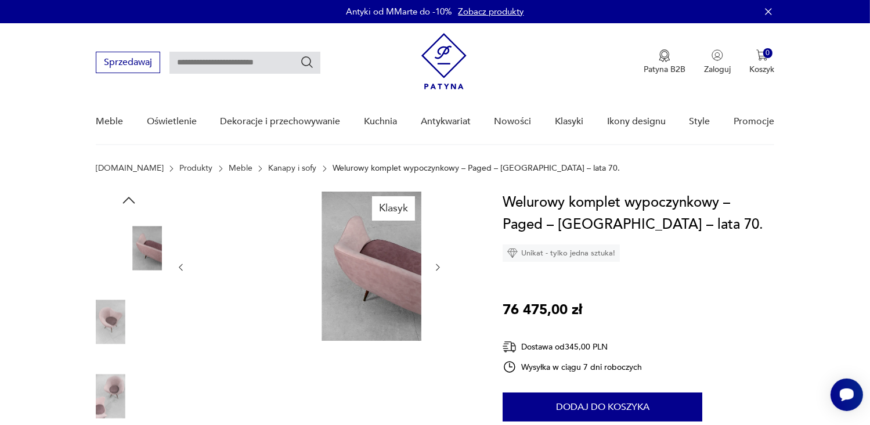
click at [434, 264] on icon "button" at bounding box center [438, 267] width 10 height 10
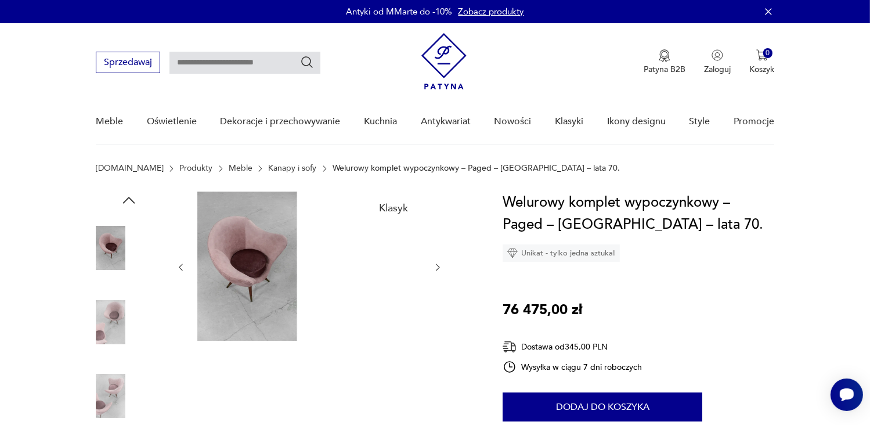
click at [434, 264] on icon "button" at bounding box center [438, 267] width 10 height 10
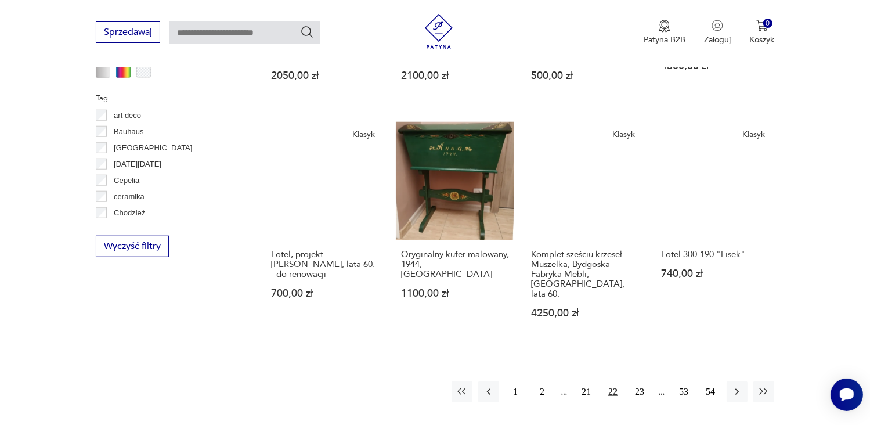
scroll to position [1096, 0]
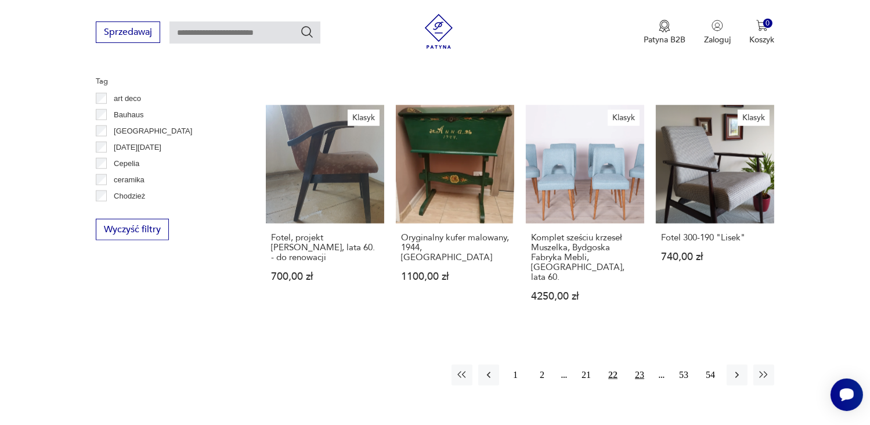
click at [639, 364] on button "23" at bounding box center [639, 374] width 21 height 21
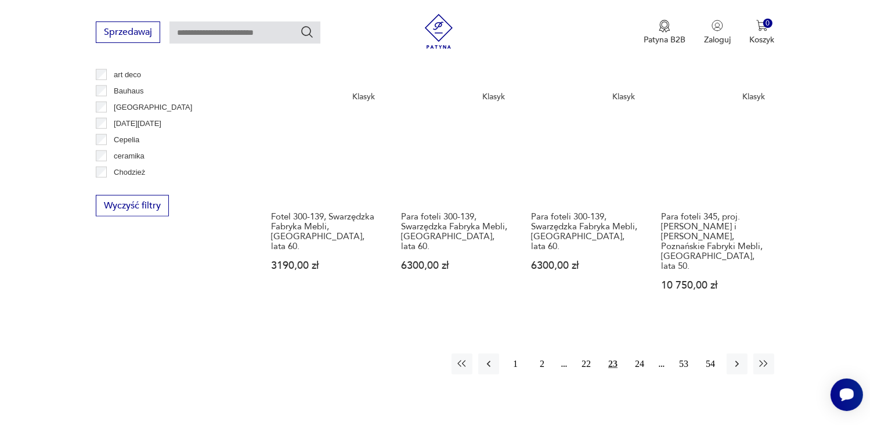
scroll to position [1236, 0]
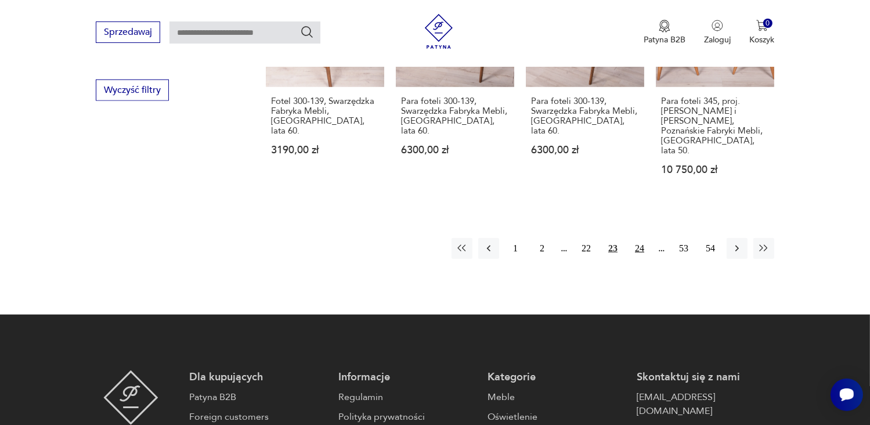
click at [639, 238] on button "24" at bounding box center [639, 248] width 21 height 21
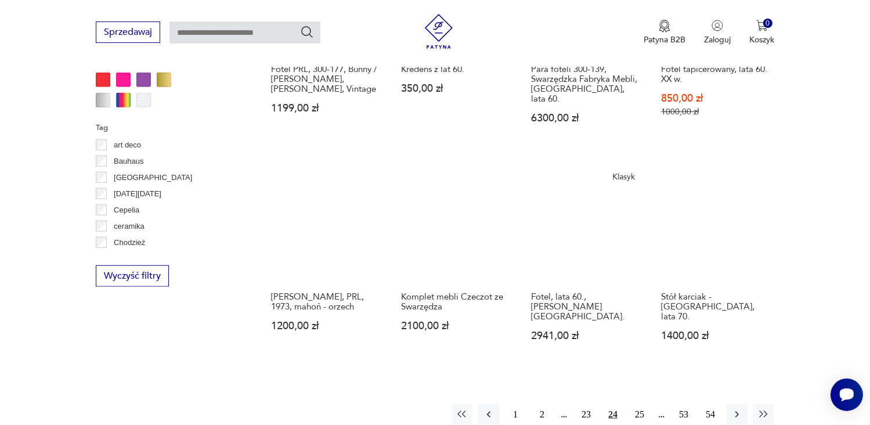
scroll to position [1120, 0]
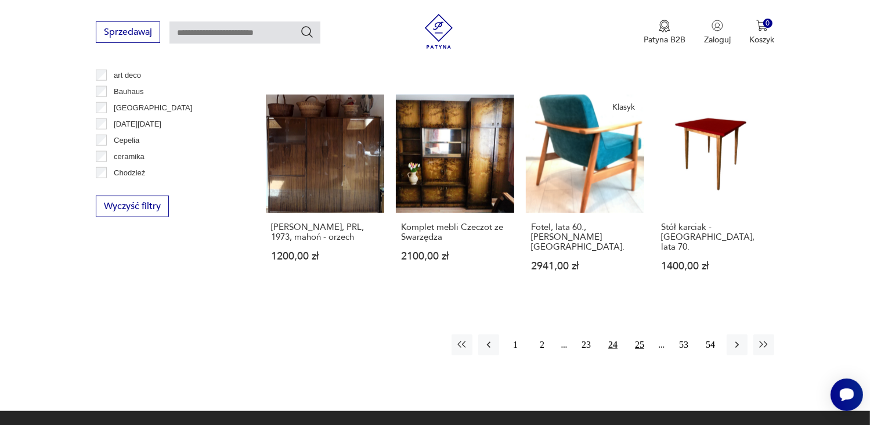
click at [638, 334] on button "25" at bounding box center [639, 344] width 21 height 21
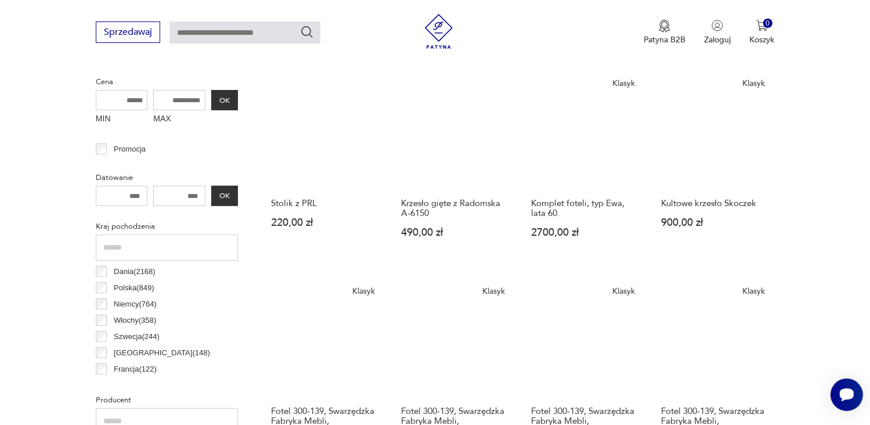
scroll to position [470, 0]
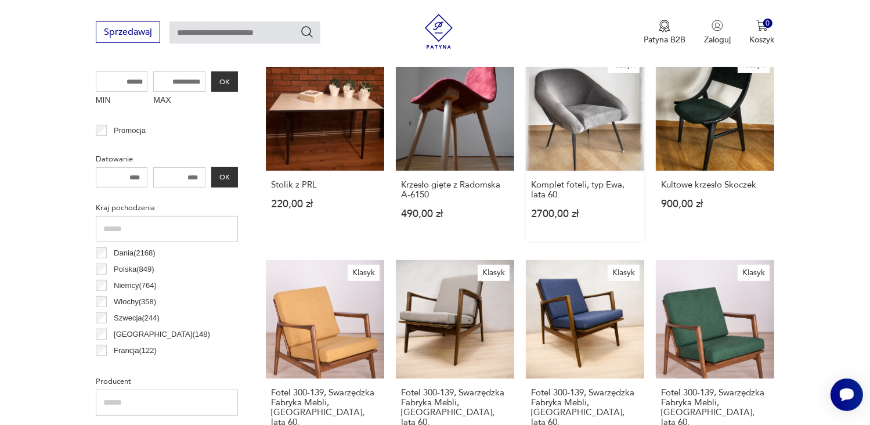
click at [586, 108] on link "Klasyk Komplet foteli, typ Ewa, lata 60. 2700,00 zł" at bounding box center [585, 146] width 118 height 189
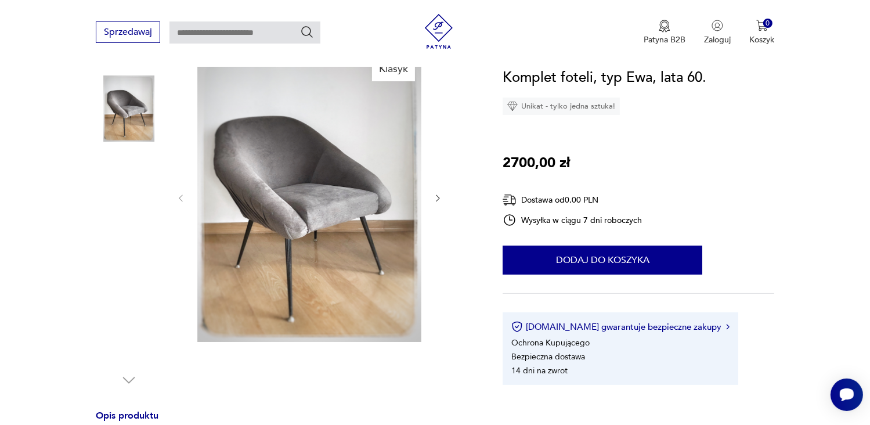
scroll to position [93, 0]
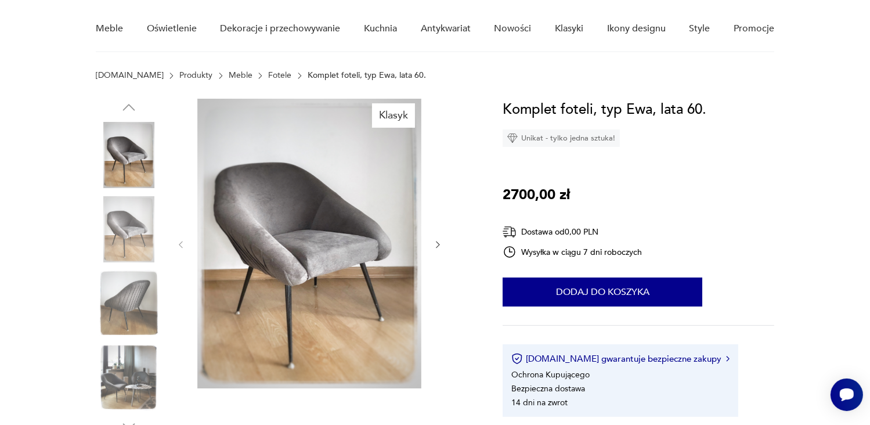
click at [129, 219] on img at bounding box center [129, 229] width 66 height 66
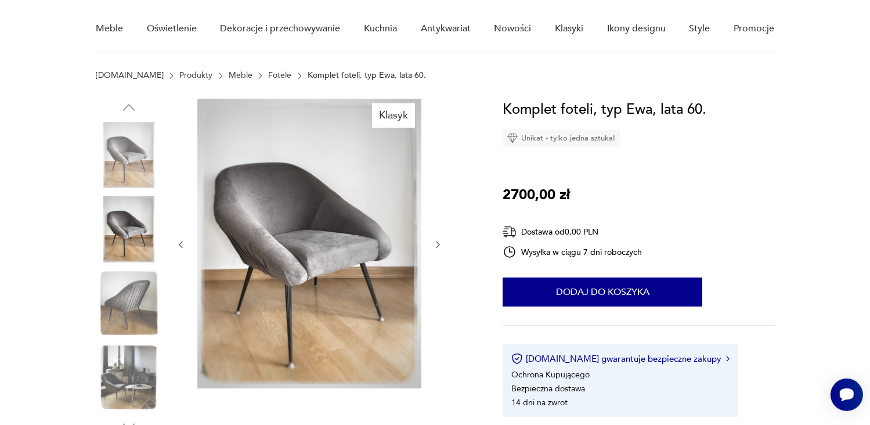
click at [134, 298] on img at bounding box center [129, 303] width 66 height 66
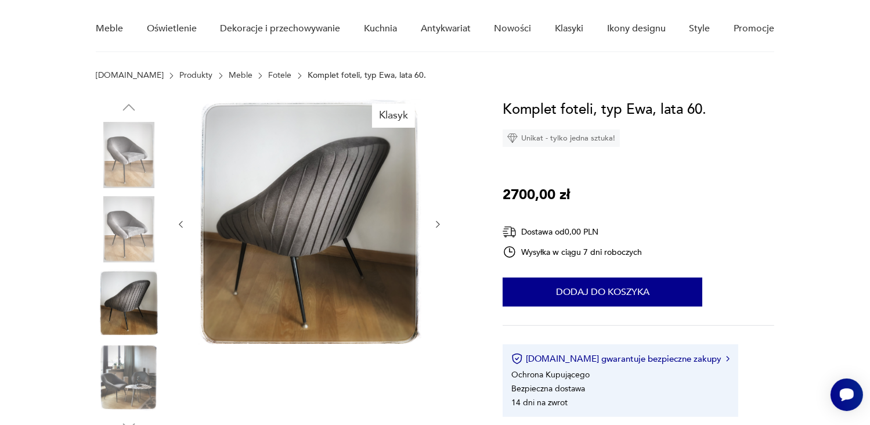
click at [128, 361] on img at bounding box center [129, 377] width 66 height 66
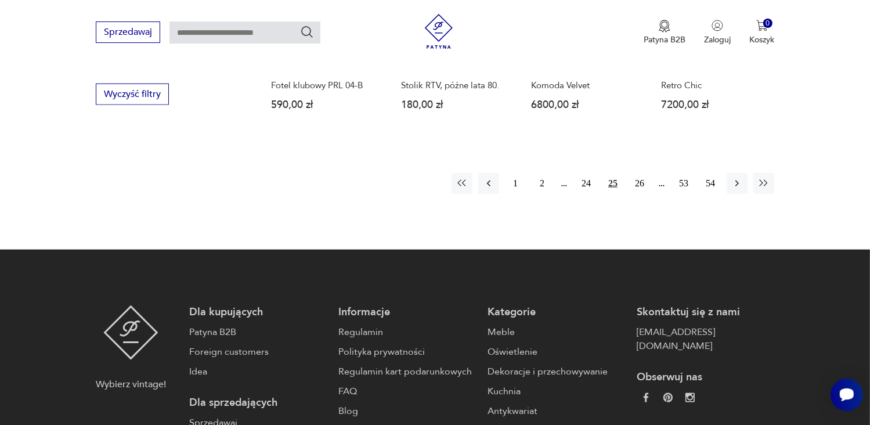
scroll to position [1236, 0]
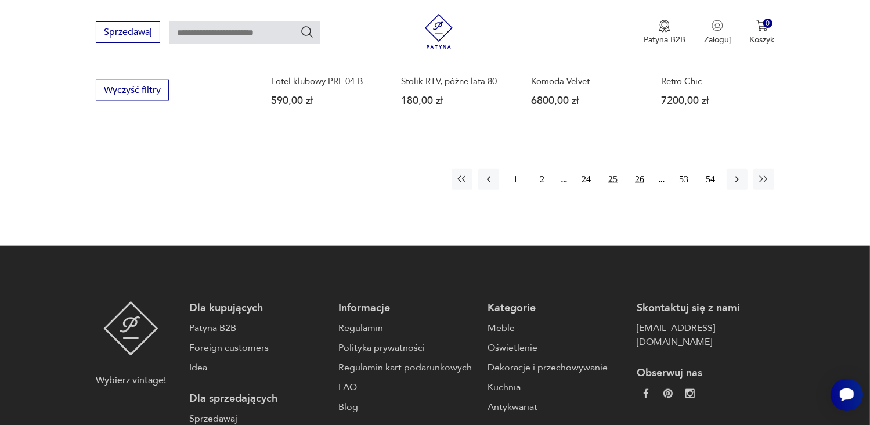
click at [638, 169] on button "26" at bounding box center [639, 179] width 21 height 21
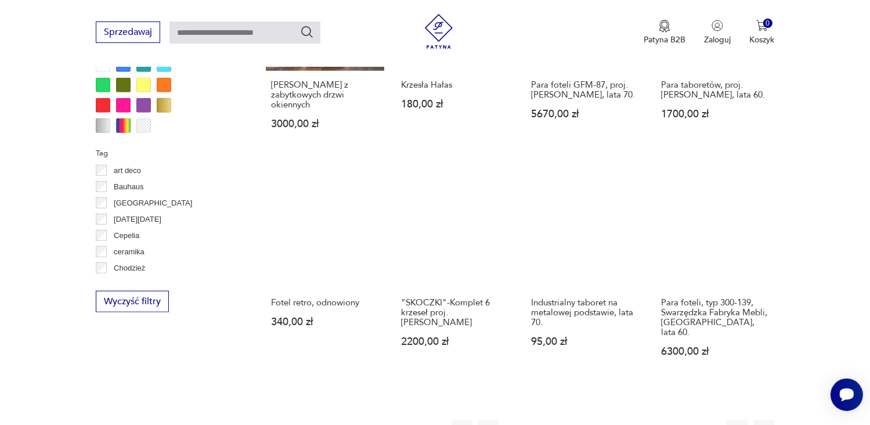
scroll to position [1027, 0]
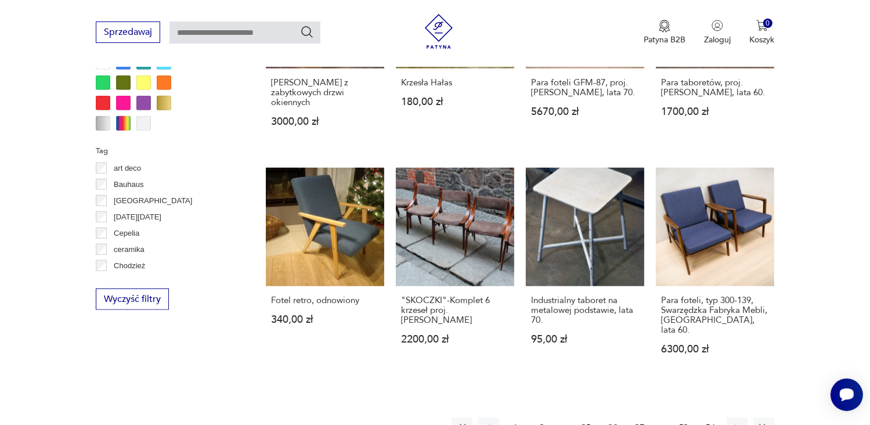
click at [642, 415] on button "27" at bounding box center [639, 427] width 21 height 21
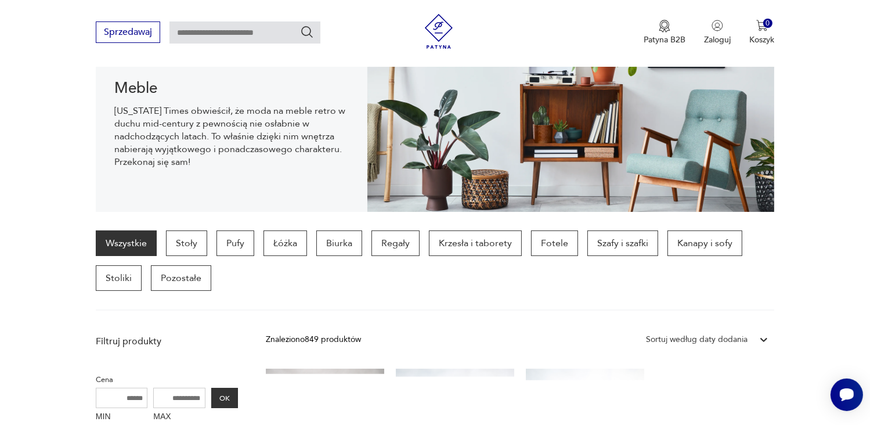
scroll to position [232, 0]
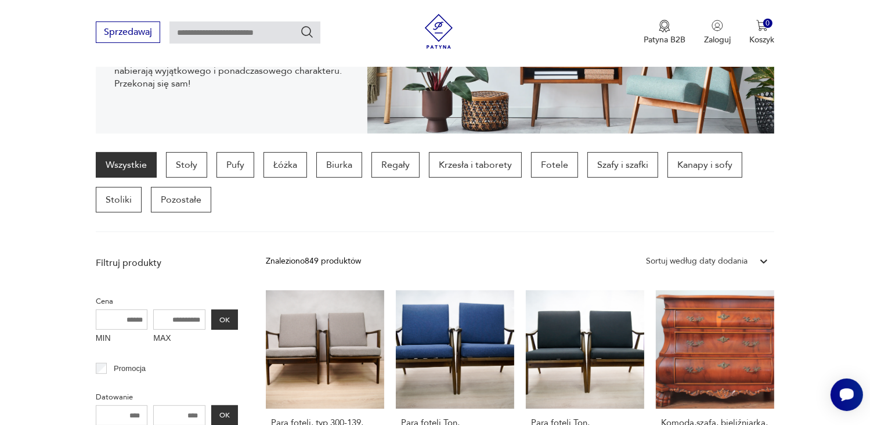
click at [179, 32] on input "text" at bounding box center [244, 32] width 151 height 22
type input "***"
click at [309, 27] on icon "Szukaj" at bounding box center [307, 32] width 14 height 14
type input "***"
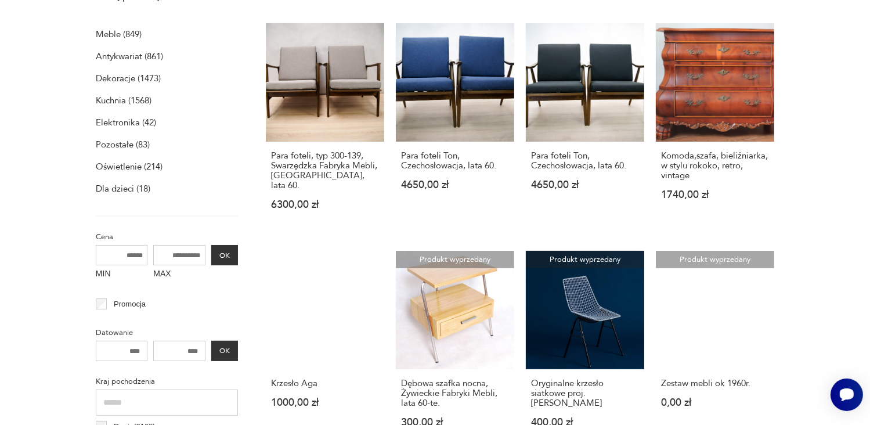
scroll to position [0, 0]
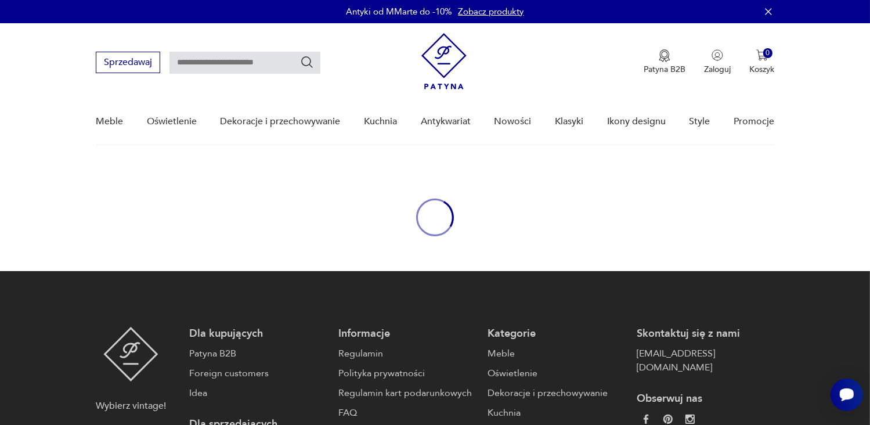
type input "***"
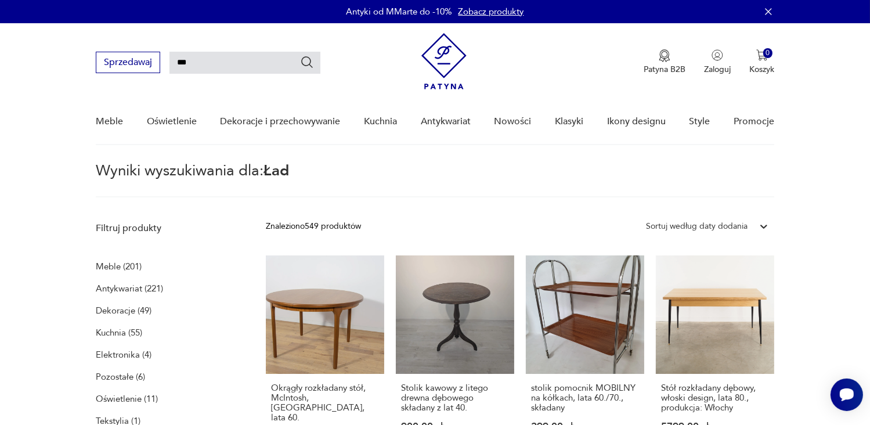
click at [194, 62] on input "***" at bounding box center [244, 63] width 151 height 22
type input "*"
type input "**********"
click at [306, 60] on icon "Szukaj" at bounding box center [307, 62] width 14 height 14
type input "**********"
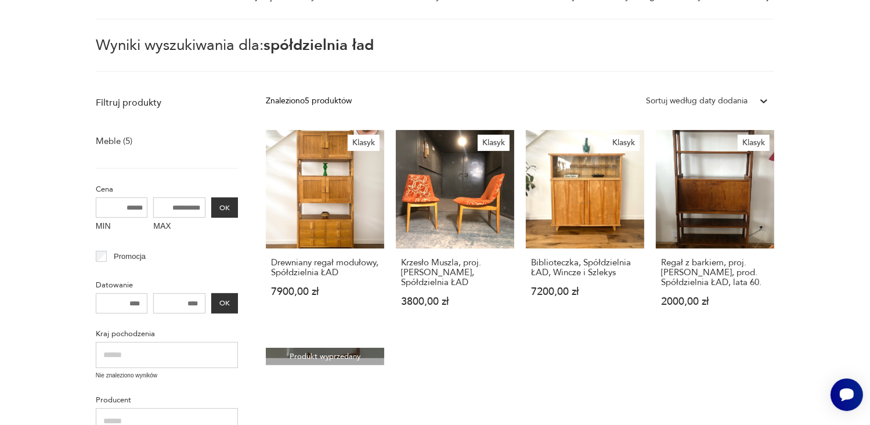
scroll to position [64, 0]
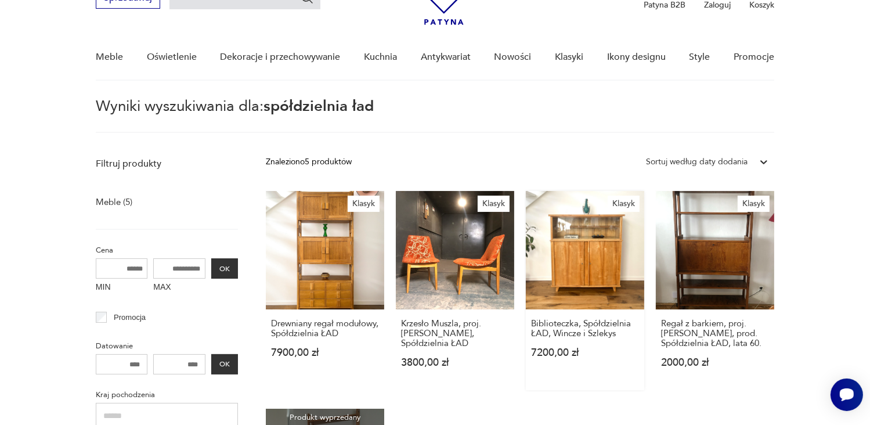
click at [590, 249] on link "Klasyk Biblioteczka, Spółdzielnia ŁAD, Wincze i Szlekys 7200,00 zł" at bounding box center [585, 290] width 118 height 199
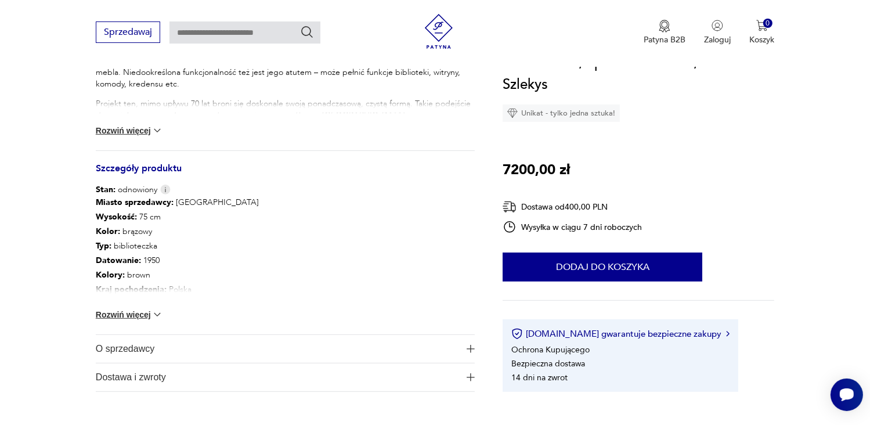
scroll to position [557, 0]
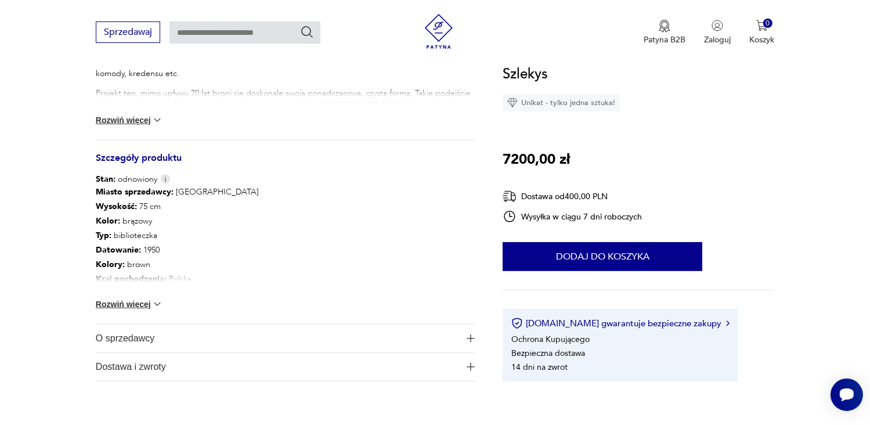
click at [139, 336] on span "O sprzedawcy" at bounding box center [277, 338] width 363 height 28
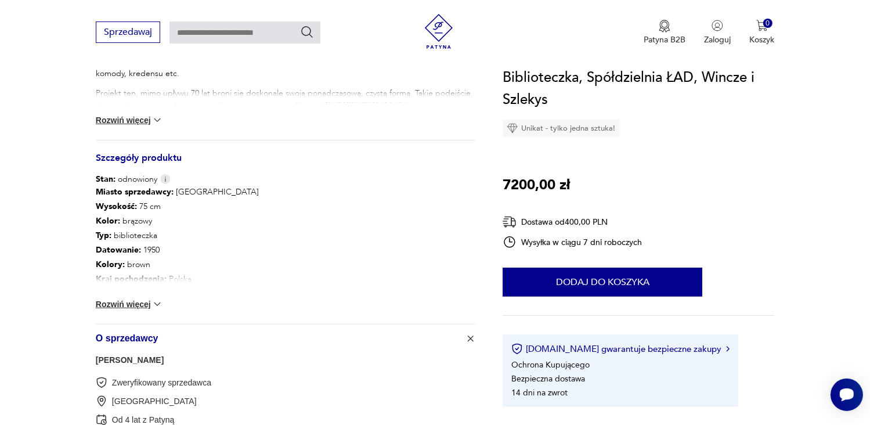
click at [267, 374] on div "[PERSON_NAME] Zweryfikowany sprzedawca Warszawa Od 4 lat z [GEOGRAPHIC_DATA]" at bounding box center [285, 396] width 379 height 88
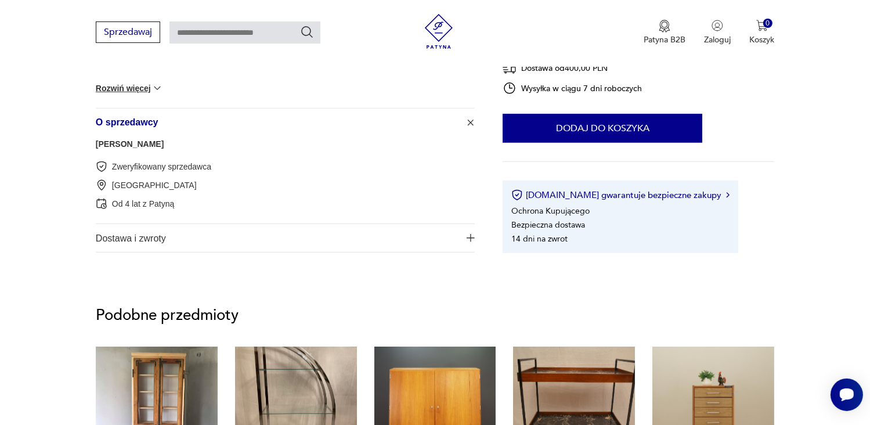
scroll to position [742, 0]
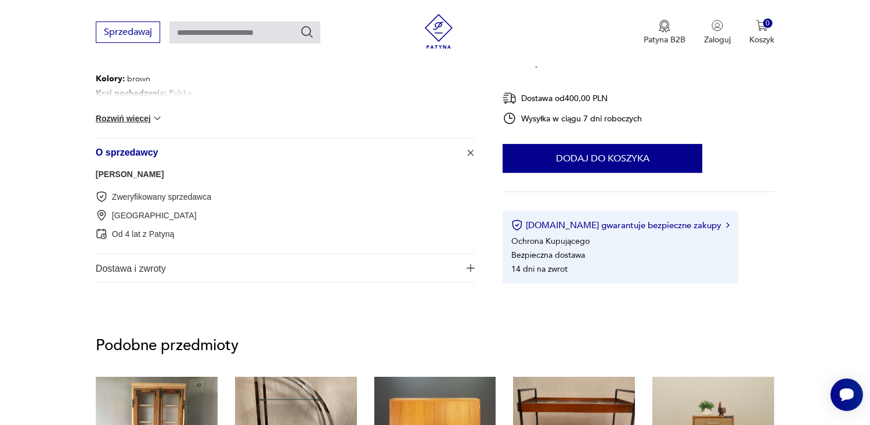
click at [122, 267] on span "Dostawa i zwroty" at bounding box center [277, 268] width 363 height 28
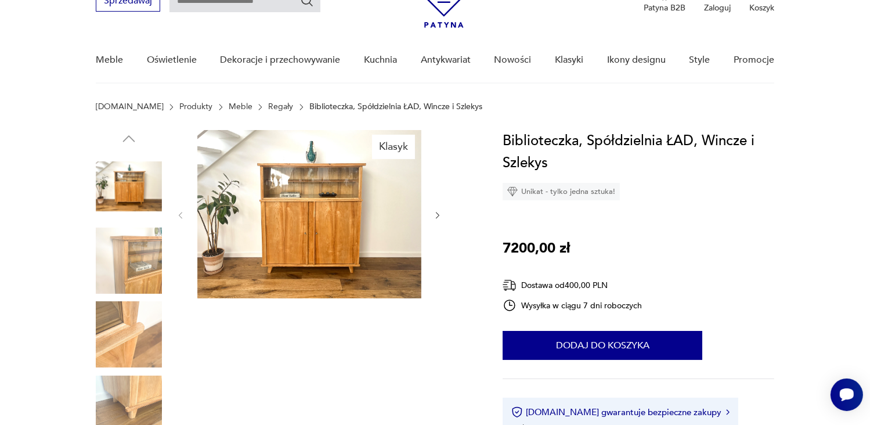
scroll to position [31, 0]
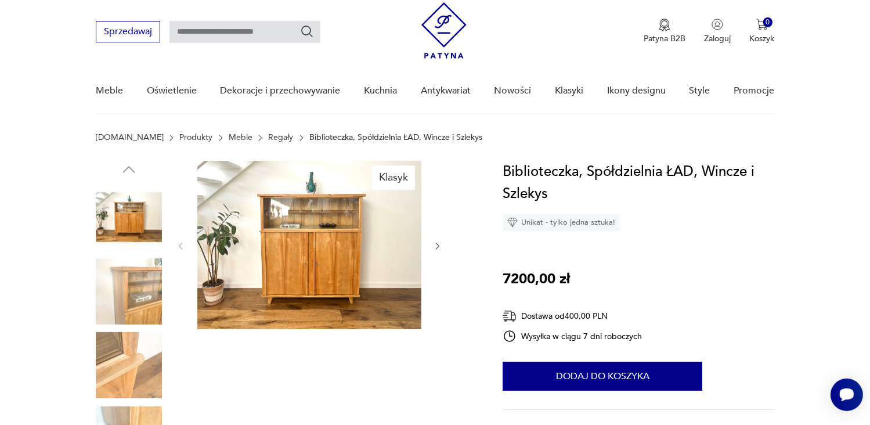
click at [459, 382] on div "Klasyk" at bounding box center [285, 329] width 379 height 336
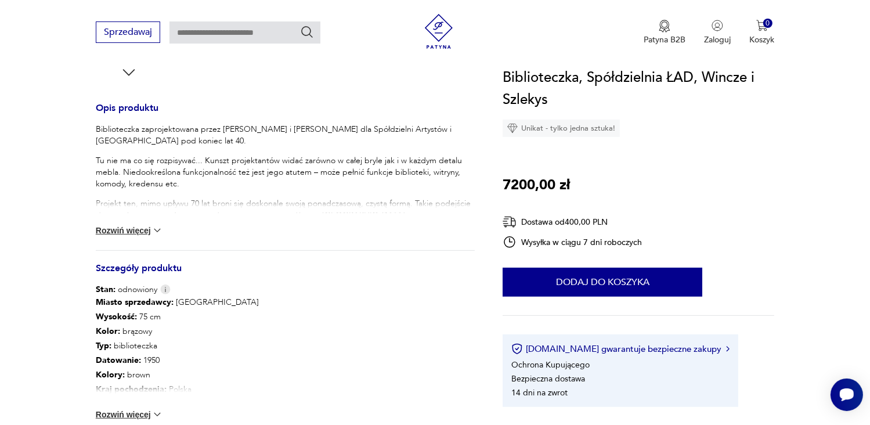
scroll to position [448, 0]
click at [141, 226] on button "Rozwiń więcej" at bounding box center [129, 229] width 67 height 12
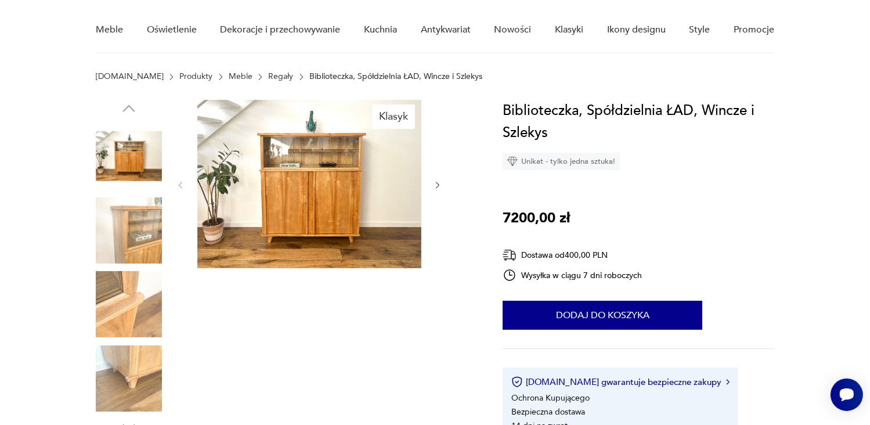
scroll to position [54, 0]
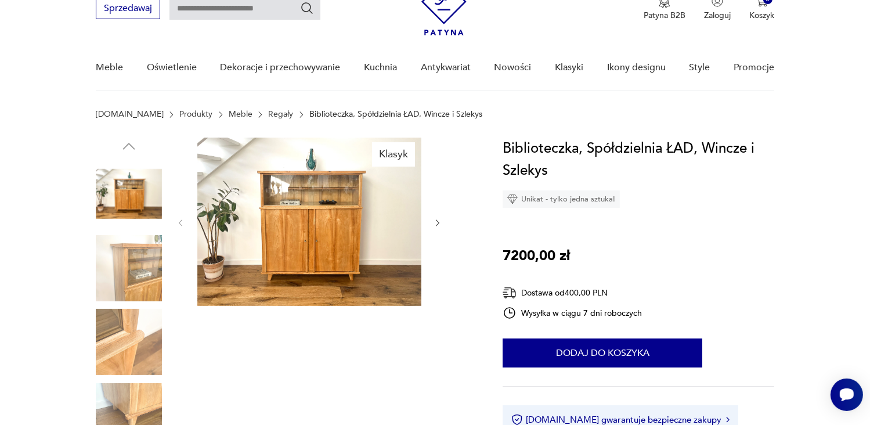
click at [436, 219] on icon "button" at bounding box center [437, 222] width 3 height 7
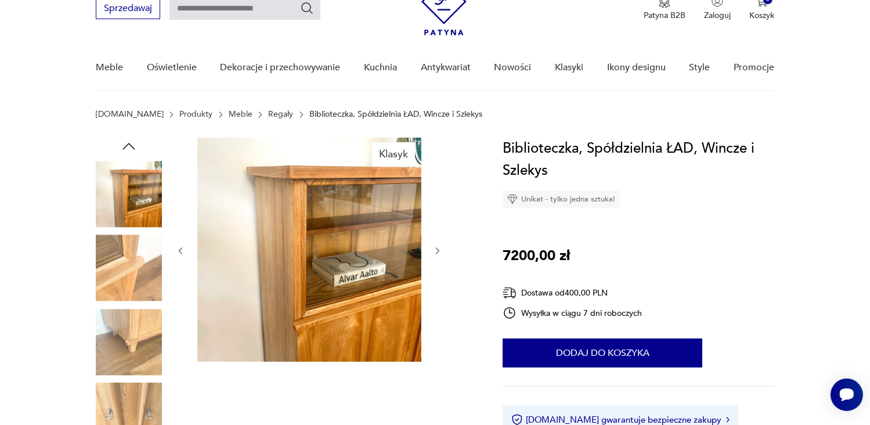
click at [436, 219] on div at bounding box center [309, 250] width 267 height 226
click at [436, 248] on icon "button" at bounding box center [438, 251] width 10 height 10
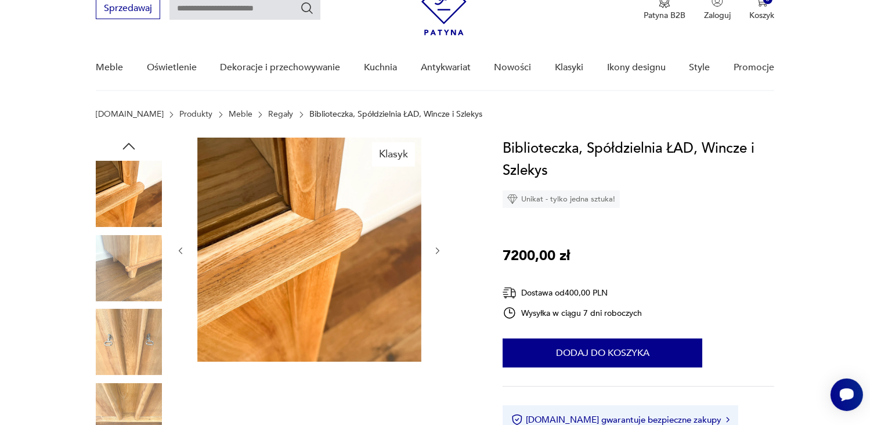
click at [436, 248] on icon "button" at bounding box center [438, 251] width 10 height 10
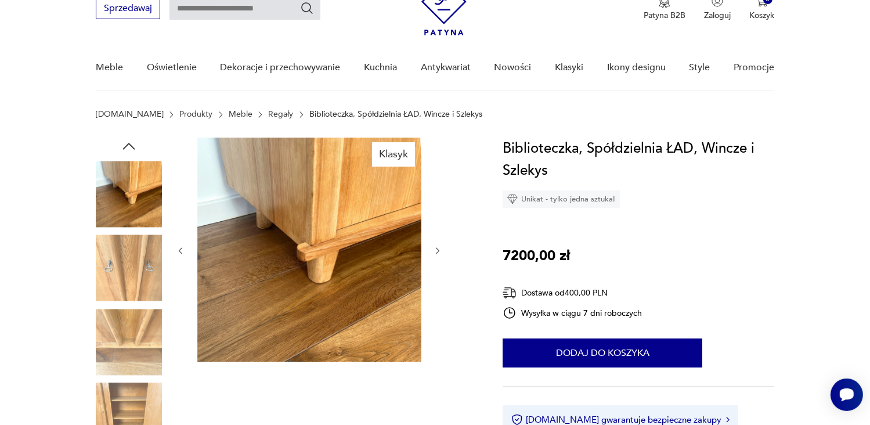
click at [436, 248] on icon "button" at bounding box center [438, 251] width 10 height 10
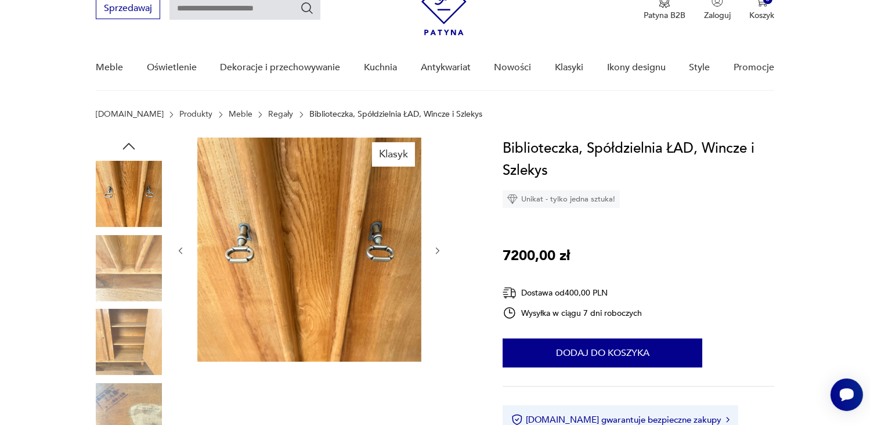
click at [436, 248] on icon "button" at bounding box center [438, 251] width 10 height 10
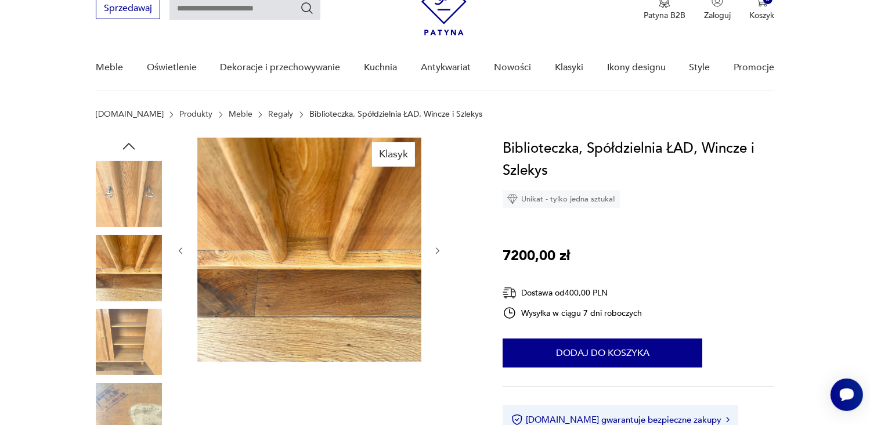
click at [436, 248] on icon "button" at bounding box center [438, 251] width 10 height 10
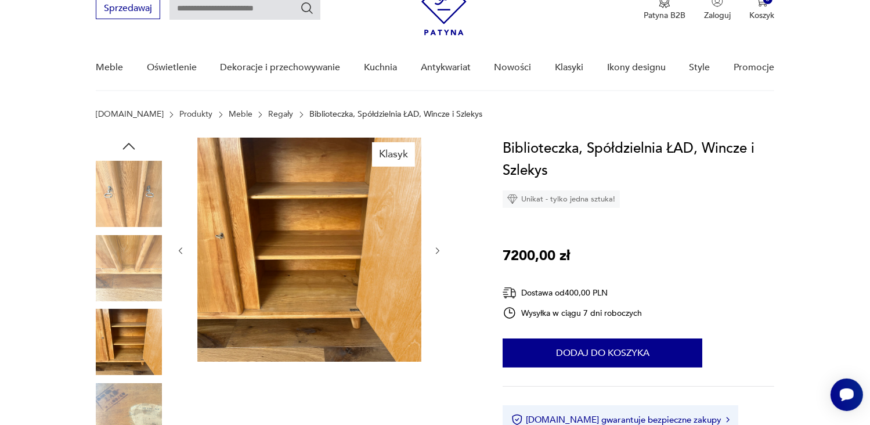
click at [436, 248] on icon "button" at bounding box center [438, 251] width 10 height 10
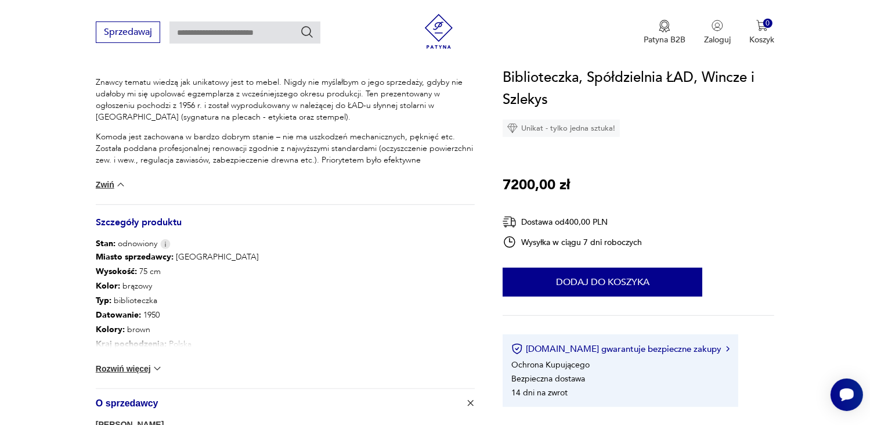
scroll to position [680, 0]
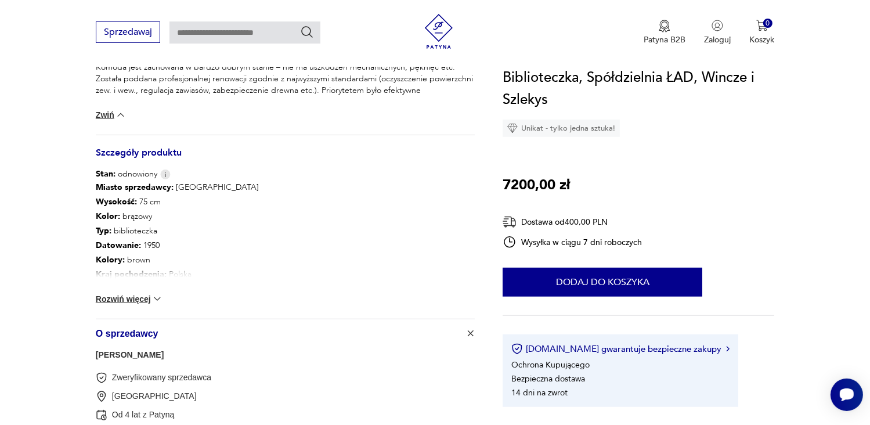
click at [775, 227] on section "Klasyk Opis produktu Biblioteczka zaprojektowana przez [PERSON_NAME] i [PERSON_…" at bounding box center [435, 60] width 870 height 1098
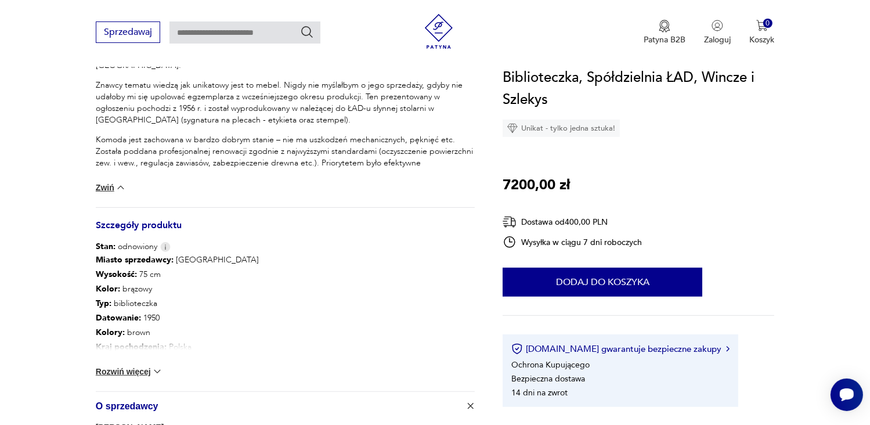
scroll to position [626, 0]
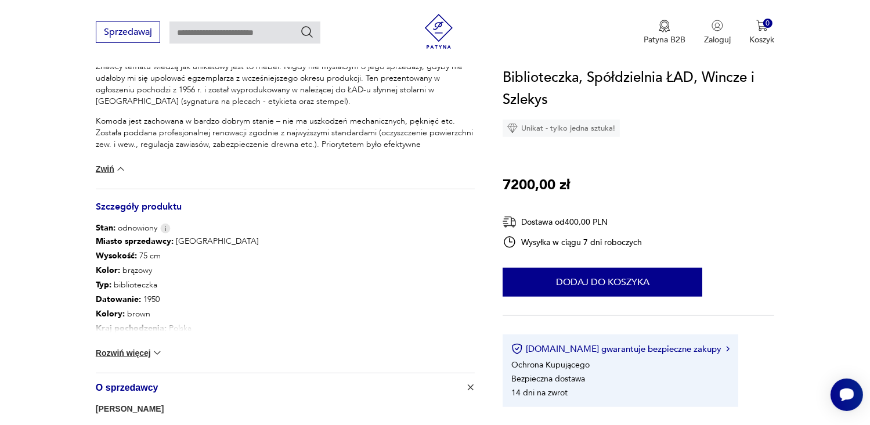
click at [775, 227] on section "Klasyk Opis produktu Biblioteczka zaprojektowana przez [PERSON_NAME] i [PERSON_…" at bounding box center [435, 114] width 870 height 1098
click at [137, 352] on button "Rozwiń więcej" at bounding box center [129, 353] width 67 height 12
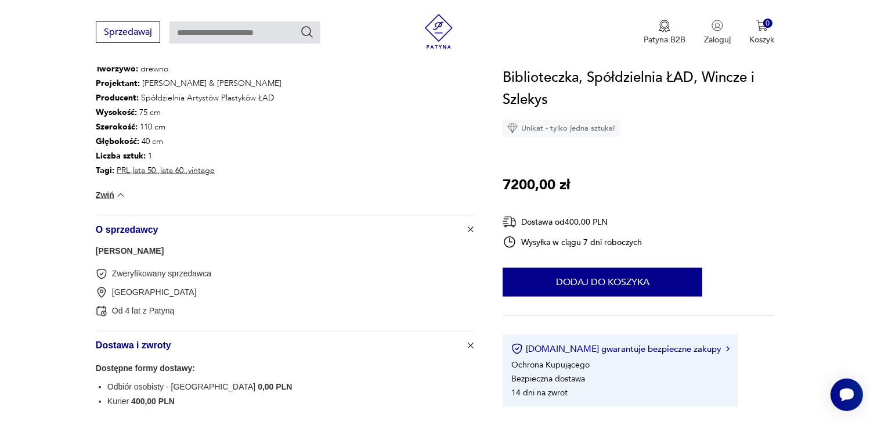
scroll to position [928, 0]
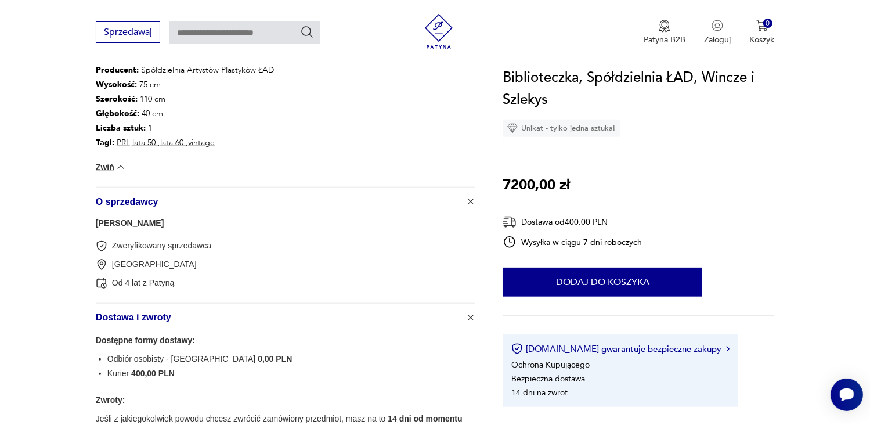
click at [132, 199] on span "O sprzedawcy" at bounding box center [277, 201] width 363 height 28
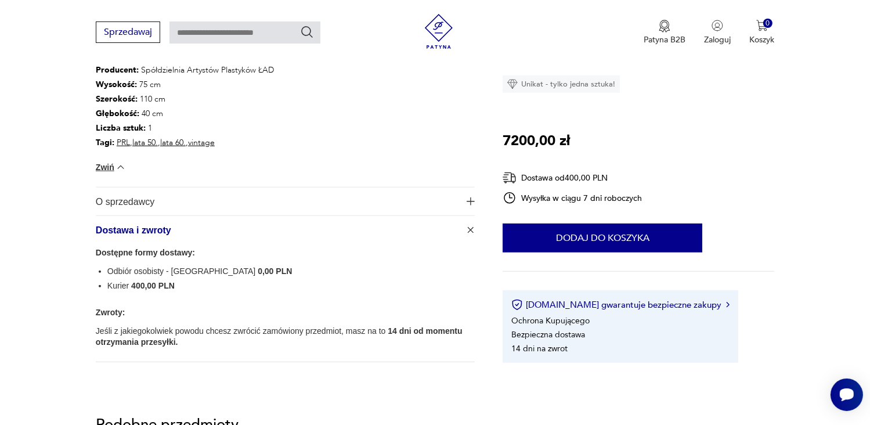
click at [138, 201] on span "O sprzedawcy" at bounding box center [277, 201] width 363 height 28
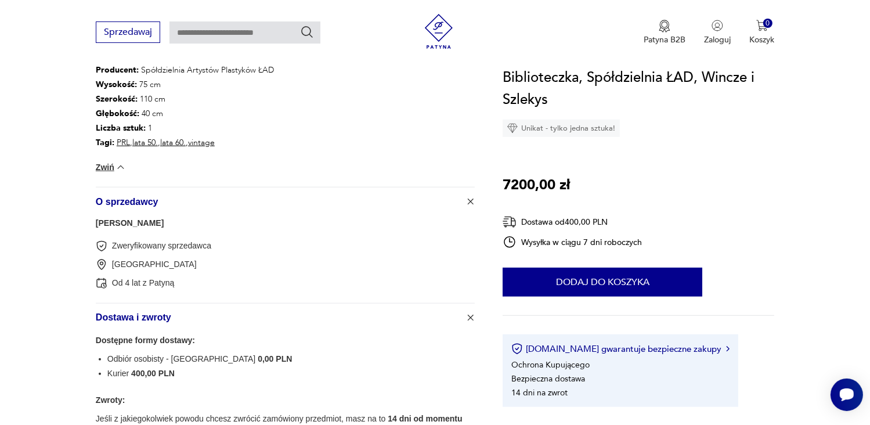
click at [96, 367] on ul "Odbiór osobisty - [GEOGRAPHIC_DATA] 0,00 PLN Kurier 400,00 PLN" at bounding box center [285, 366] width 379 height 26
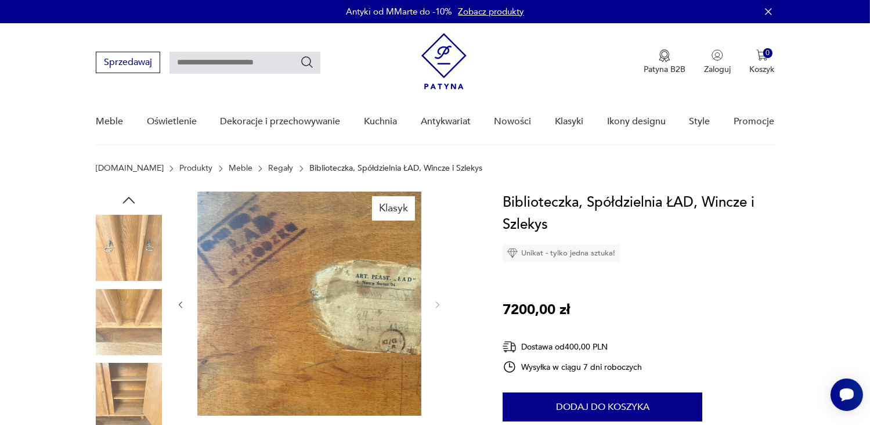
scroll to position [0, 0]
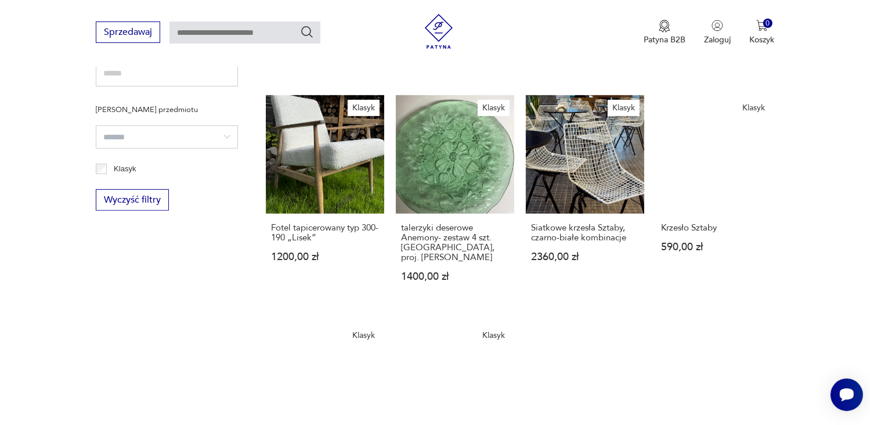
scroll to position [786, 0]
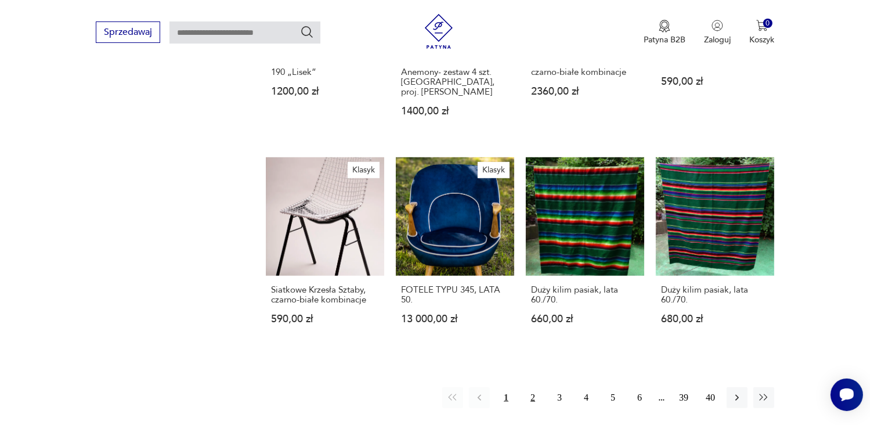
click at [534, 395] on button "2" at bounding box center [532, 397] width 21 height 21
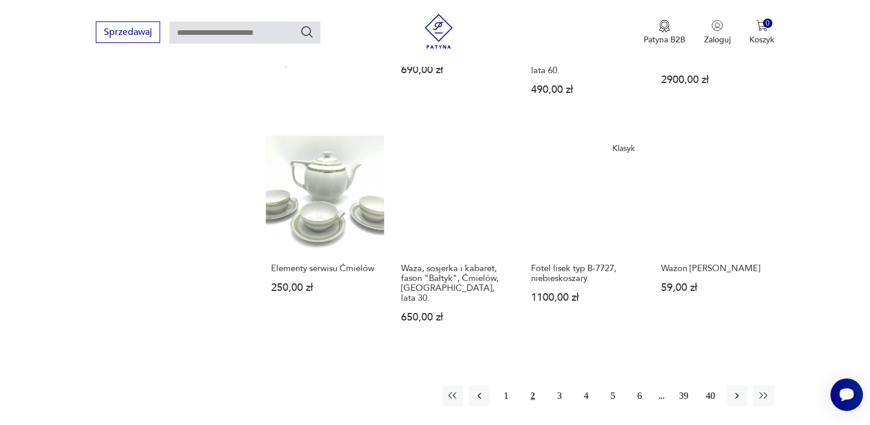
scroll to position [786, 0]
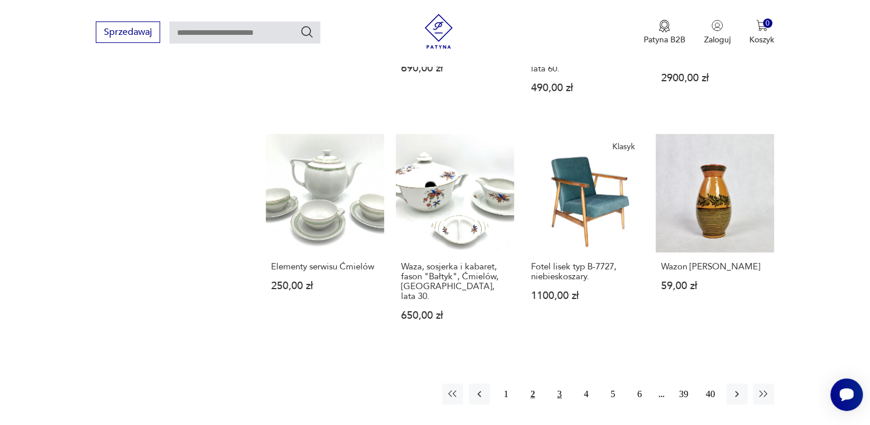
click at [558, 383] on button "3" at bounding box center [559, 393] width 21 height 21
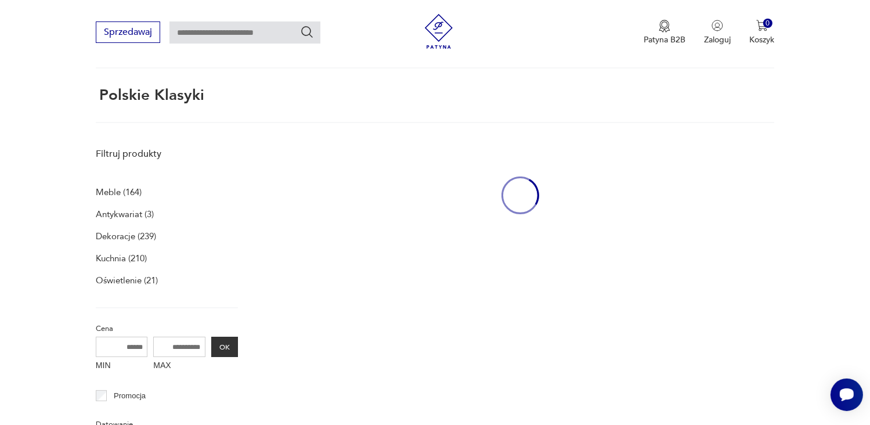
scroll to position [44, 0]
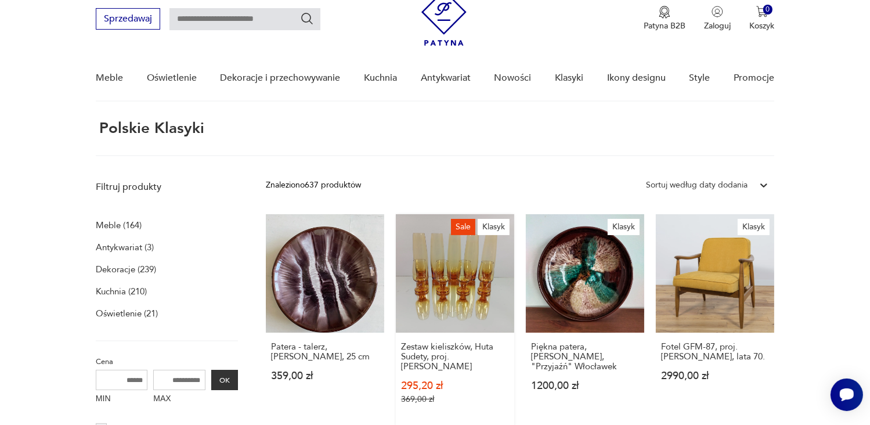
click at [463, 282] on link "Sale Klasyk Zestaw kieliszków, Huta Sudety, proj. Stefan Sadowski 295,20 zł 369…" at bounding box center [455, 320] width 118 height 212
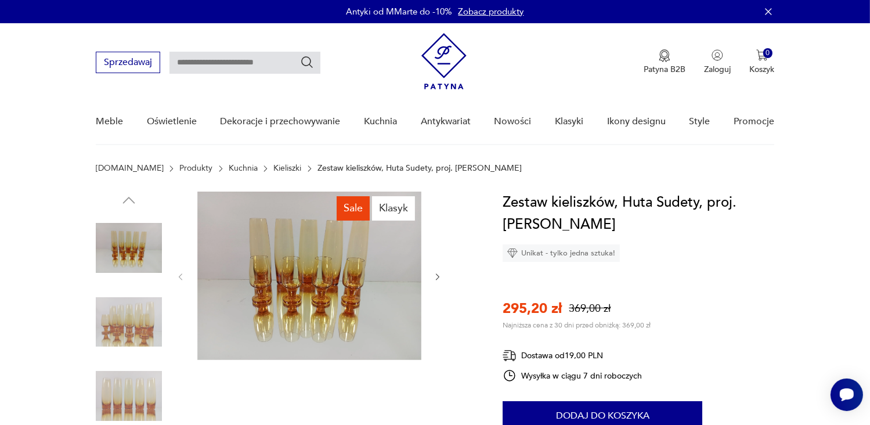
click at [434, 274] on icon "button" at bounding box center [438, 277] width 10 height 10
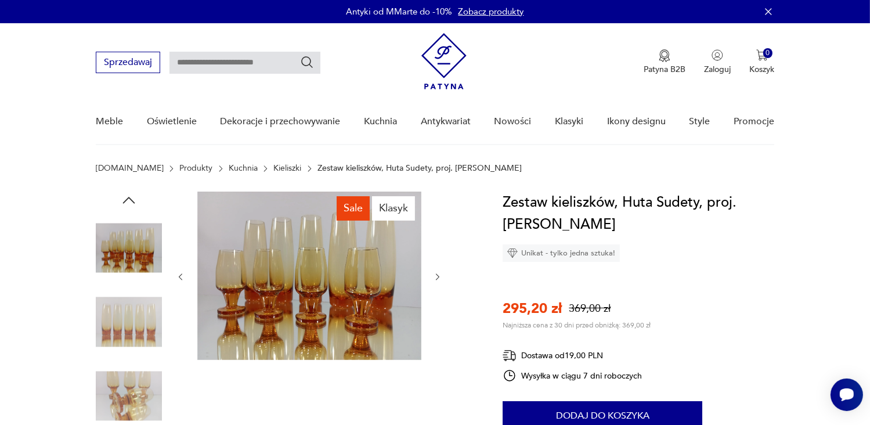
click at [434, 274] on icon "button" at bounding box center [438, 277] width 10 height 10
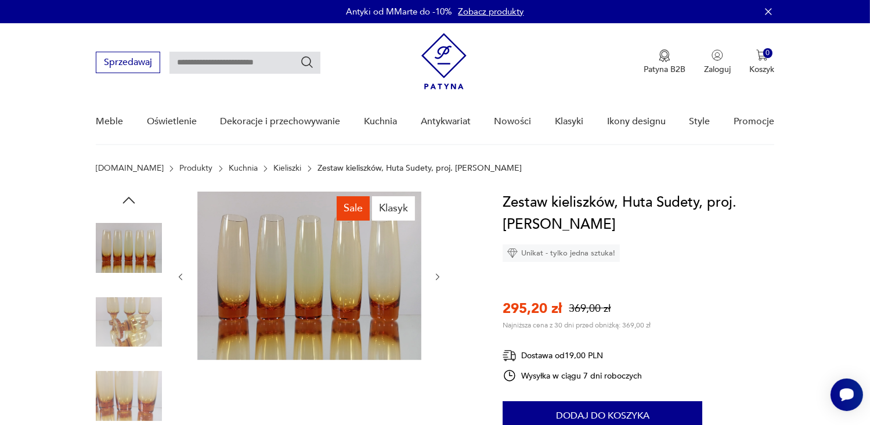
click at [434, 274] on icon "button" at bounding box center [438, 277] width 10 height 10
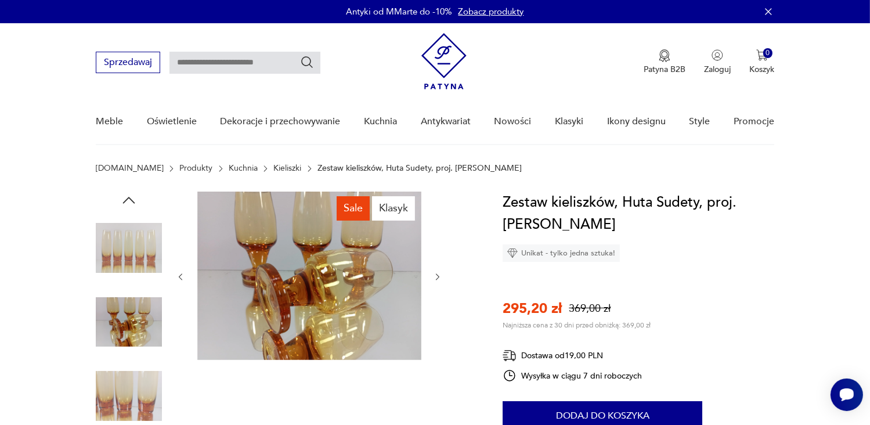
click at [434, 274] on icon "button" at bounding box center [438, 277] width 10 height 10
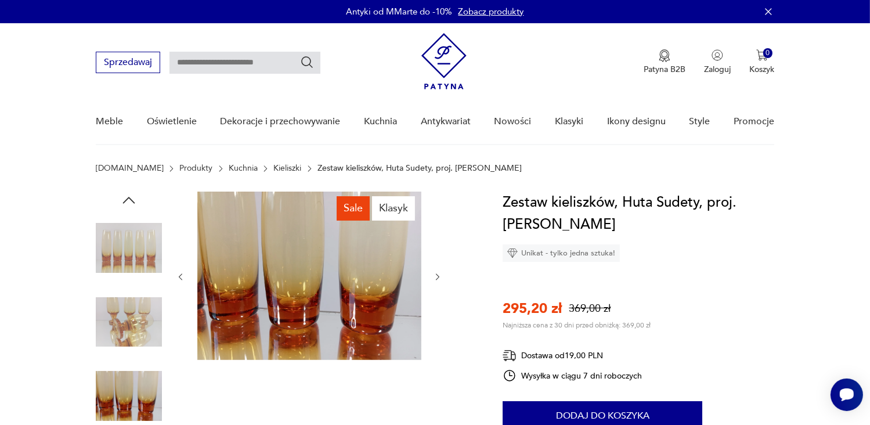
click at [434, 274] on icon "button" at bounding box center [438, 277] width 10 height 10
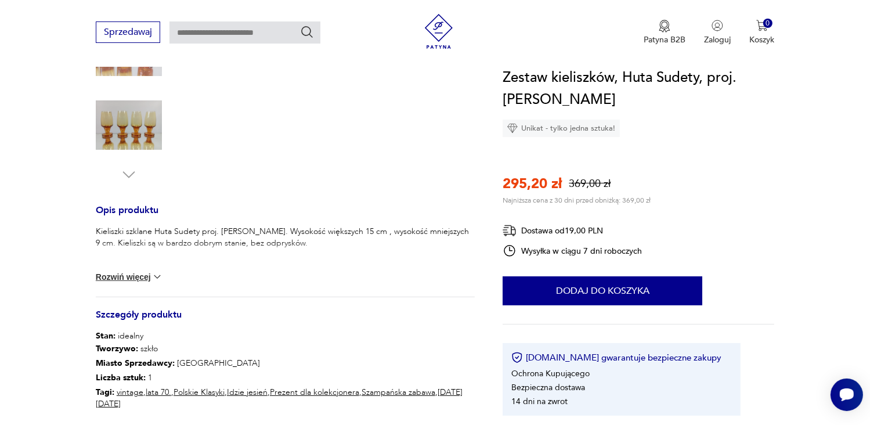
scroll to position [441, 0]
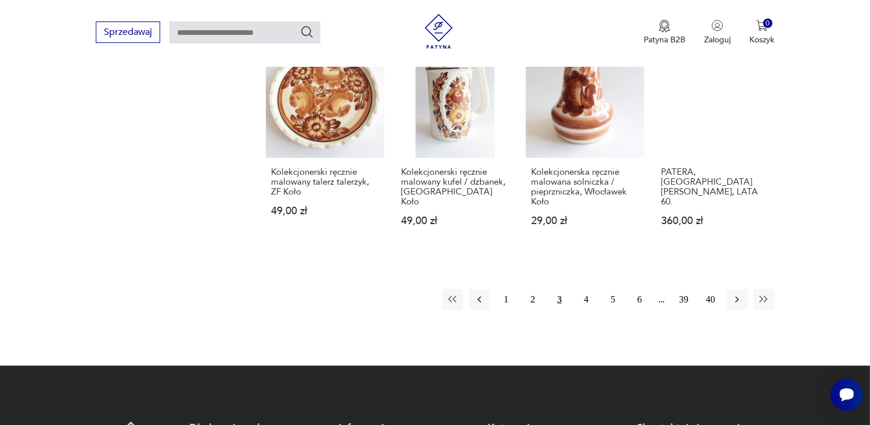
scroll to position [902, 0]
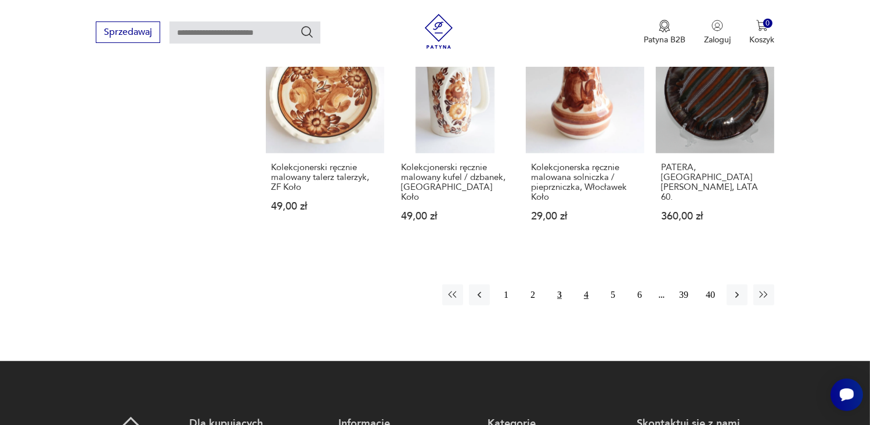
click at [584, 284] on button "4" at bounding box center [585, 294] width 21 height 21
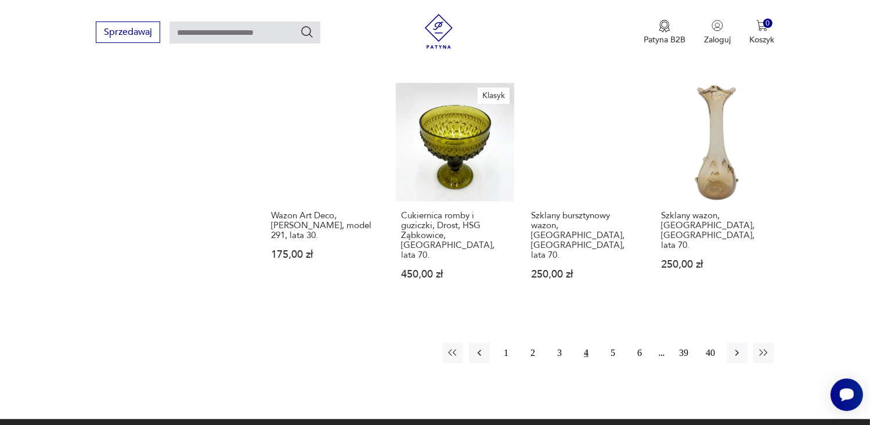
scroll to position [972, 0]
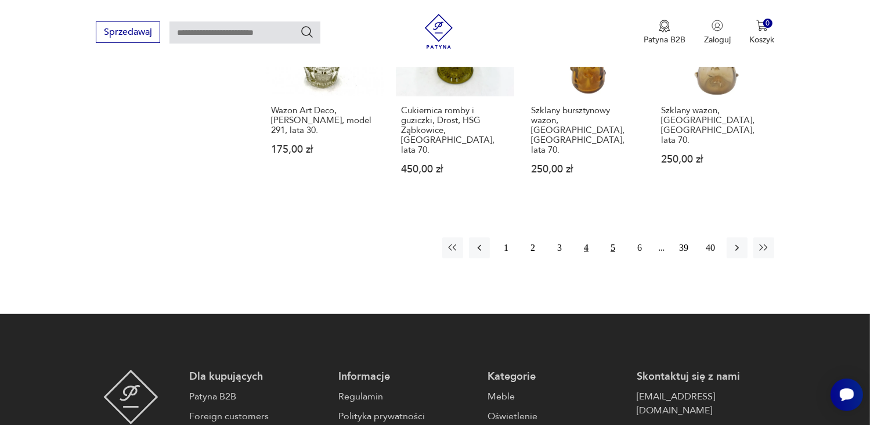
click at [613, 237] on button "5" at bounding box center [612, 247] width 21 height 21
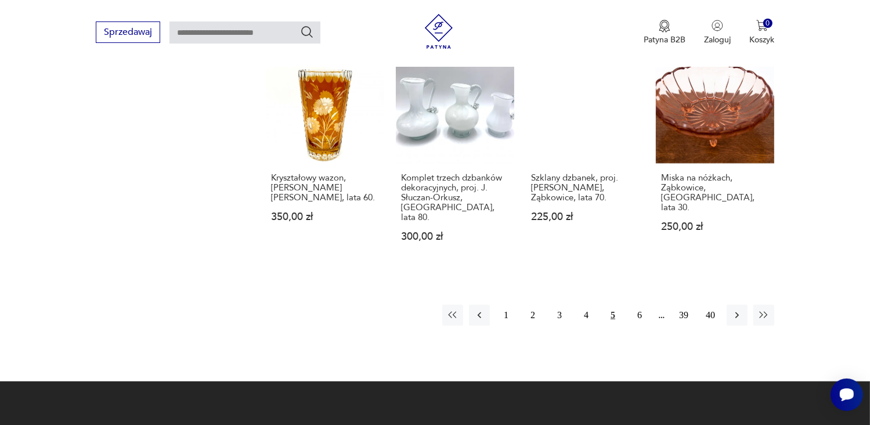
scroll to position [925, 0]
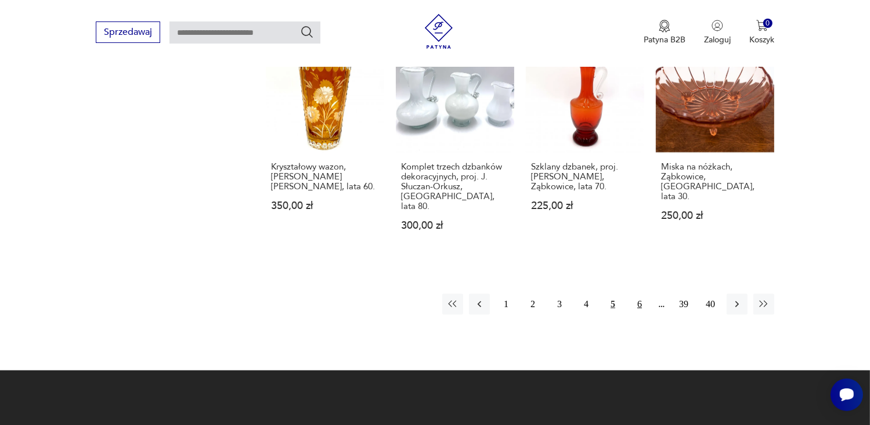
click at [638, 294] on button "6" at bounding box center [639, 304] width 21 height 21
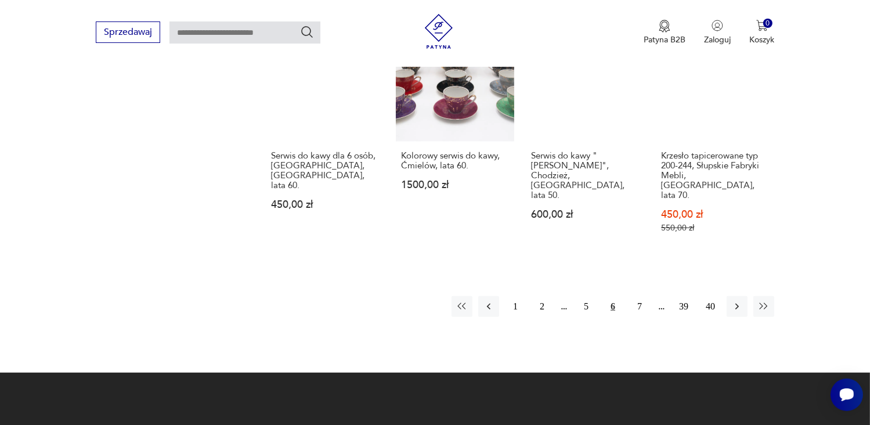
scroll to position [972, 0]
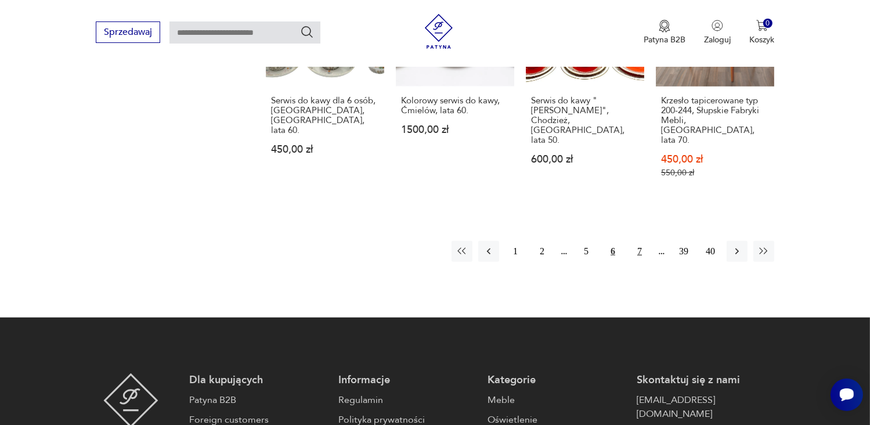
click at [639, 241] on button "7" at bounding box center [639, 251] width 21 height 21
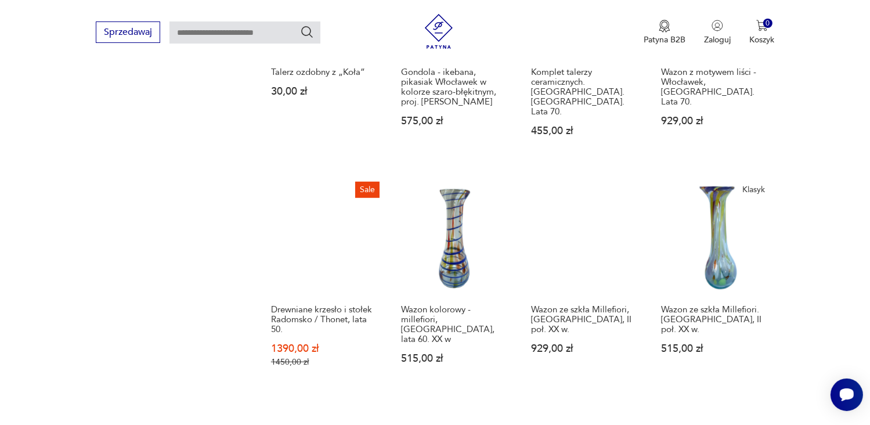
scroll to position [832, 0]
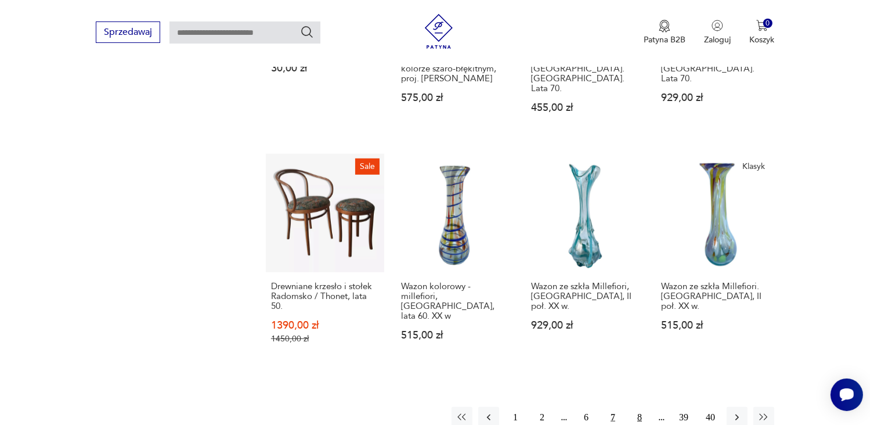
click at [638, 407] on button "8" at bounding box center [639, 417] width 21 height 21
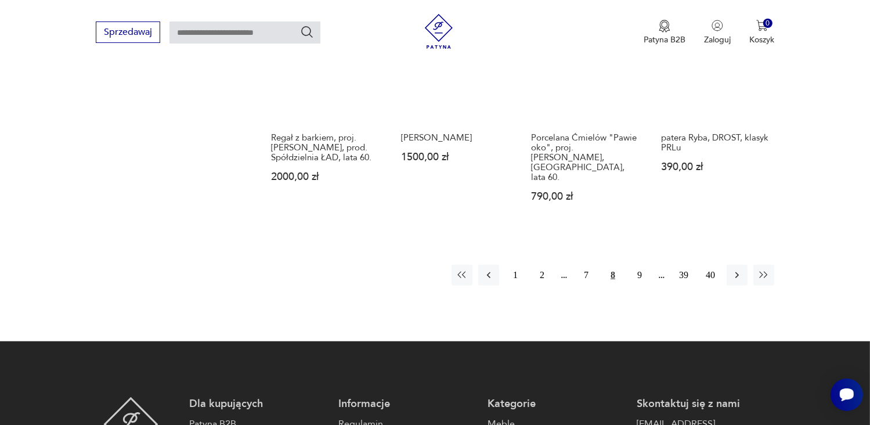
scroll to position [972, 0]
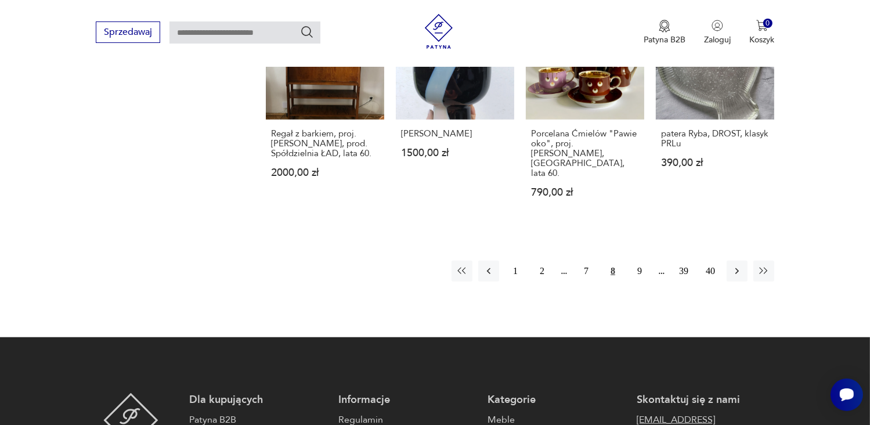
drag, startPoint x: 638, startPoint y: 375, endPoint x: 657, endPoint y: 360, distance: 24.3
click at [638, 260] on button "9" at bounding box center [639, 270] width 21 height 21
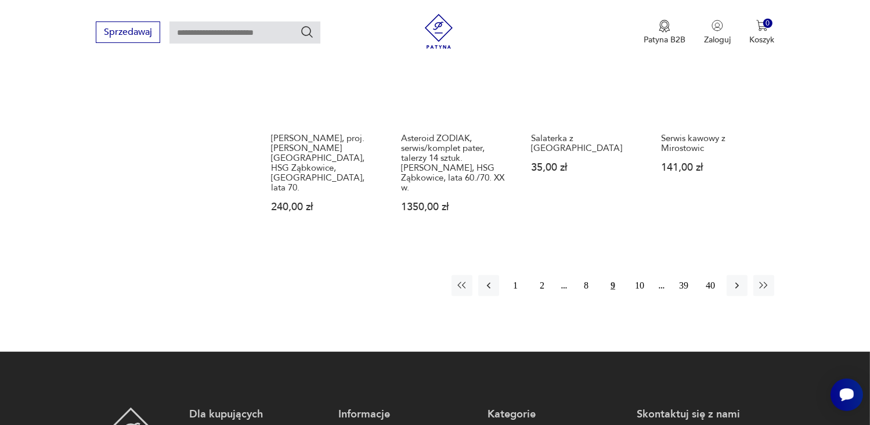
scroll to position [948, 0]
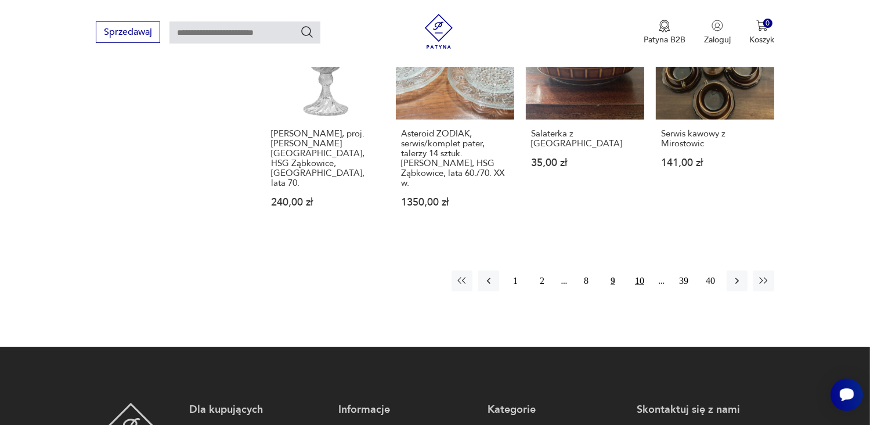
click at [640, 270] on button "10" at bounding box center [639, 280] width 21 height 21
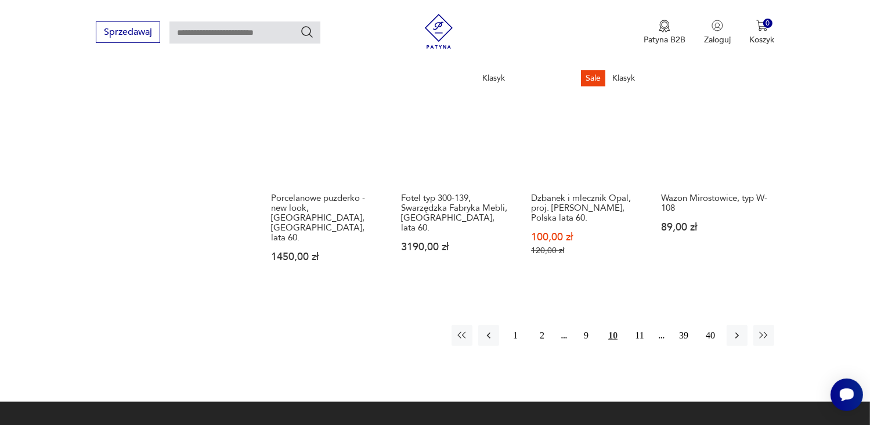
scroll to position [1018, 0]
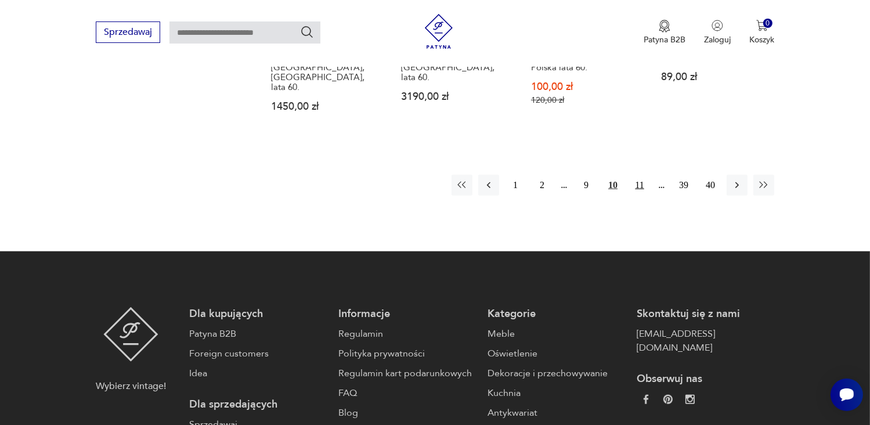
click at [637, 175] on button "11" at bounding box center [639, 185] width 21 height 21
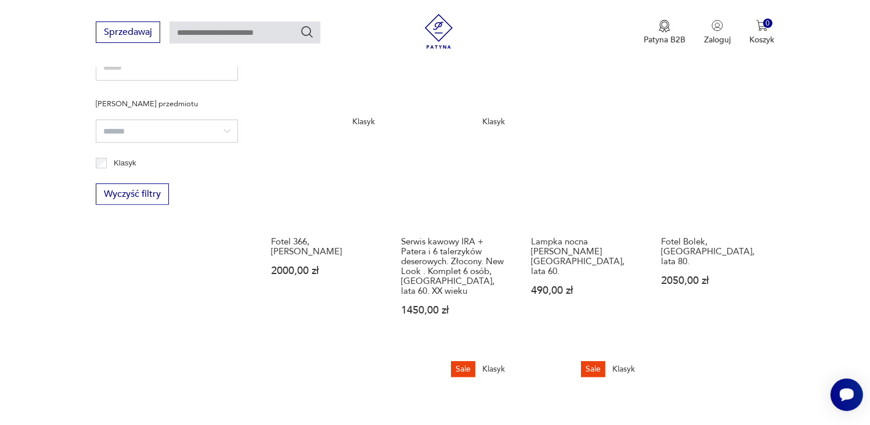
scroll to position [624, 0]
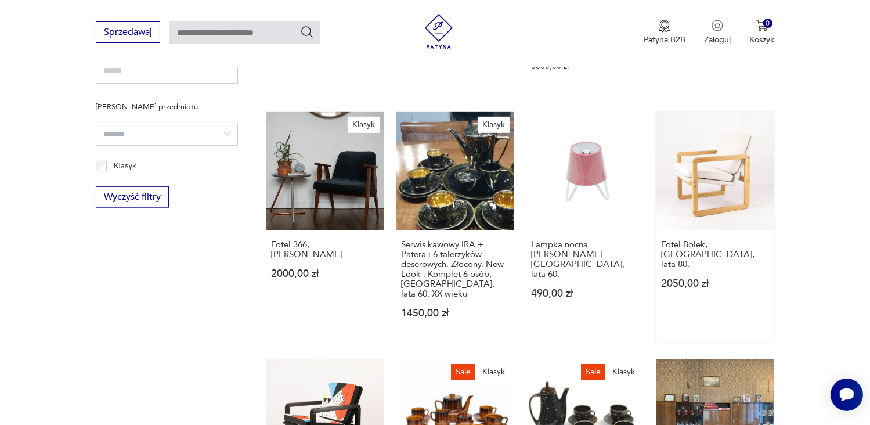
click at [724, 159] on link "Fotel Bolek, Polska, lata 80. 2050,00 zł" at bounding box center [714, 226] width 118 height 229
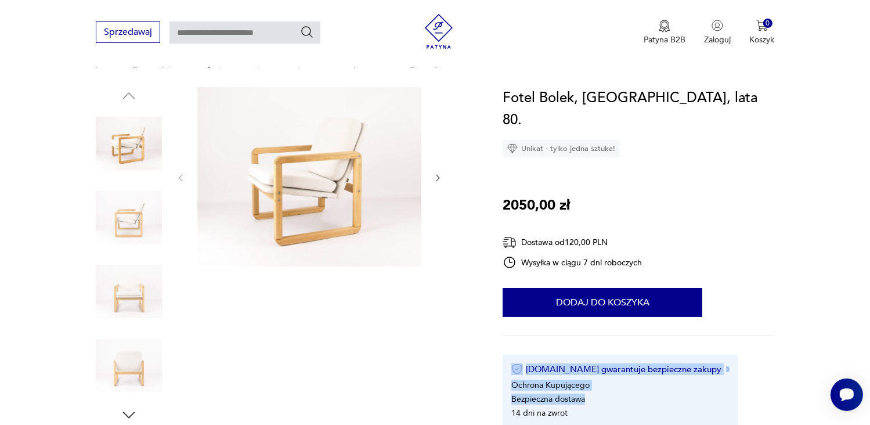
drag, startPoint x: 704, startPoint y: 331, endPoint x: 664, endPoint y: 433, distance: 109.9
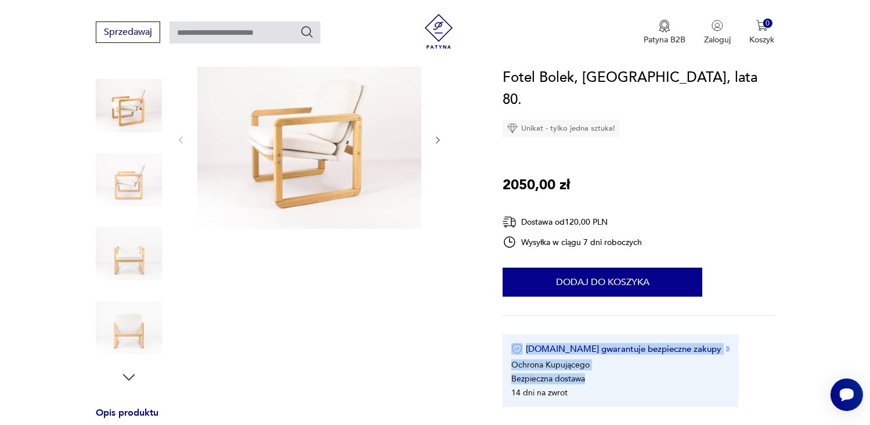
click at [434, 138] on icon "button" at bounding box center [438, 140] width 10 height 10
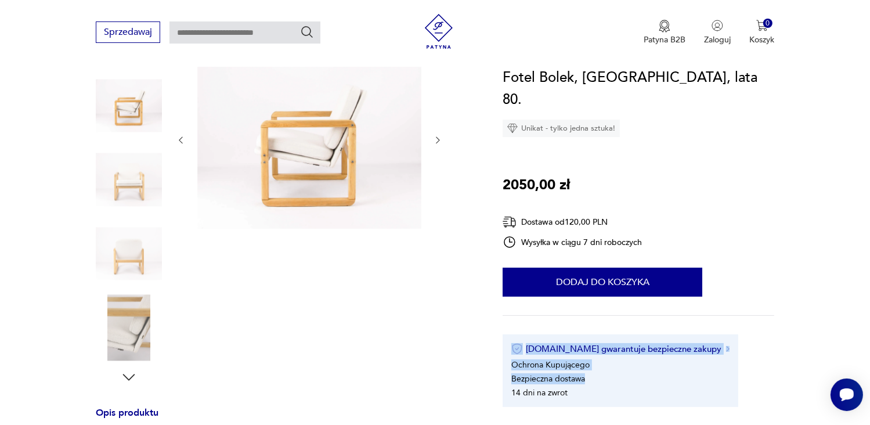
click at [434, 138] on icon "button" at bounding box center [438, 140] width 10 height 10
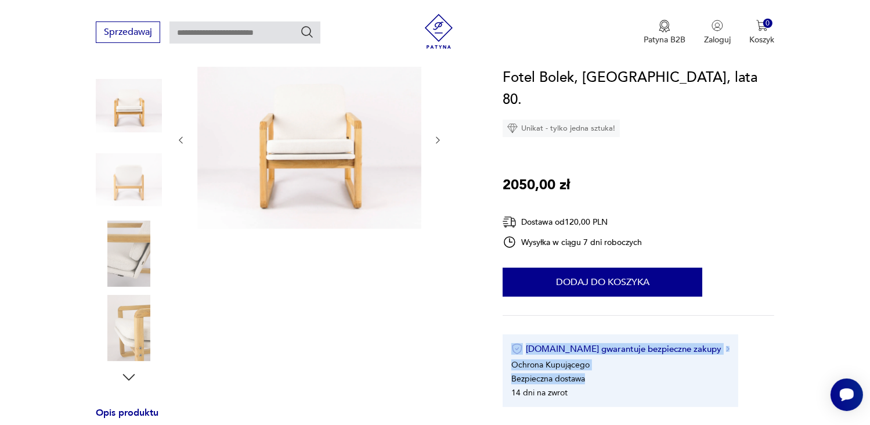
click at [434, 138] on icon "button" at bounding box center [438, 140] width 10 height 10
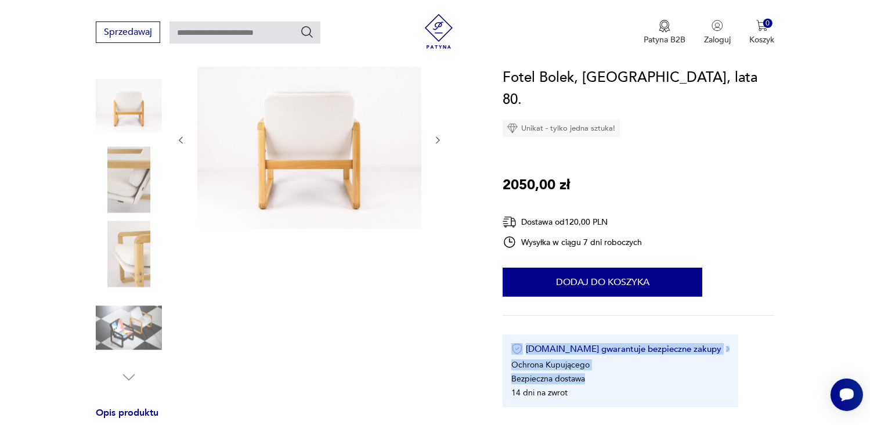
click at [434, 138] on icon "button" at bounding box center [438, 140] width 10 height 10
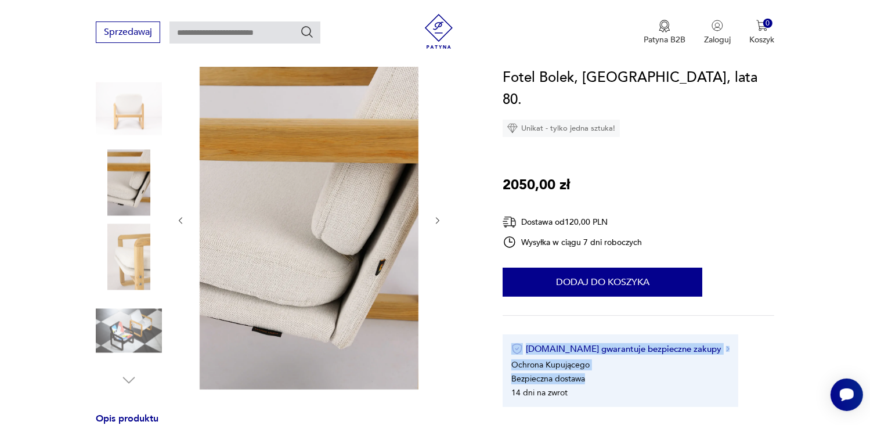
click at [438, 218] on icon "button" at bounding box center [437, 220] width 3 height 7
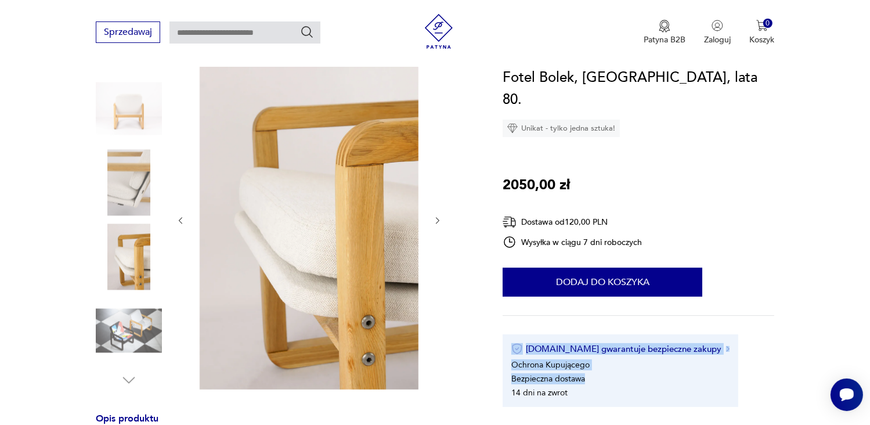
click at [438, 218] on icon "button" at bounding box center [437, 220] width 3 height 7
